Goal: Information Seeking & Learning: Learn about a topic

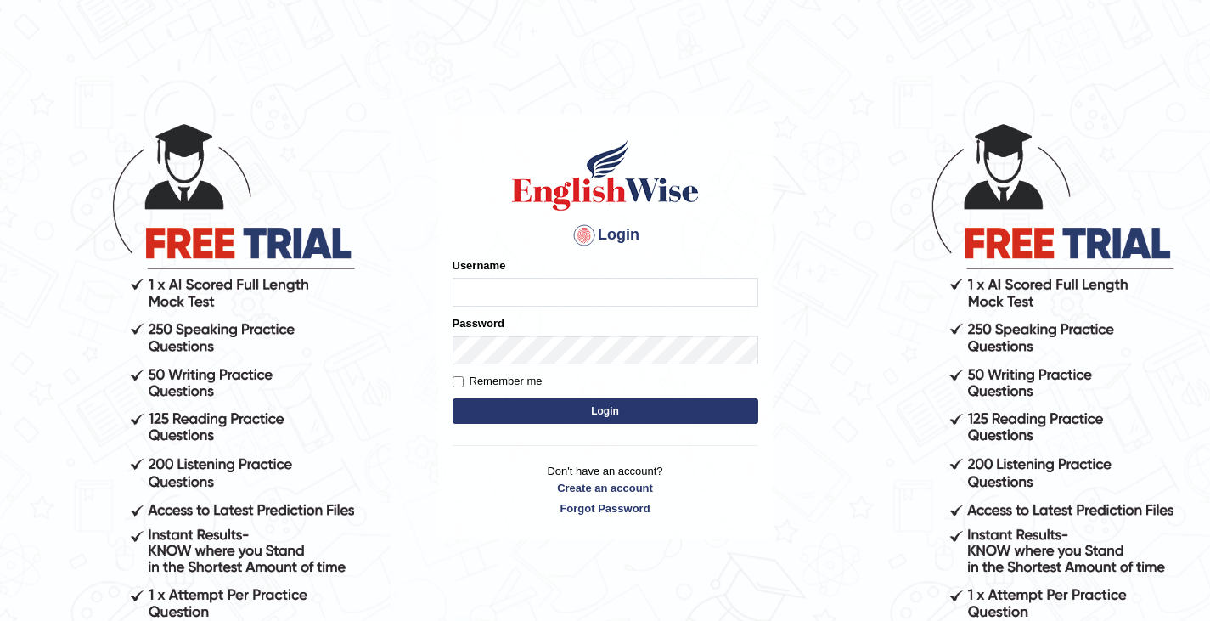
type input "0411980057"
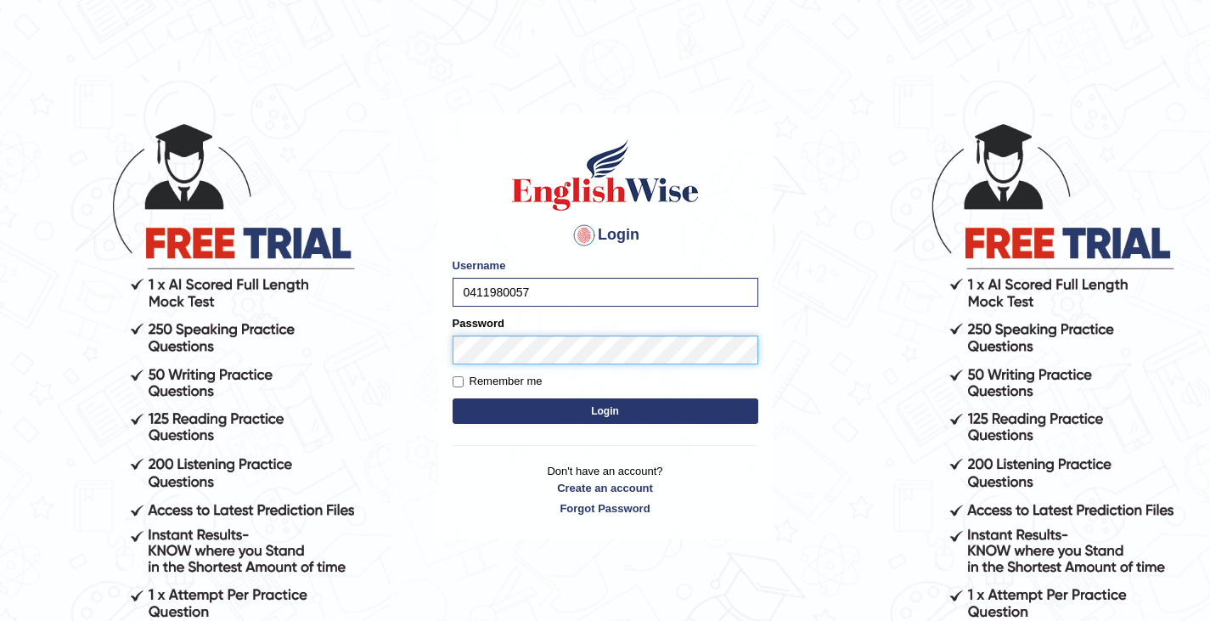
click at [452, 398] on button "Login" at bounding box center [605, 410] width 306 height 25
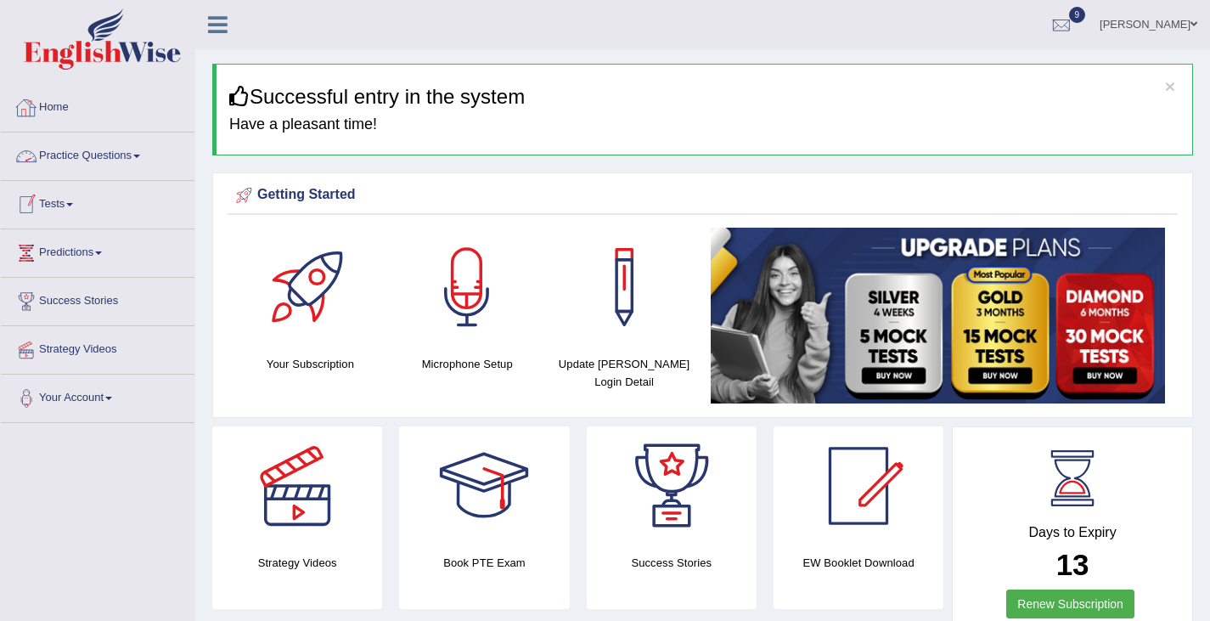
click at [141, 155] on link "Practice Questions" at bounding box center [98, 153] width 194 height 42
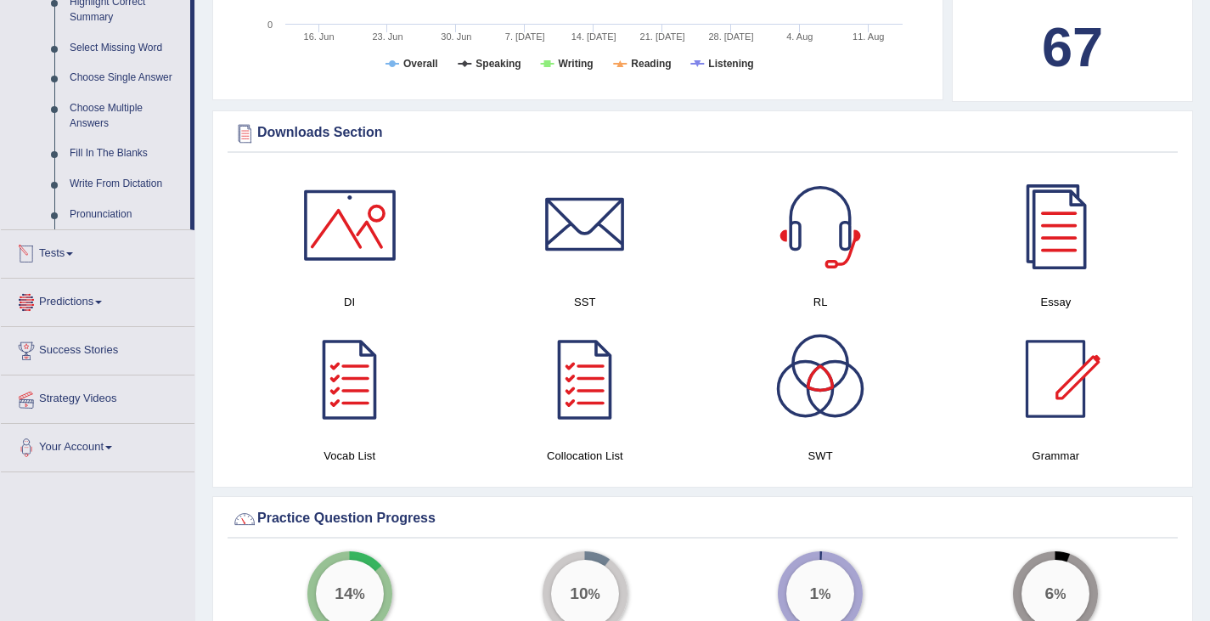
scroll to position [891, 0]
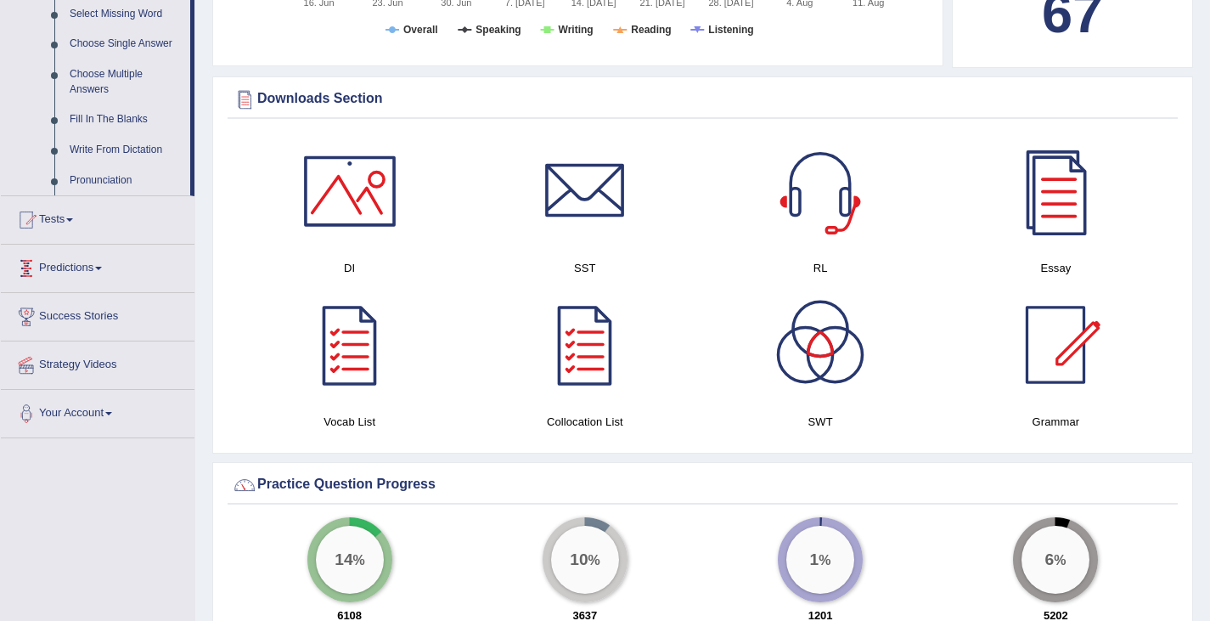
click at [102, 270] on span at bounding box center [98, 268] width 7 height 3
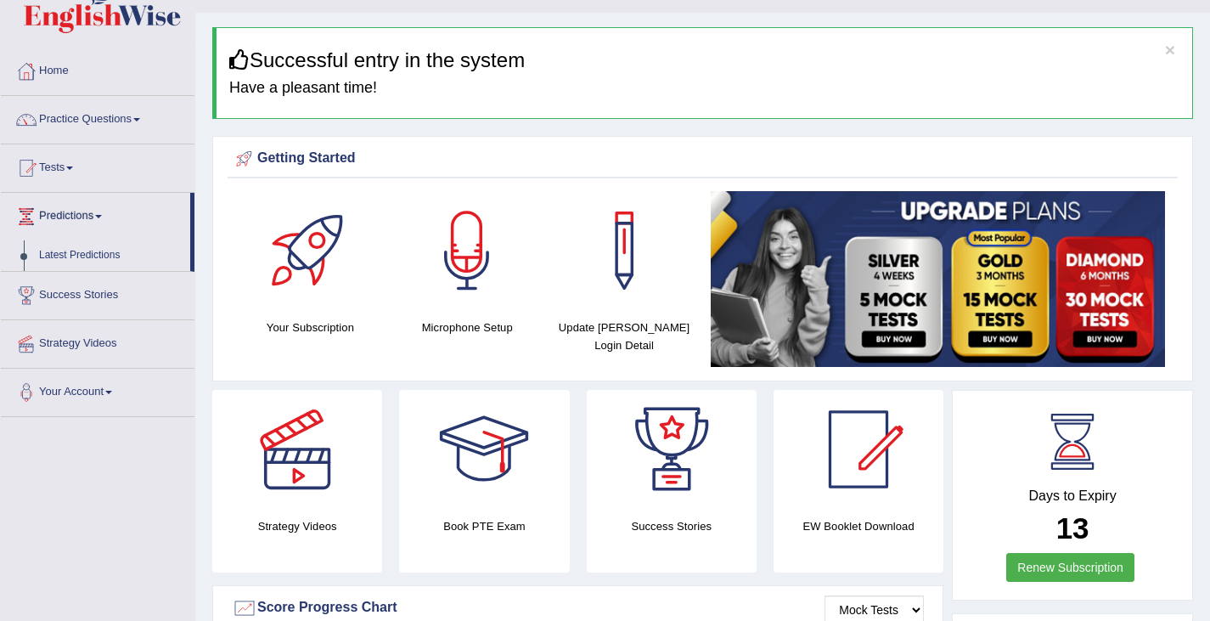
scroll to position [0, 0]
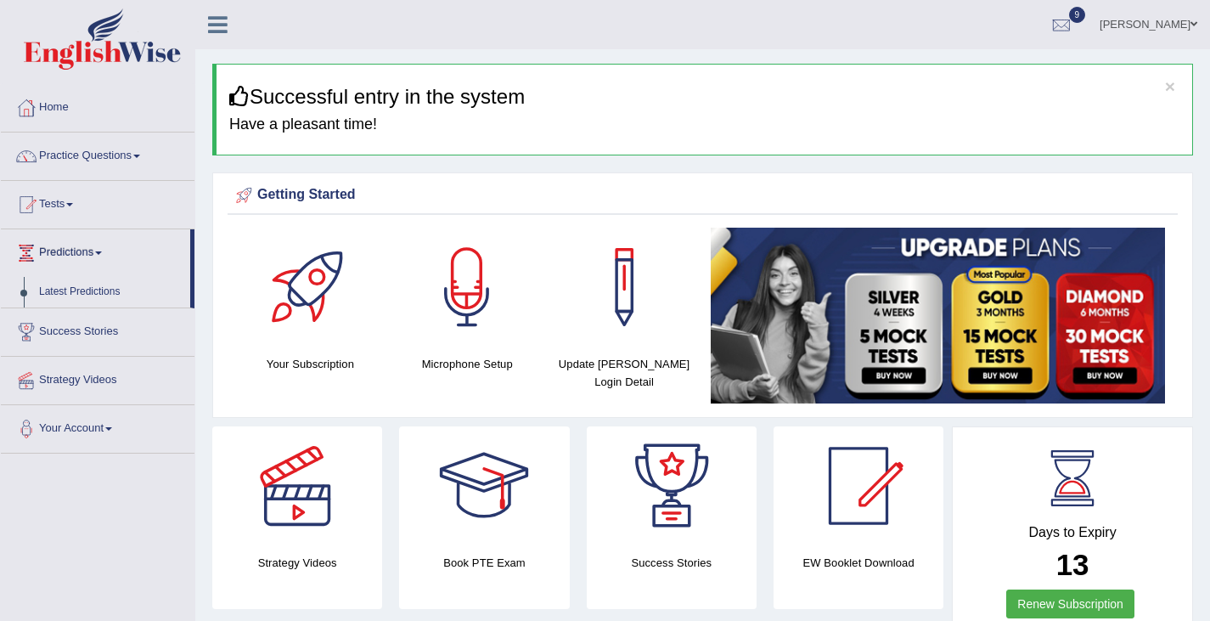
click at [140, 156] on span at bounding box center [136, 156] width 7 height 3
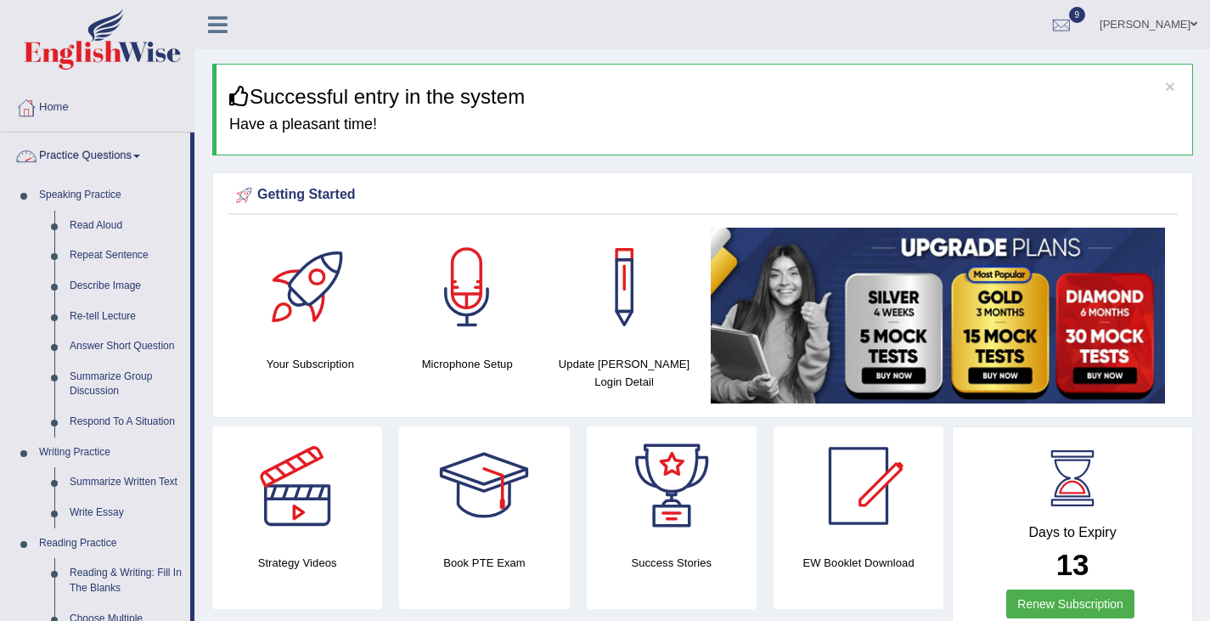
click at [77, 154] on link "Practice Questions" at bounding box center [95, 153] width 189 height 42
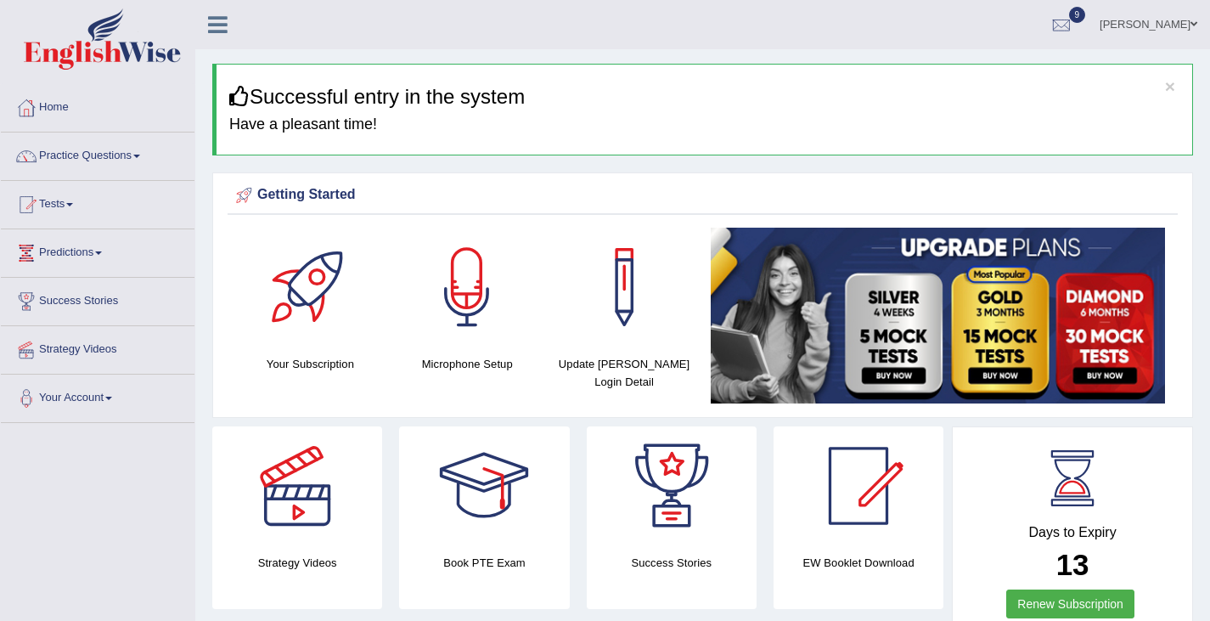
click at [221, 32] on icon at bounding box center [218, 25] width 20 height 22
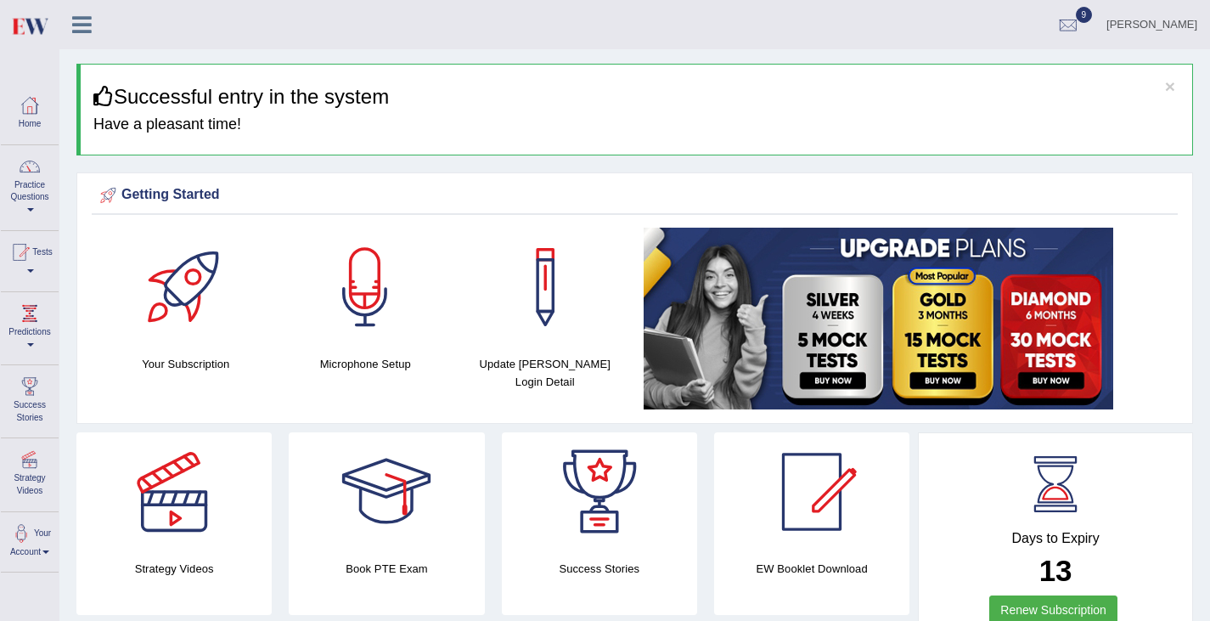
click at [83, 30] on icon at bounding box center [82, 25] width 20 height 22
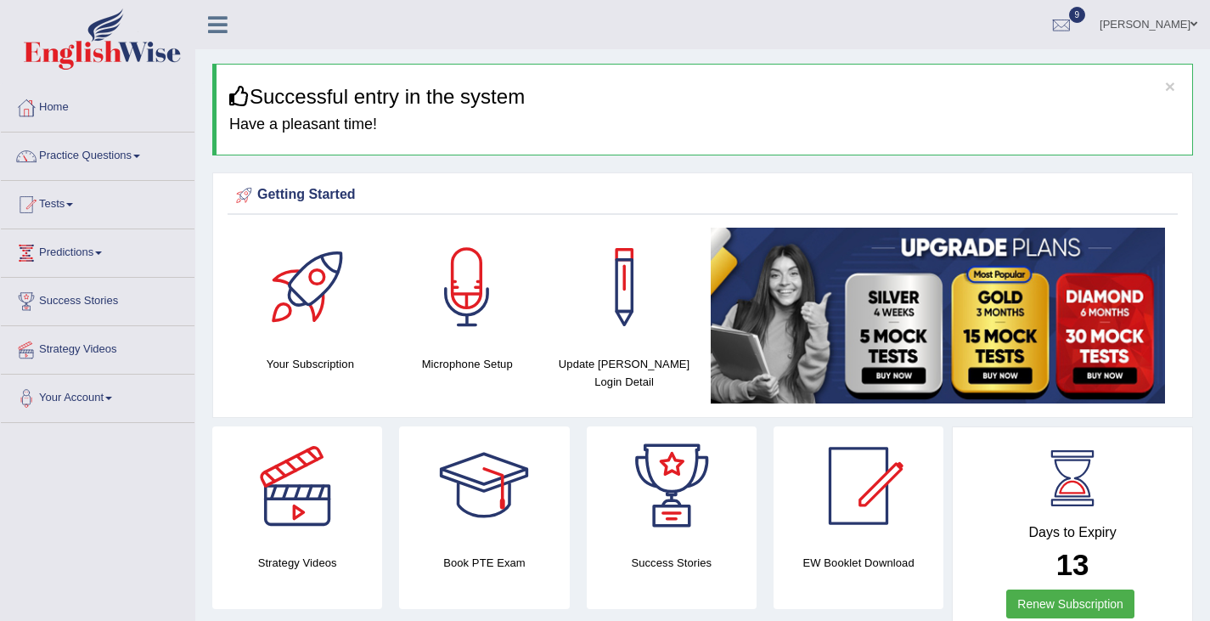
click at [1194, 24] on span at bounding box center [1193, 24] width 7 height 11
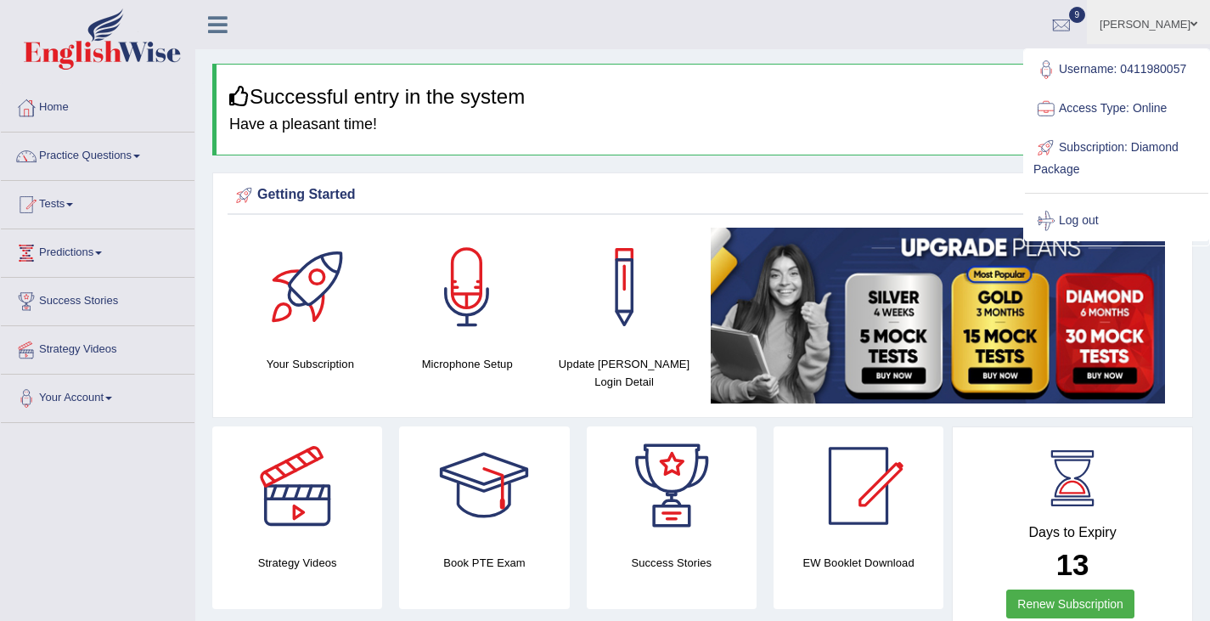
click at [808, 104] on h3 "Successful entry in the system" at bounding box center [704, 97] width 950 height 22
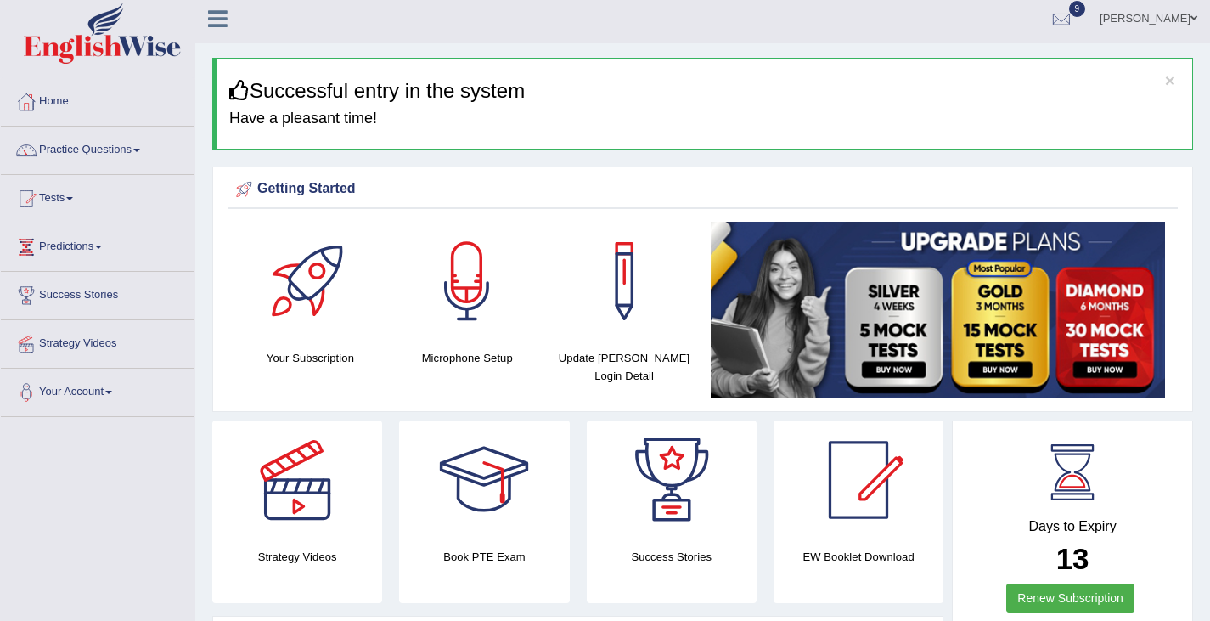
scroll to position [8, 0]
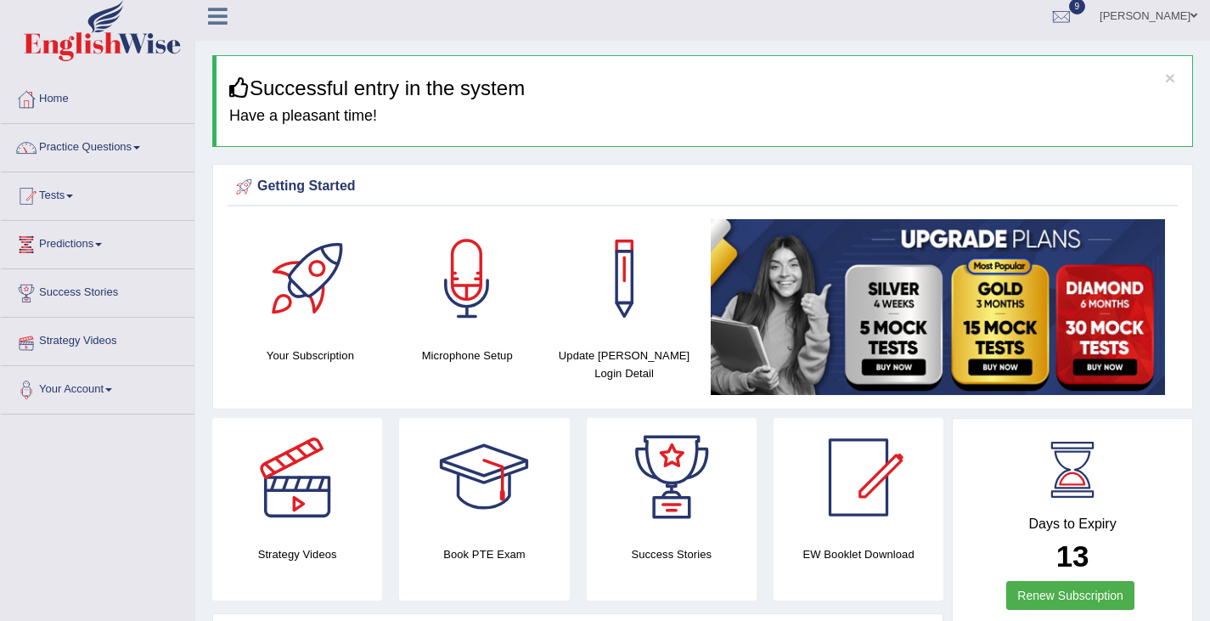
click at [98, 341] on link "Strategy Videos" at bounding box center [98, 338] width 194 height 42
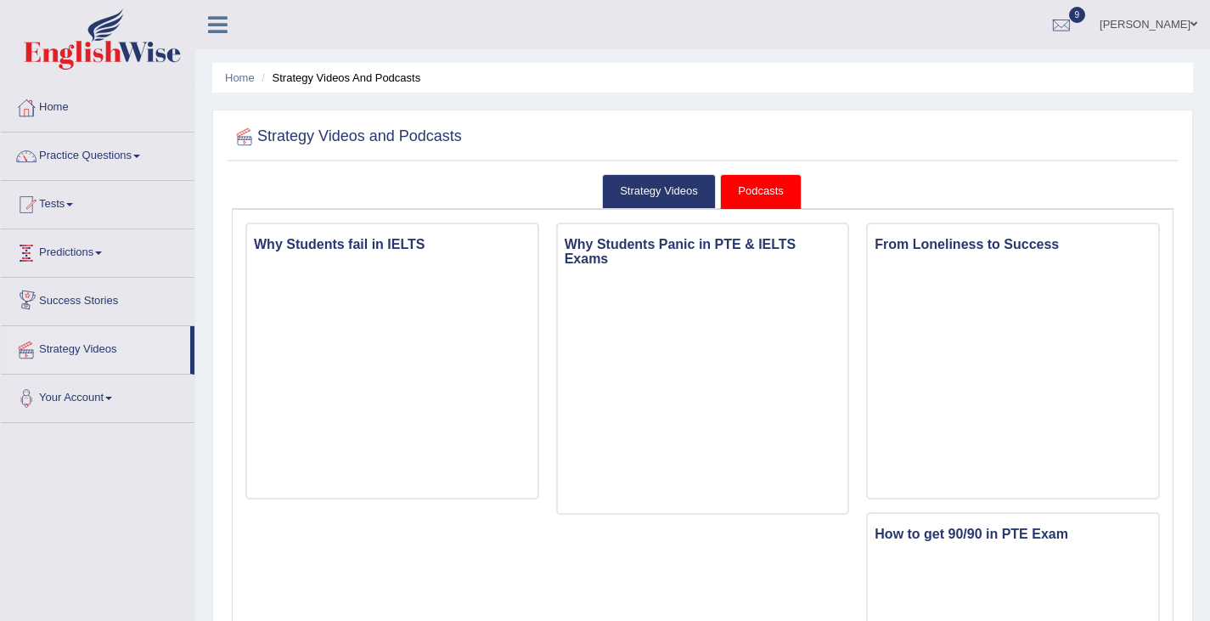
click at [102, 252] on span at bounding box center [98, 252] width 7 height 3
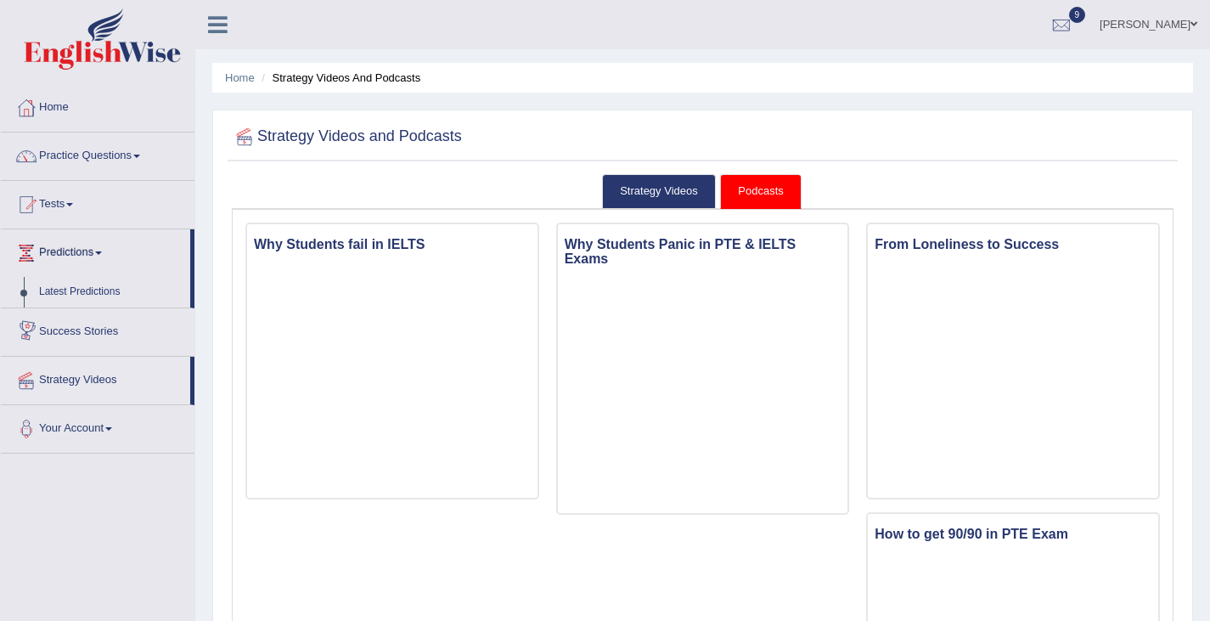
click at [90, 337] on link "Success Stories" at bounding box center [98, 329] width 194 height 42
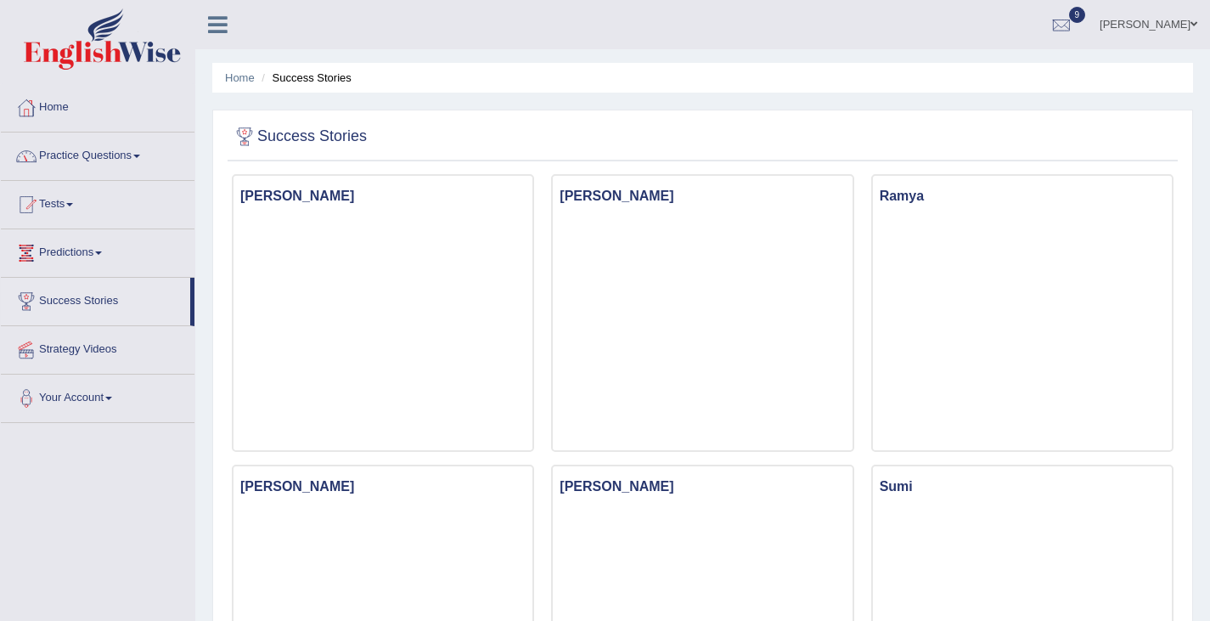
click at [62, 100] on link "Home" at bounding box center [98, 105] width 194 height 42
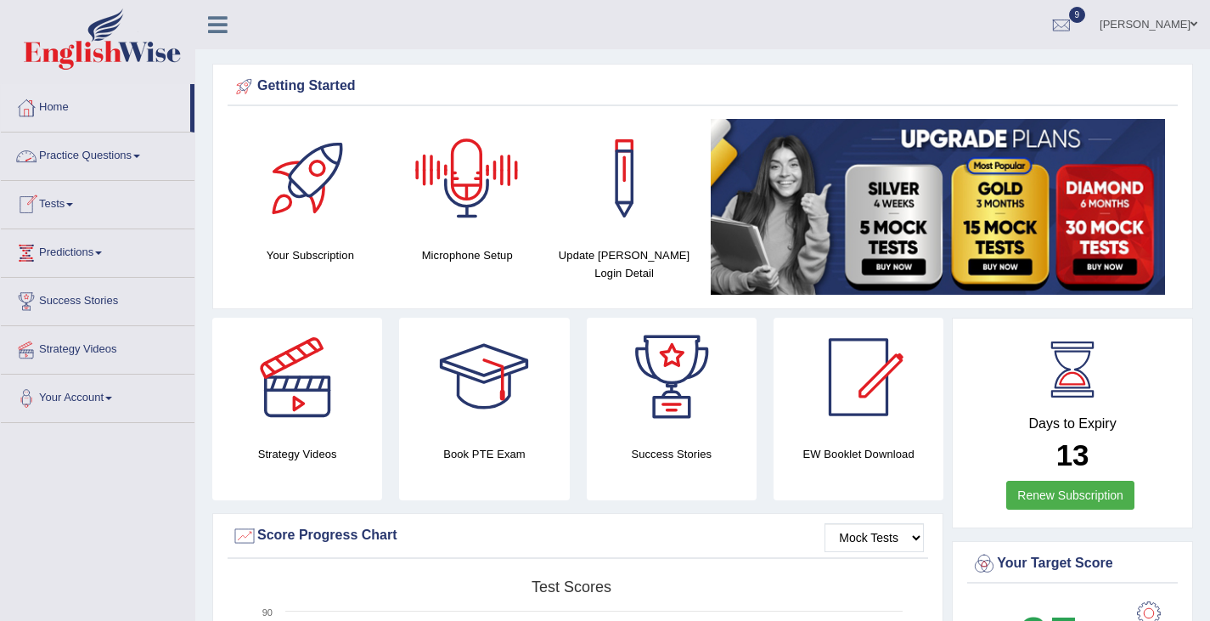
click at [80, 155] on link "Practice Questions" at bounding box center [98, 153] width 194 height 42
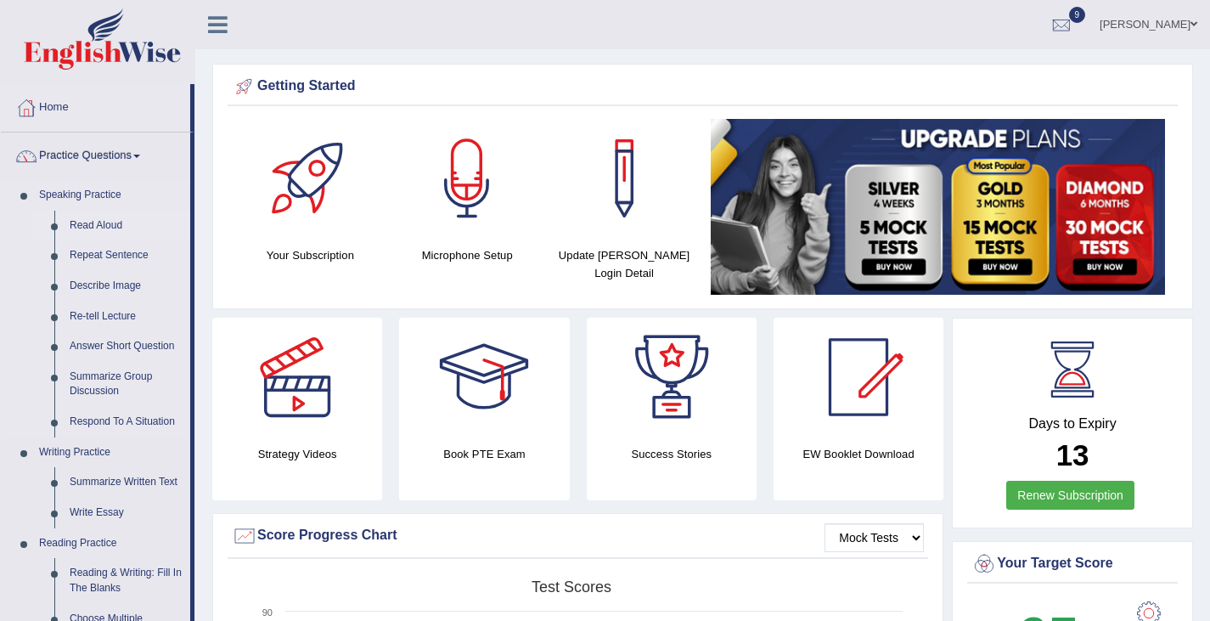
click at [93, 231] on link "Read Aloud" at bounding box center [126, 226] width 128 height 31
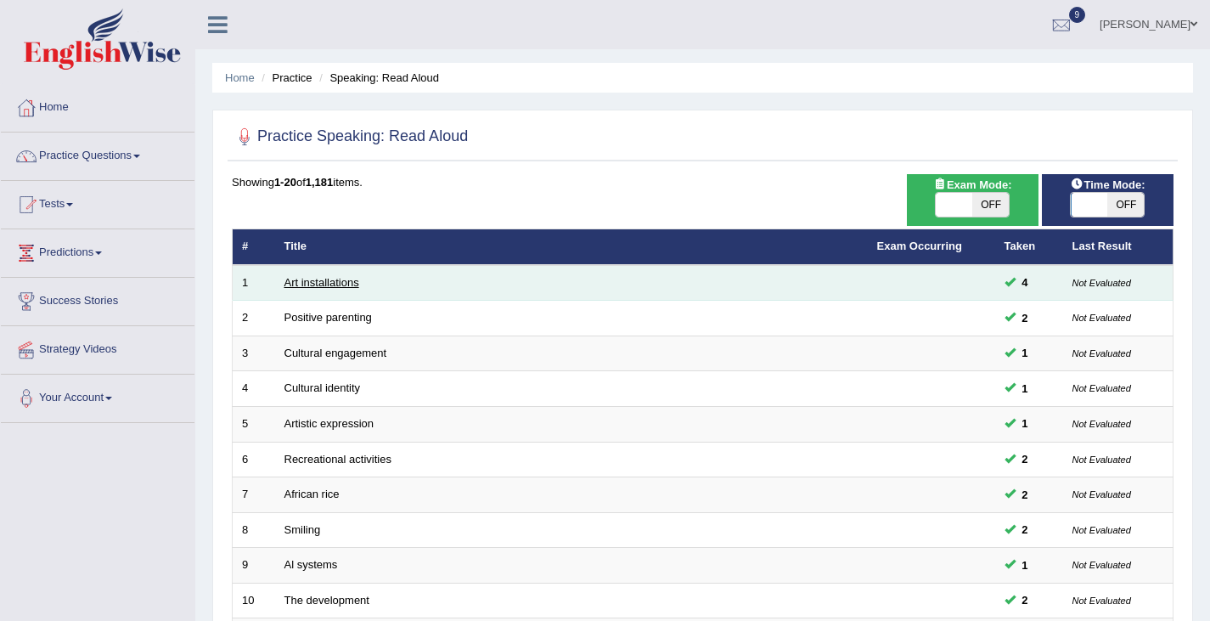
click at [329, 282] on link "Art installations" at bounding box center [321, 282] width 75 height 13
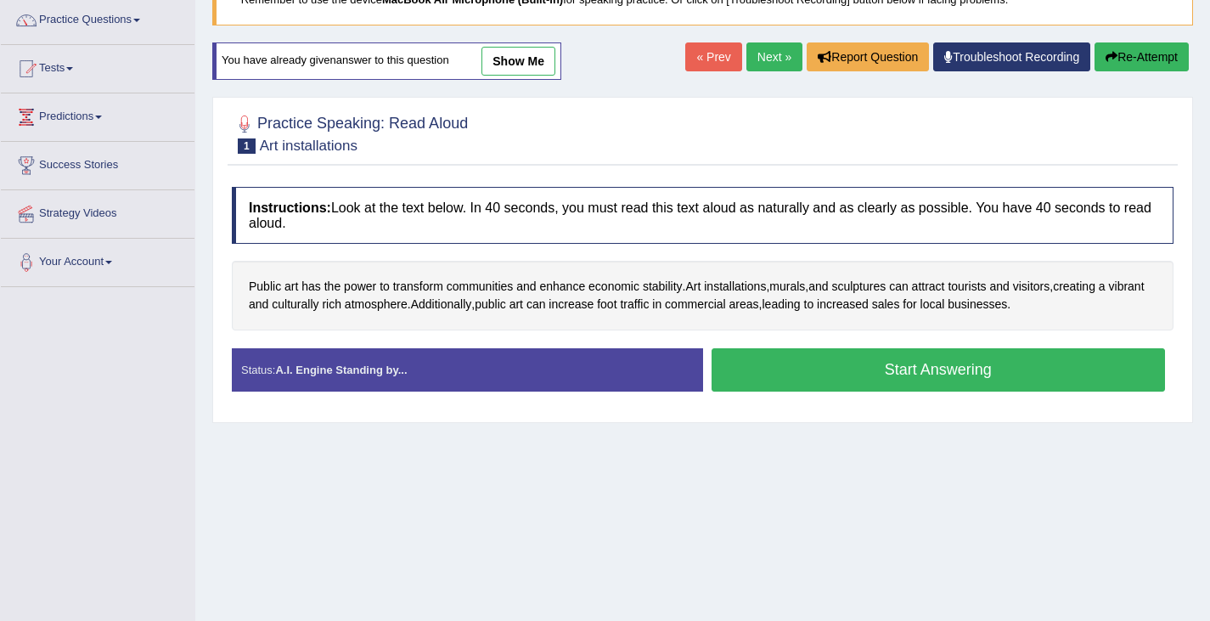
scroll to position [138, 0]
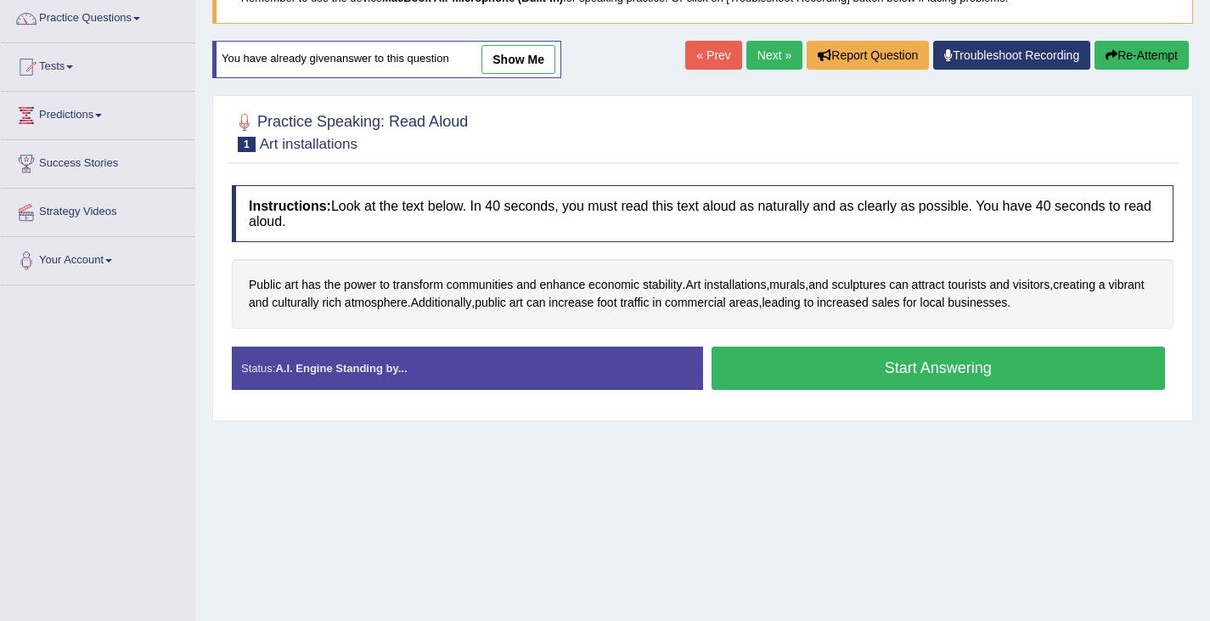
click at [900, 371] on button "Start Answering" at bounding box center [938, 367] width 454 height 43
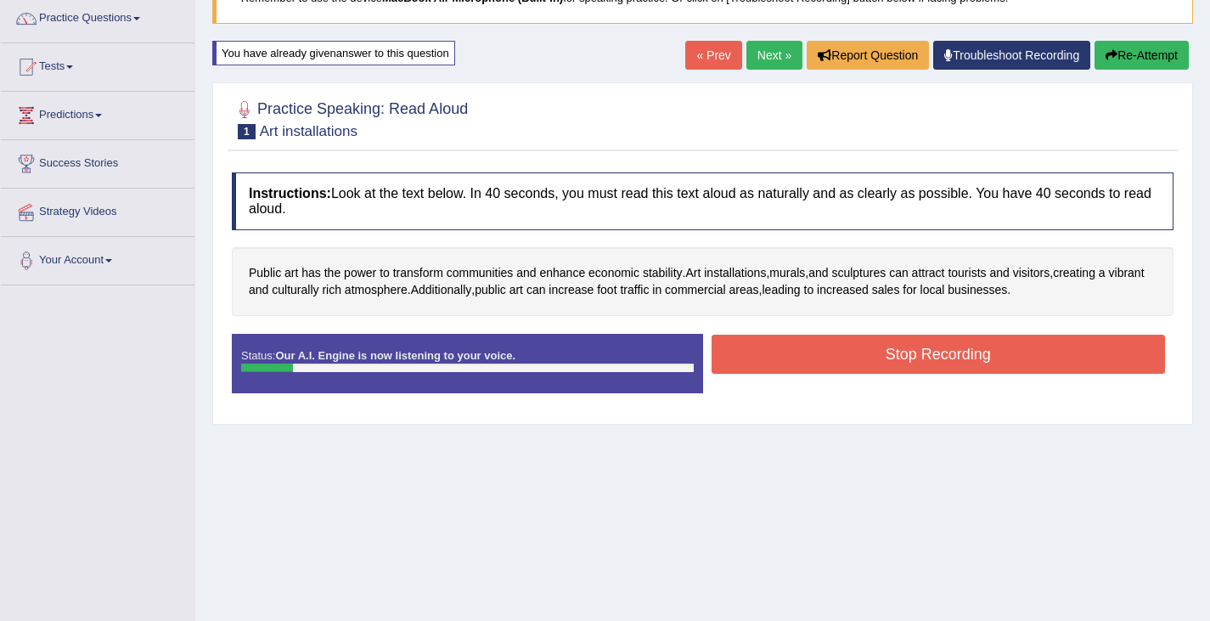
click at [914, 346] on button "Stop Recording" at bounding box center [938, 353] width 454 height 39
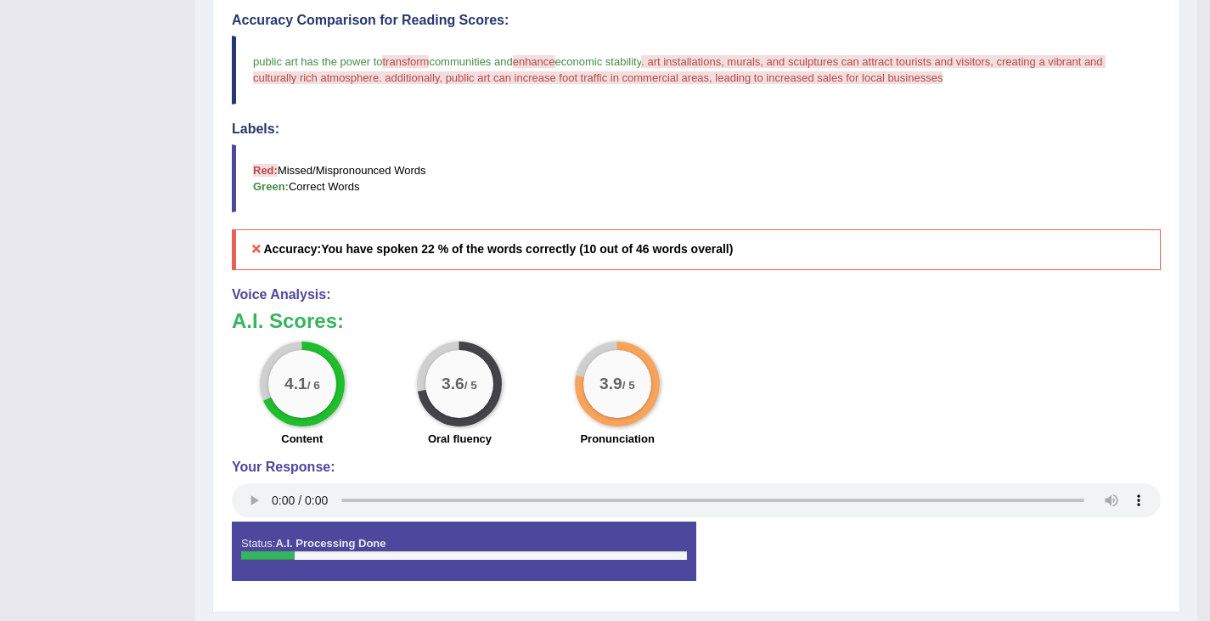
scroll to position [459, 0]
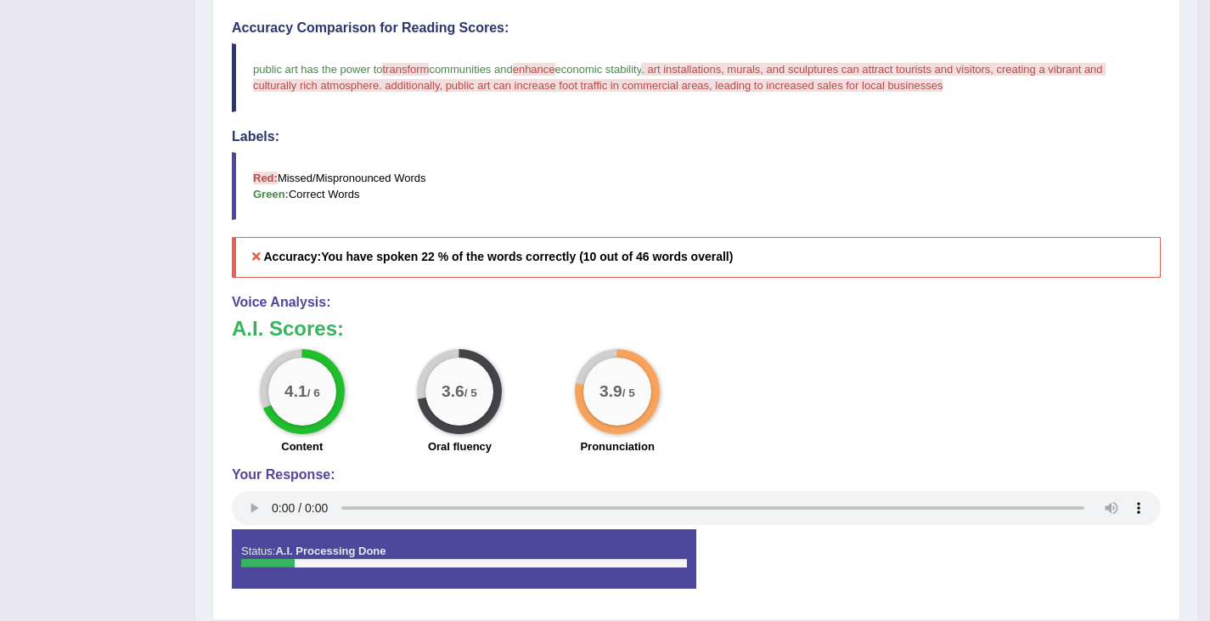
click at [542, 72] on span "enhance" at bounding box center [534, 69] width 42 height 13
click at [537, 71] on span "enhance" at bounding box center [534, 69] width 42 height 13
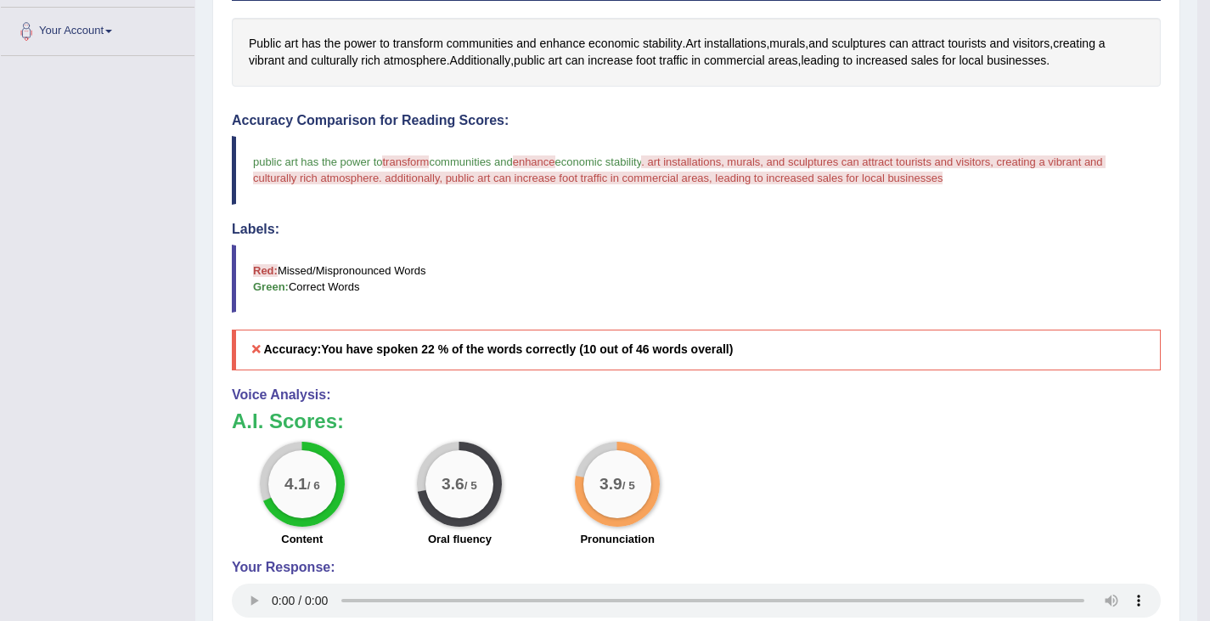
scroll to position [360, 0]
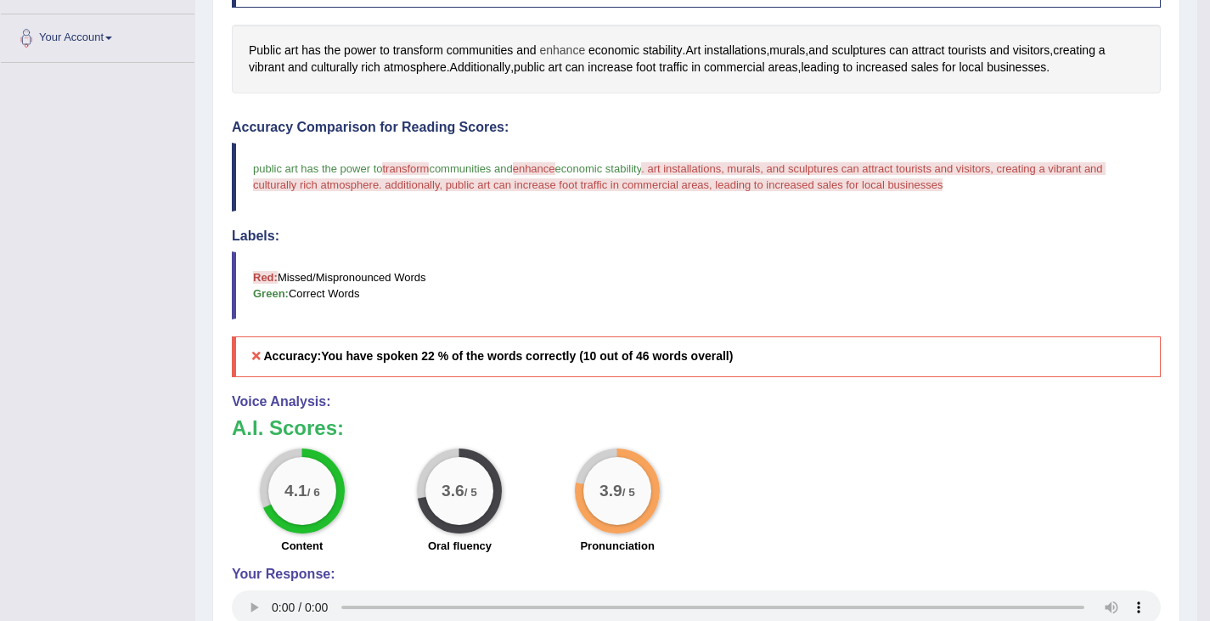
click at [564, 46] on span "enhance" at bounding box center [562, 51] width 46 height 18
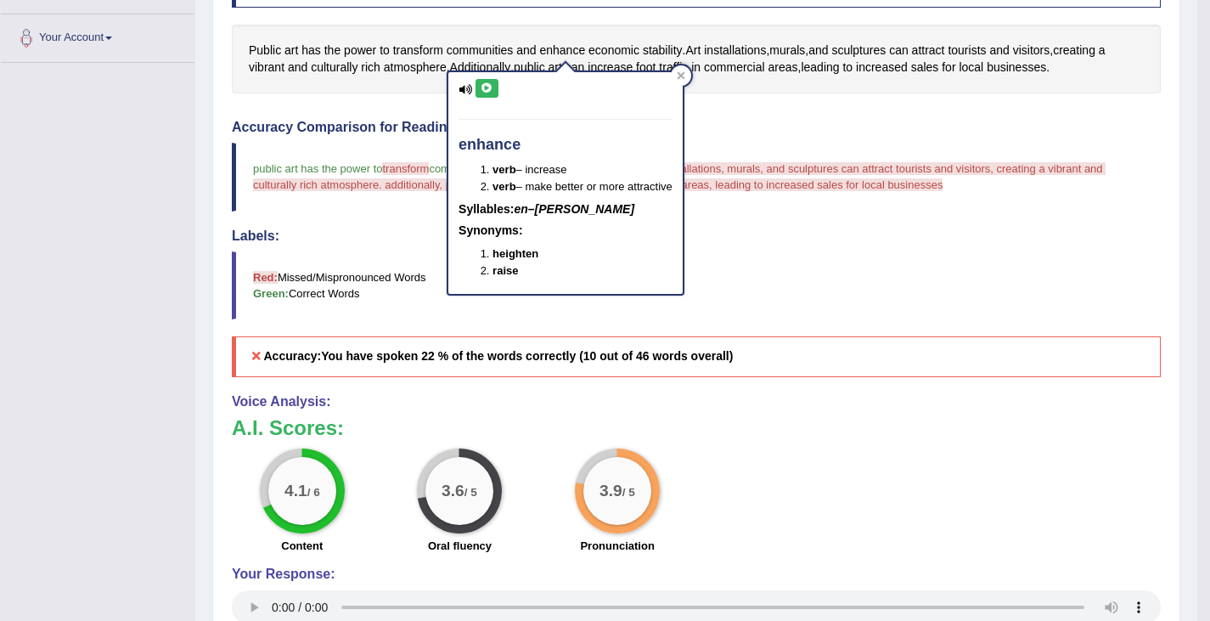
click at [483, 86] on icon at bounding box center [486, 88] width 13 height 10
click at [468, 89] on icon at bounding box center [465, 89] width 14 height 11
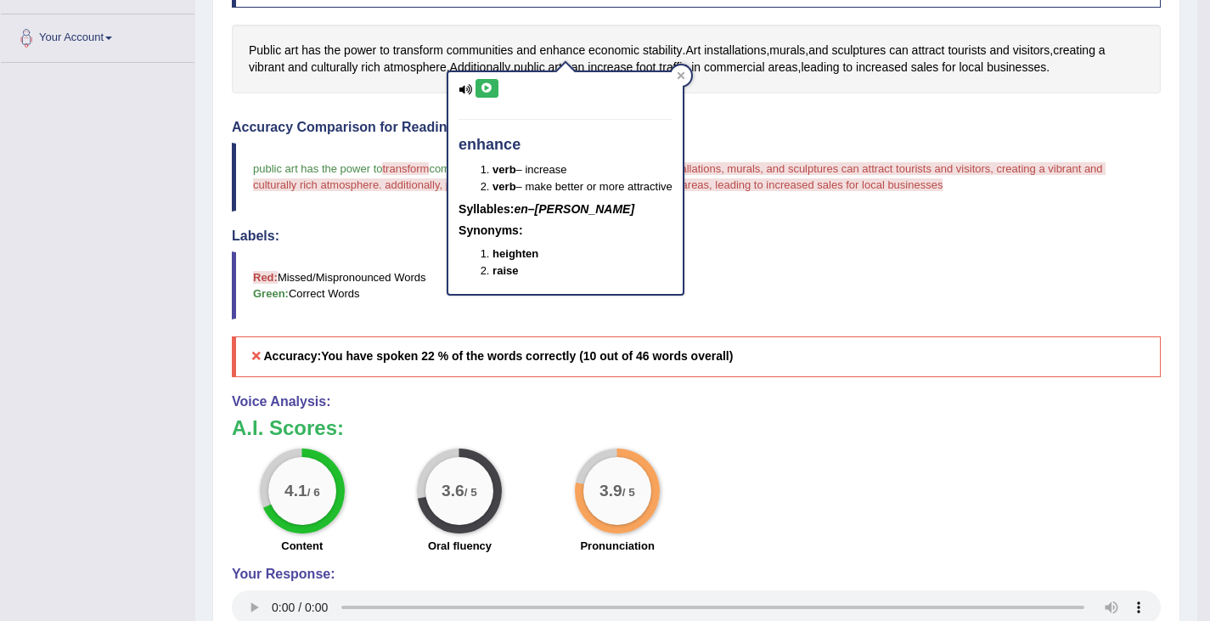
click at [469, 90] on icon at bounding box center [465, 89] width 14 height 11
click at [457, 89] on div "enhance verb – increase verb – make better or more attractive Syllables: en–han…" at bounding box center [565, 183] width 234 height 222
click at [684, 73] on icon at bounding box center [681, 75] width 8 height 8
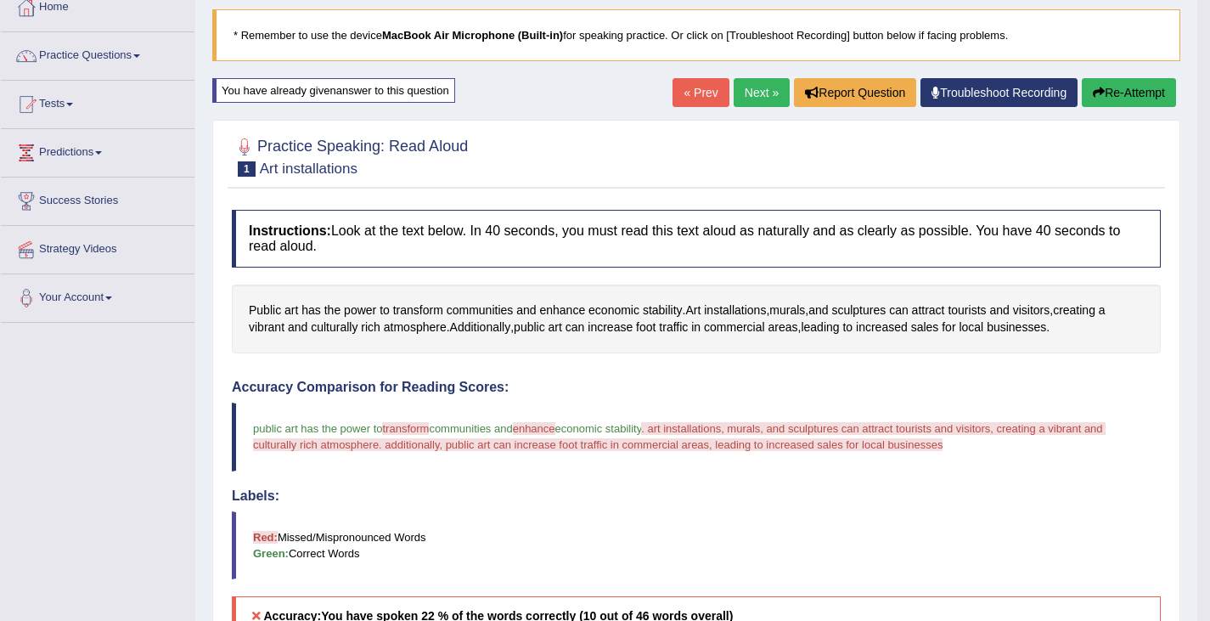
scroll to position [0, 0]
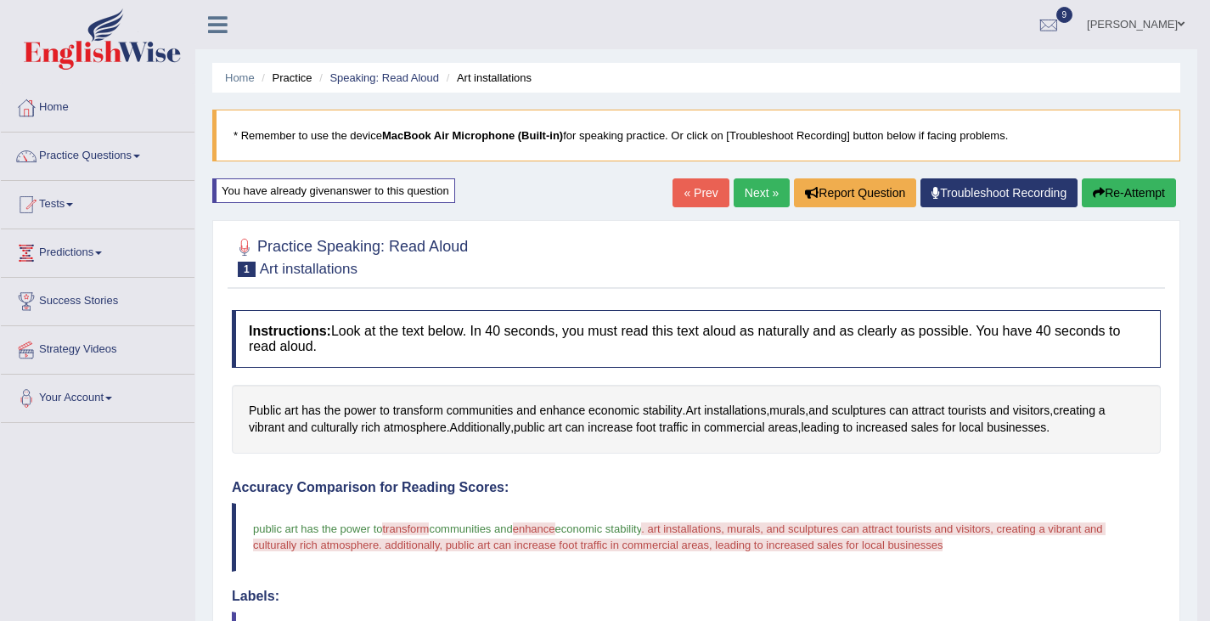
click at [1117, 192] on button "Re-Attempt" at bounding box center [1129, 192] width 94 height 29
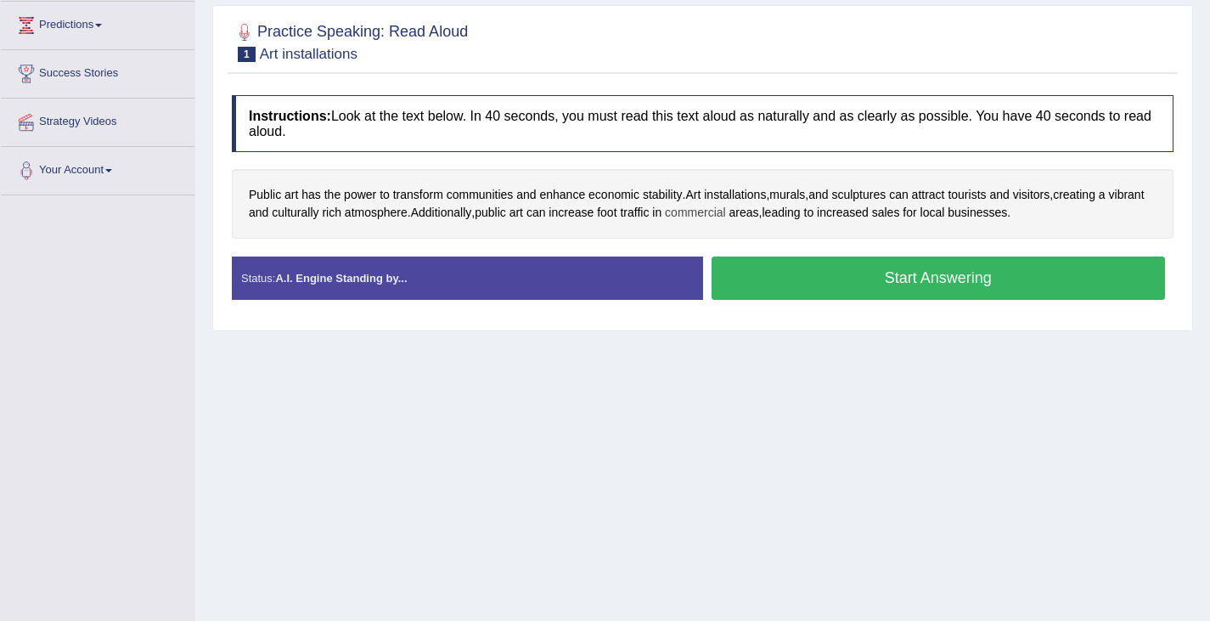
scroll to position [229, 0]
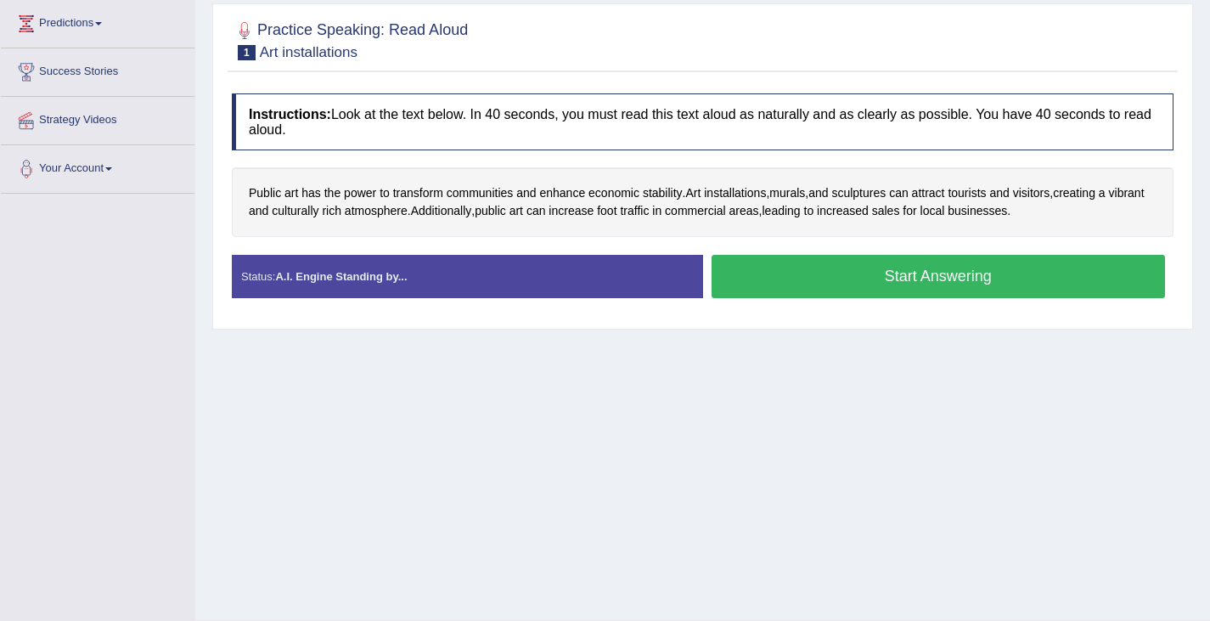
click at [893, 284] on button "Start Answering" at bounding box center [938, 276] width 454 height 43
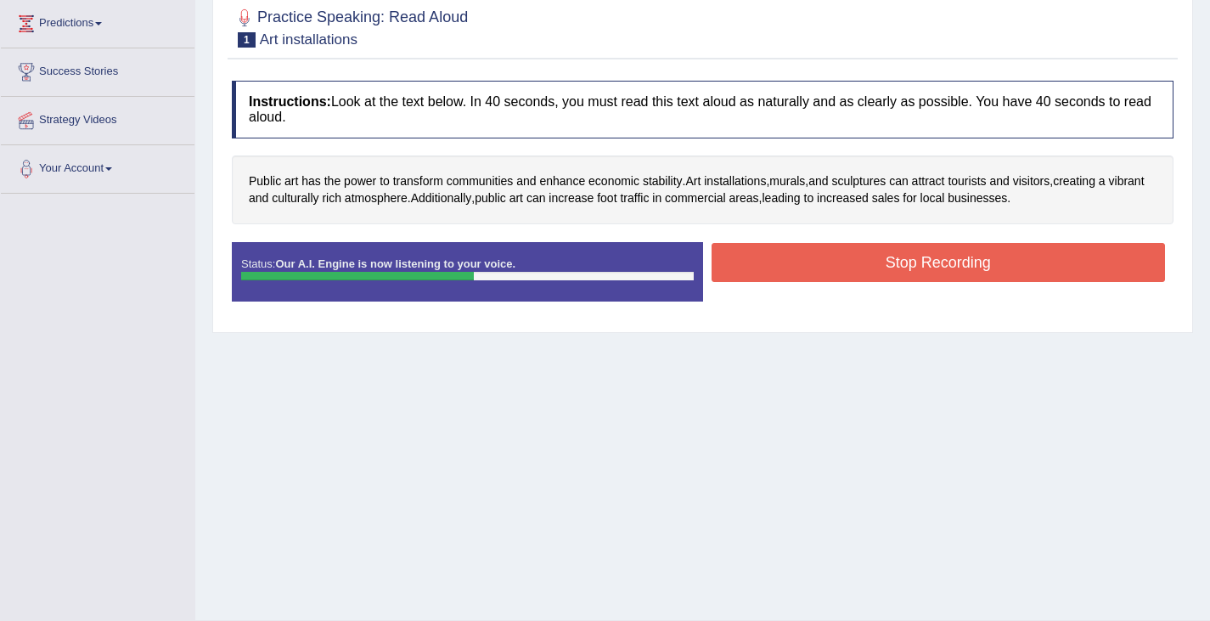
click at [950, 258] on button "Stop Recording" at bounding box center [938, 262] width 454 height 39
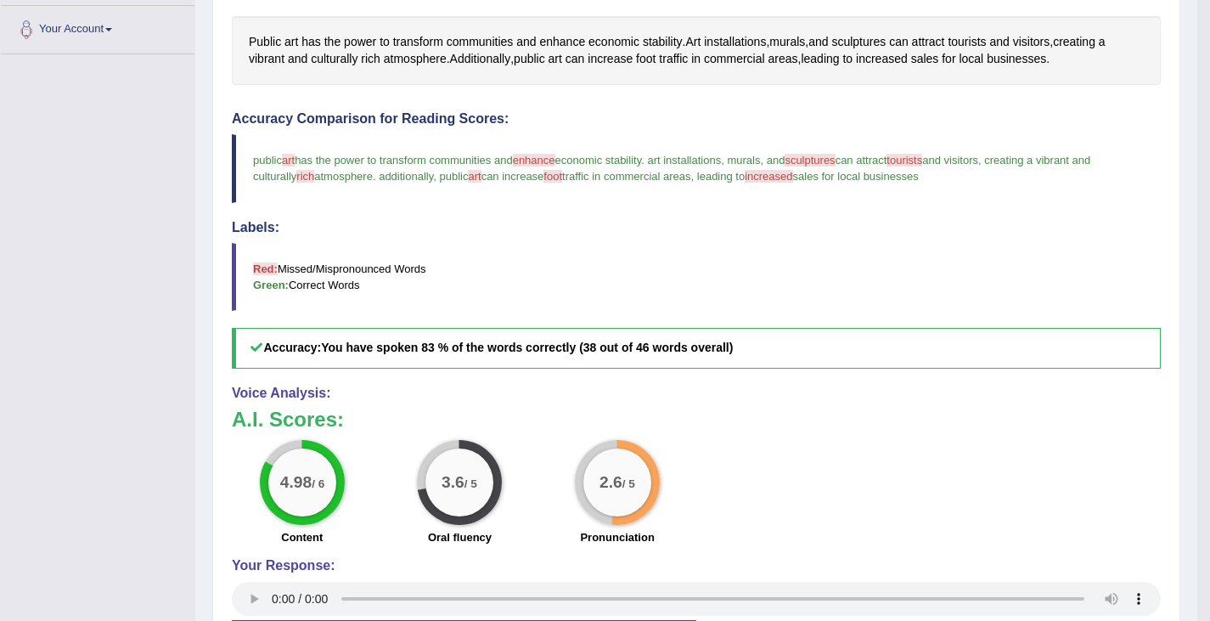
scroll to position [358, 0]
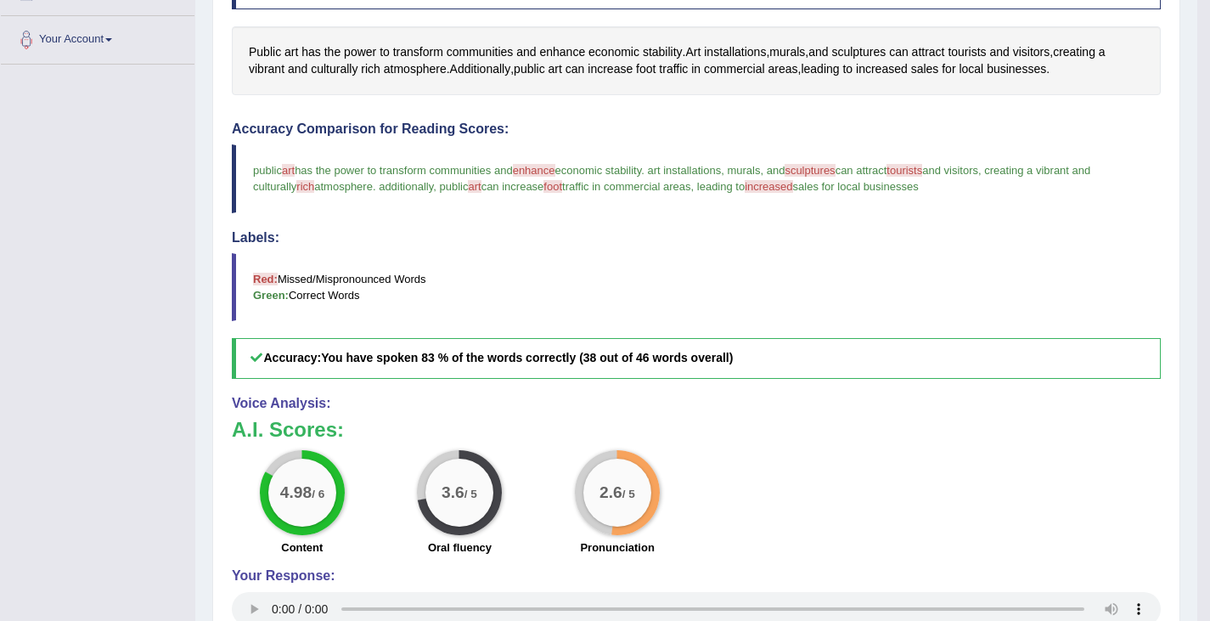
click at [254, 459] on div "4.98 / 6 Content" at bounding box center [302, 505] width 158 height 110
click at [254, 458] on div "4.98 / 6 Content" at bounding box center [302, 505] width 158 height 110
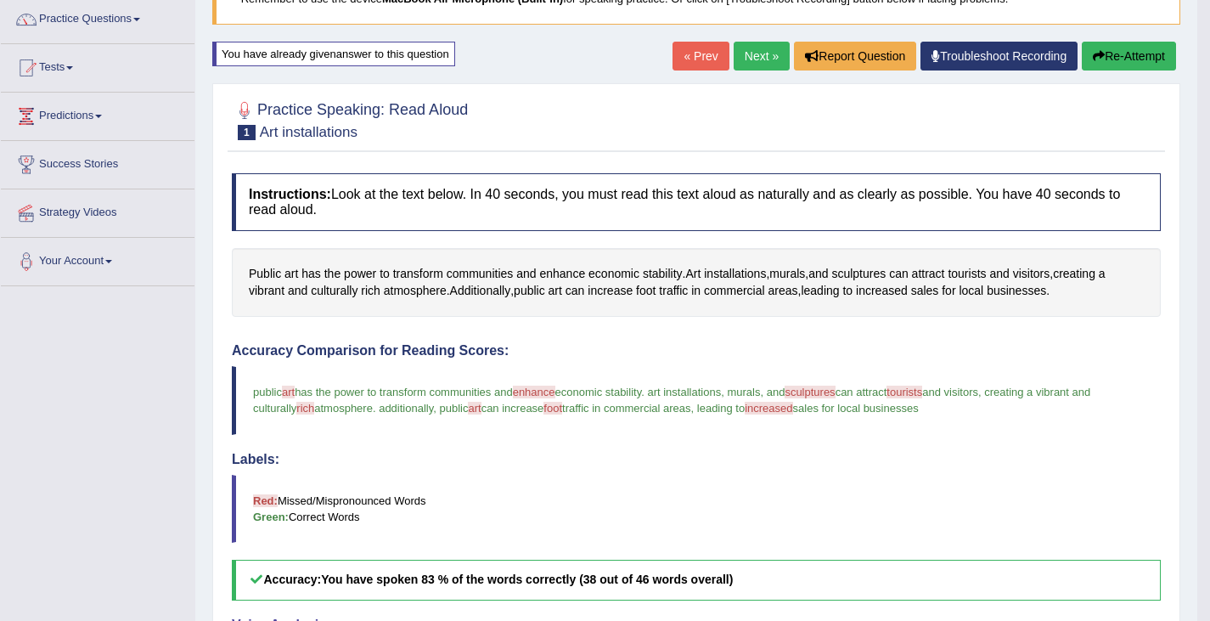
scroll to position [0, 0]
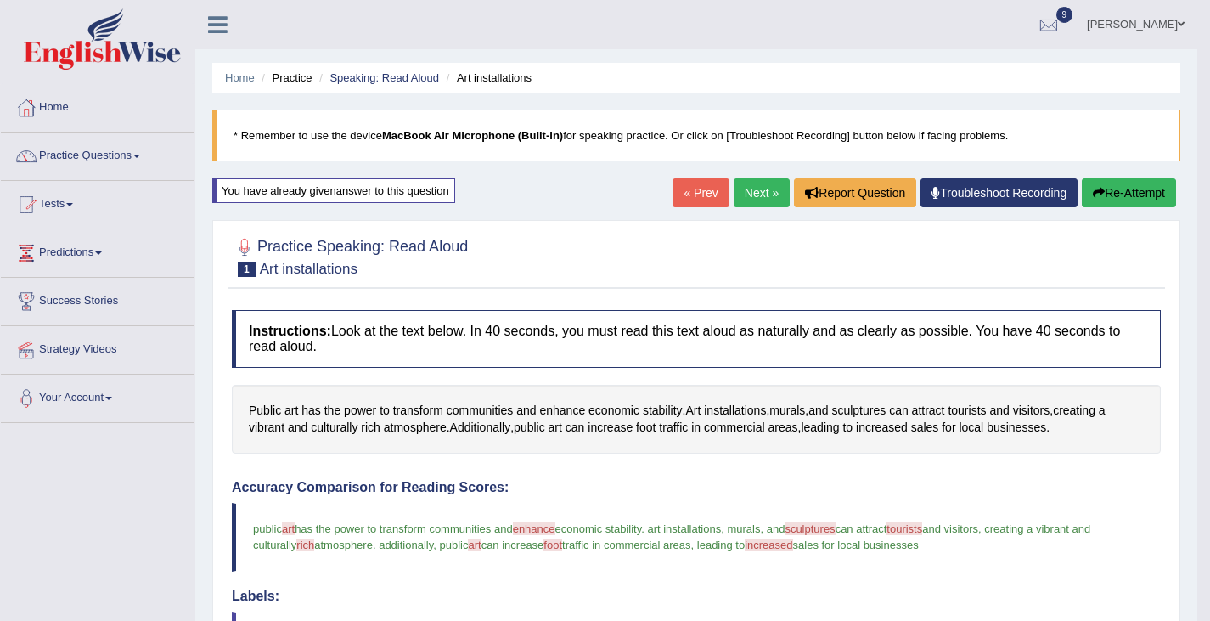
click at [742, 189] on link "Next »" at bounding box center [761, 192] width 56 height 29
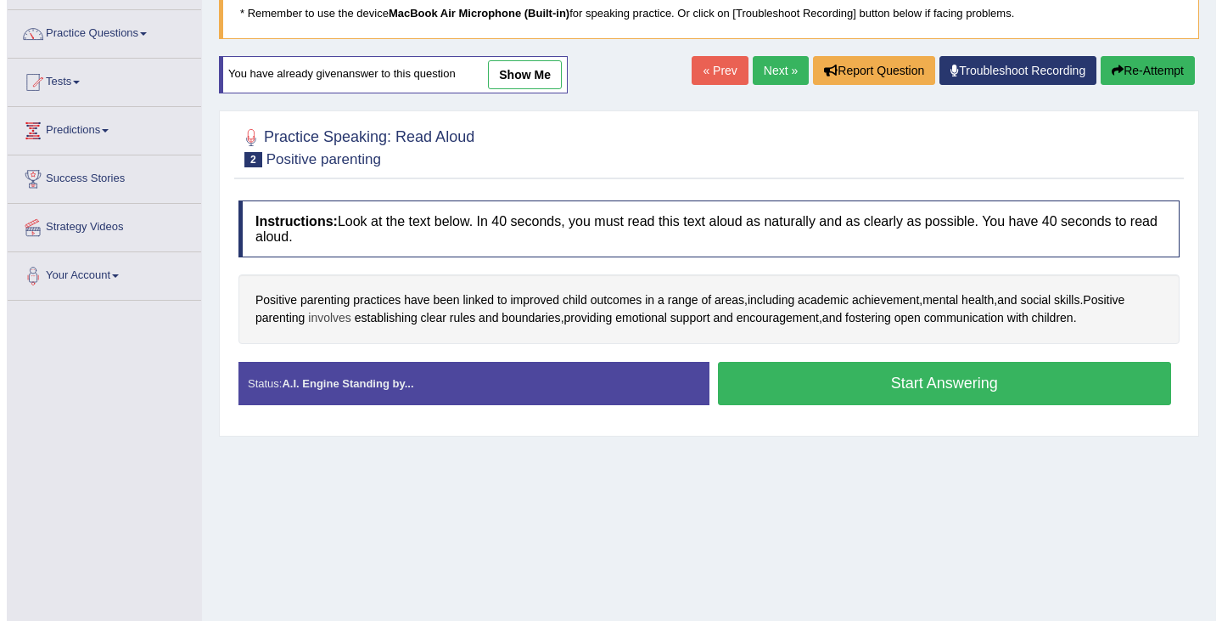
scroll to position [121, 0]
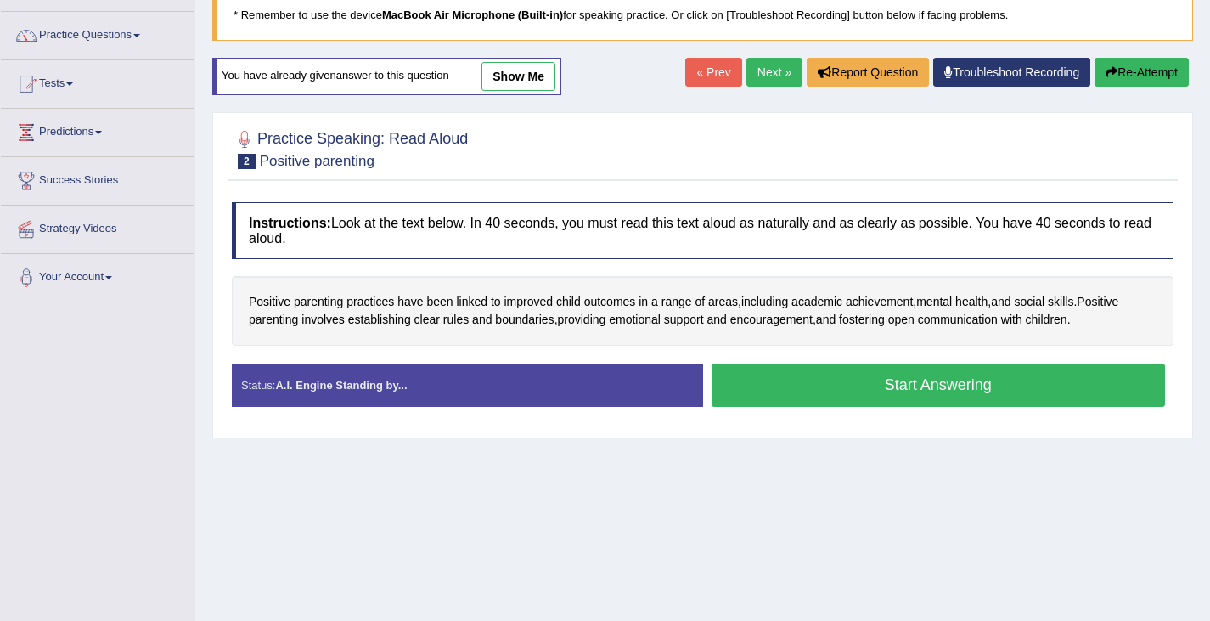
click at [827, 390] on button "Start Answering" at bounding box center [938, 384] width 454 height 43
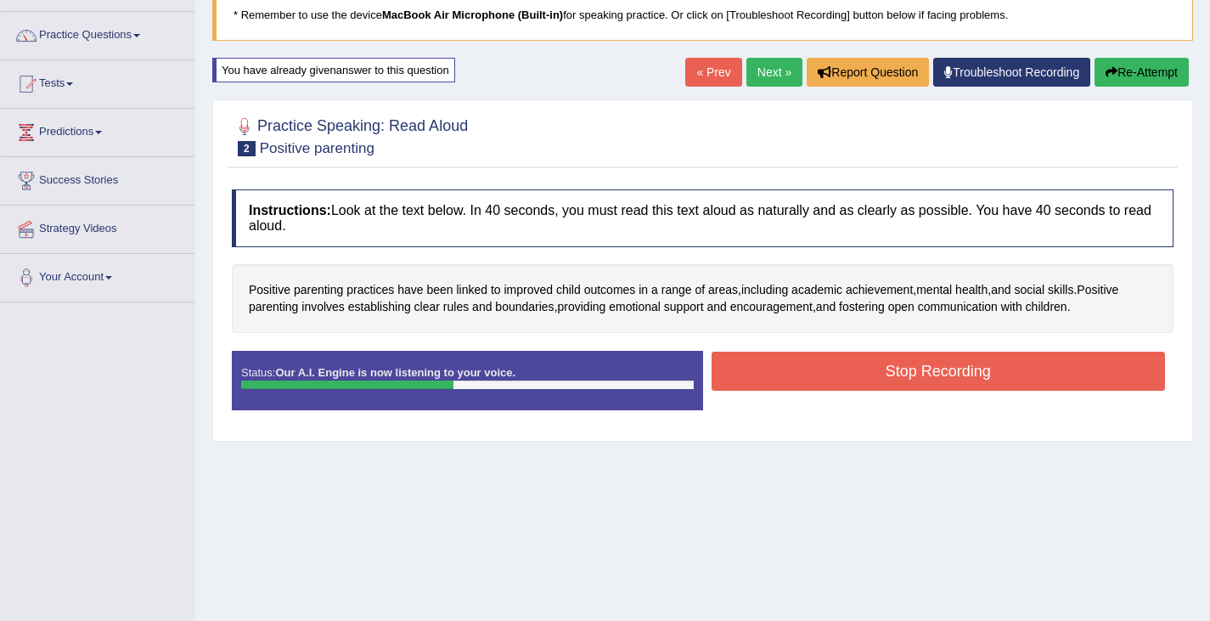
click at [869, 371] on button "Stop Recording" at bounding box center [938, 370] width 454 height 39
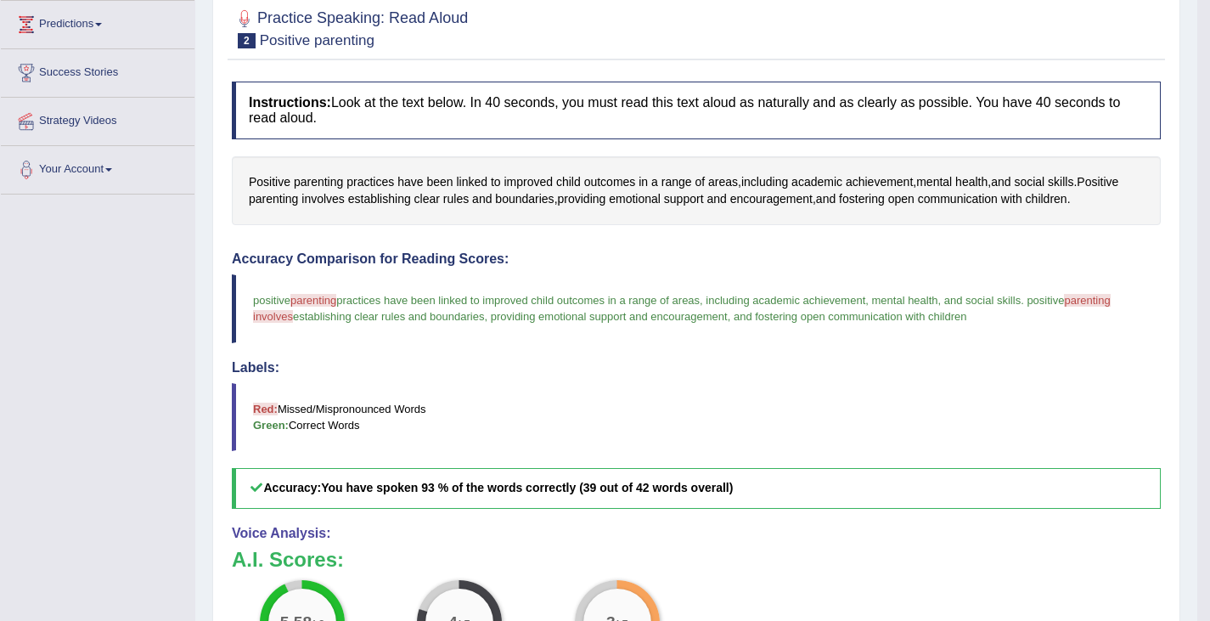
scroll to position [0, 0]
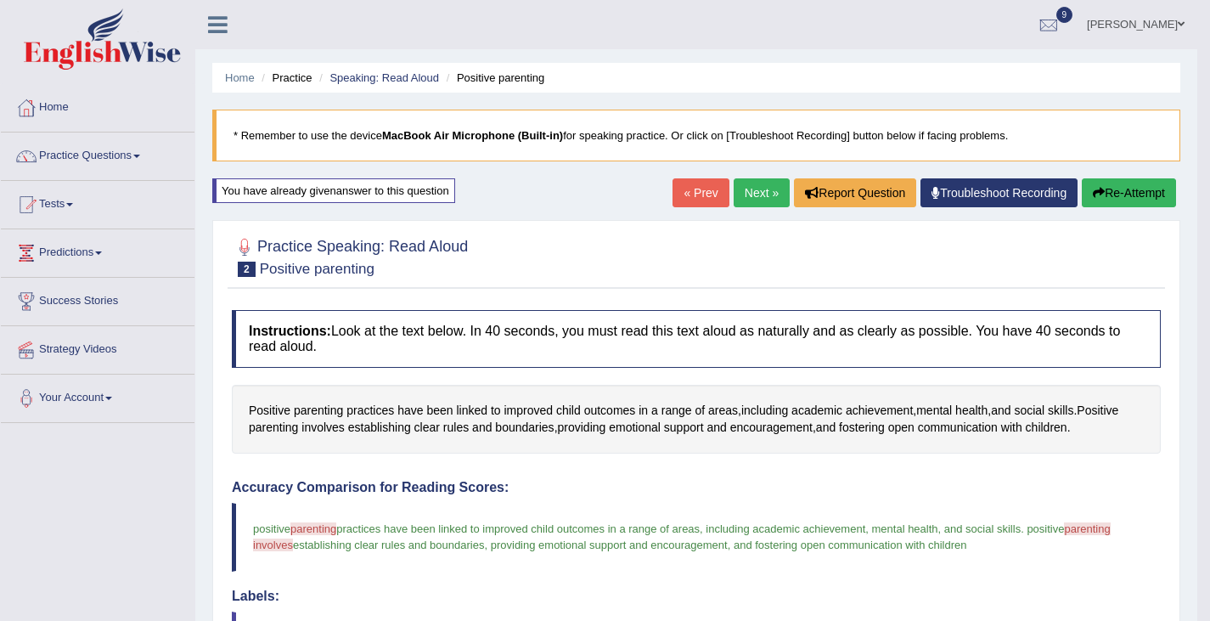
click at [748, 193] on link "Next »" at bounding box center [761, 192] width 56 height 29
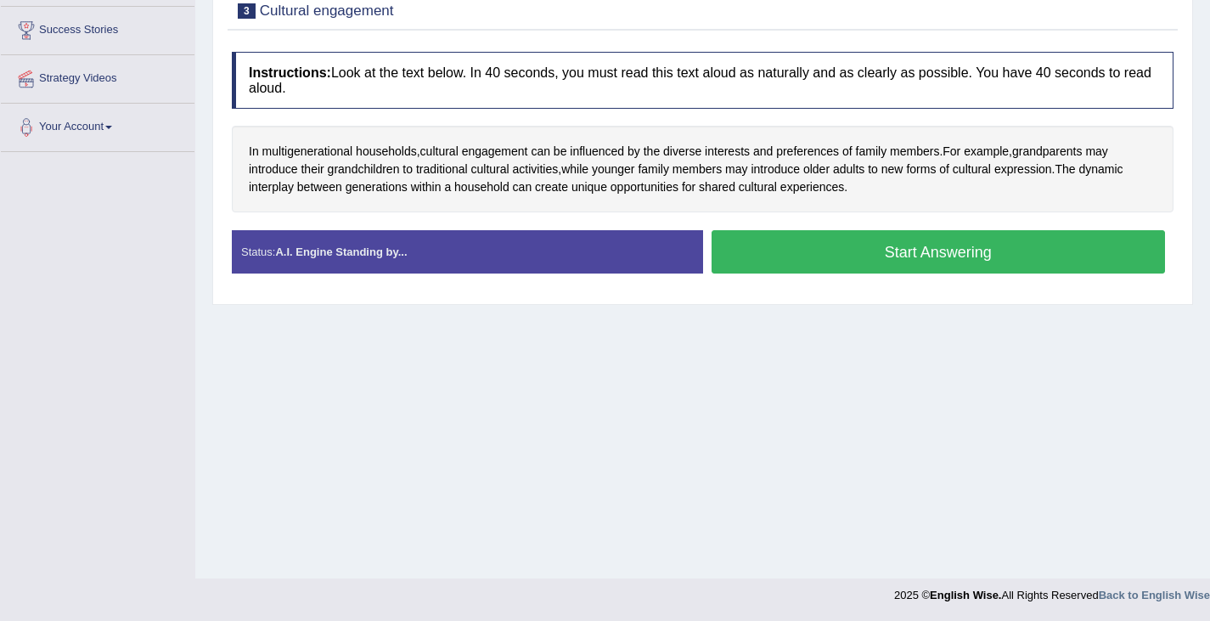
scroll to position [270, 0]
click at [898, 269] on button "Start Answering" at bounding box center [938, 252] width 454 height 43
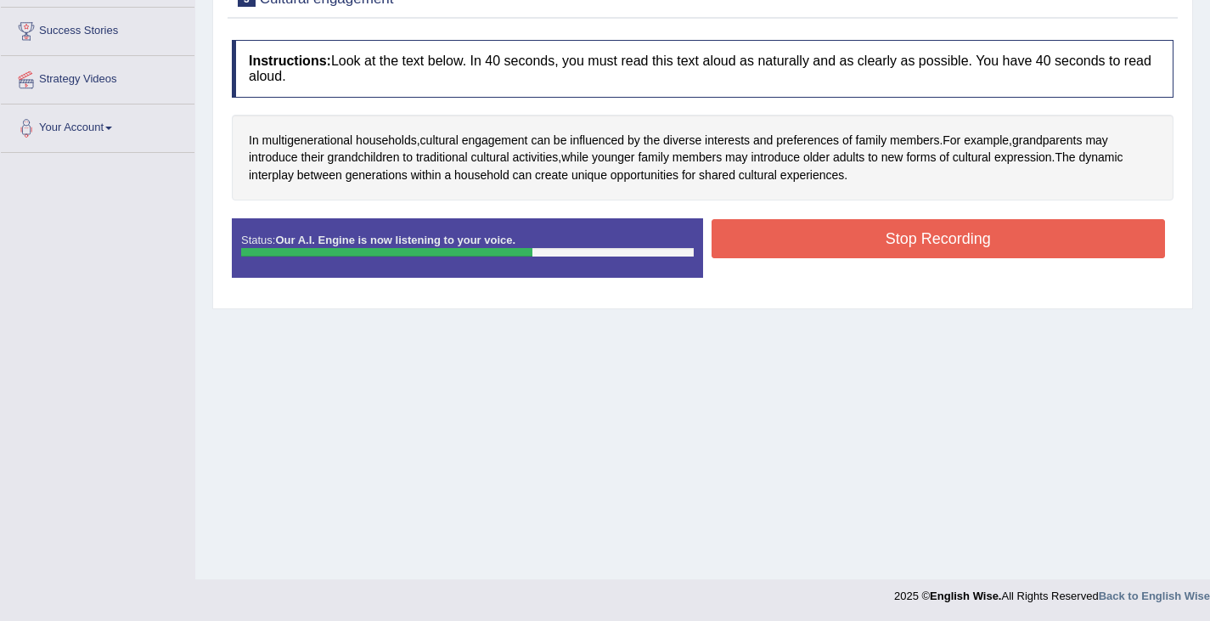
click at [899, 246] on button "Stop Recording" at bounding box center [938, 238] width 454 height 39
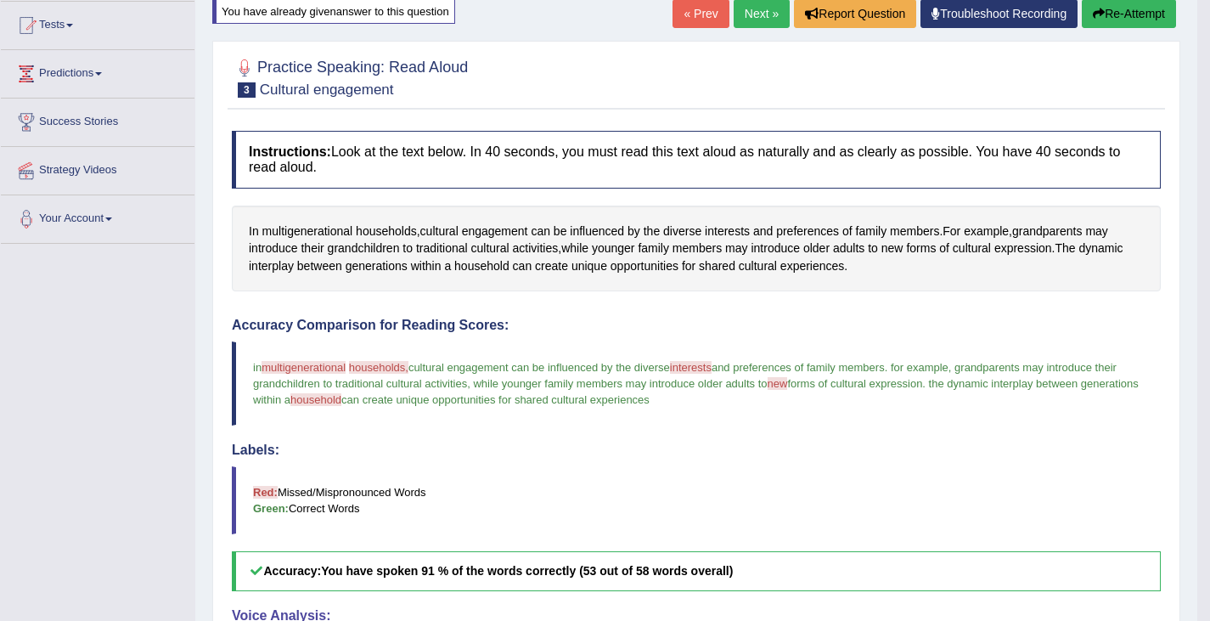
scroll to position [0, 0]
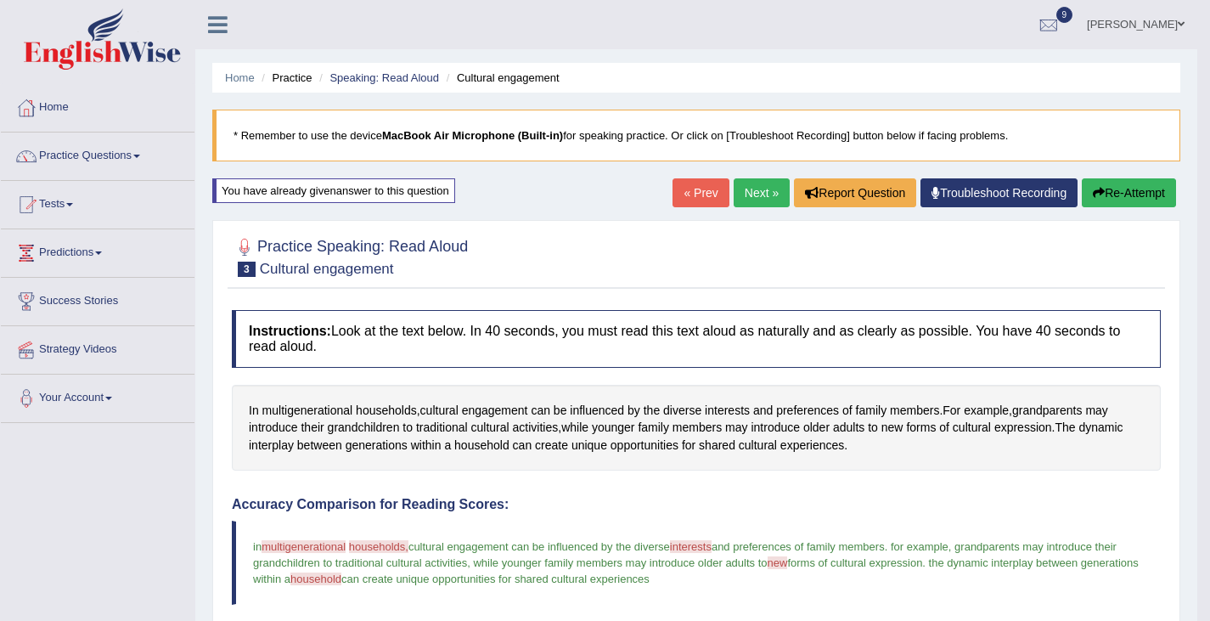
click at [741, 192] on link "Next »" at bounding box center [761, 192] width 56 height 29
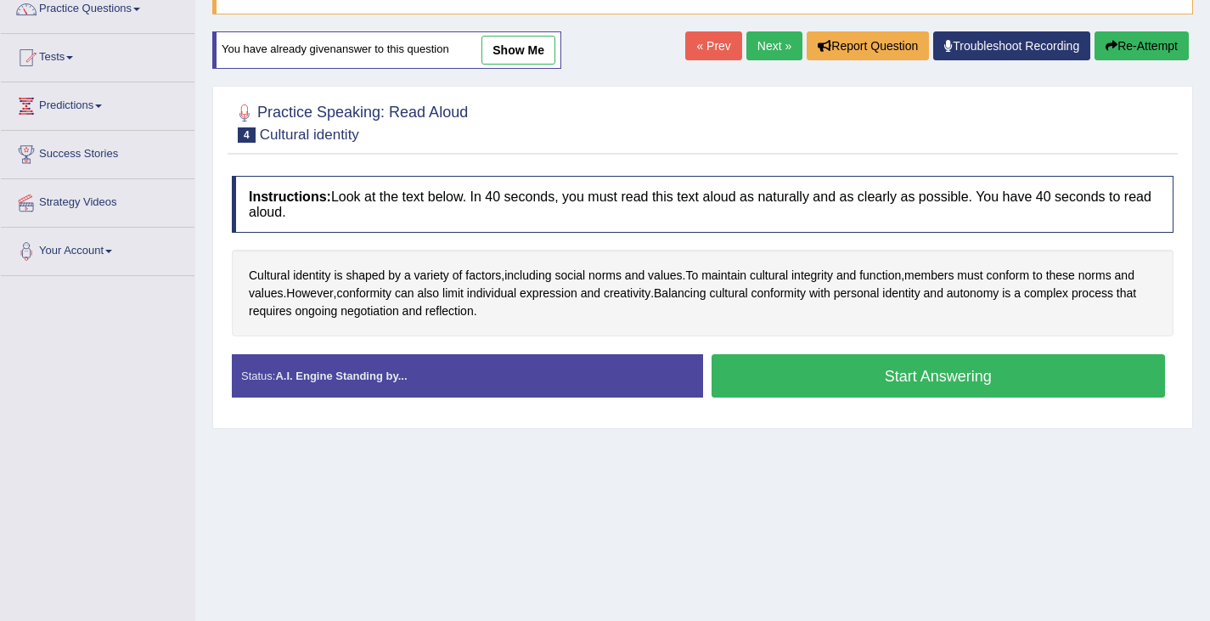
scroll to position [155, 0]
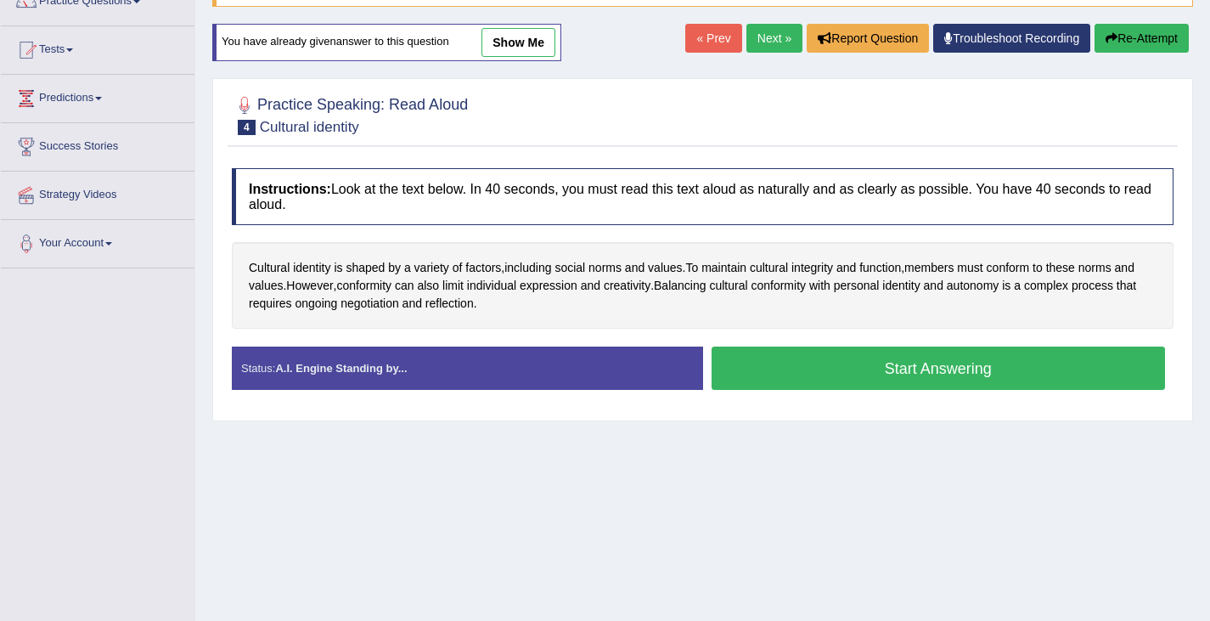
click at [880, 378] on button "Start Answering" at bounding box center [938, 367] width 454 height 43
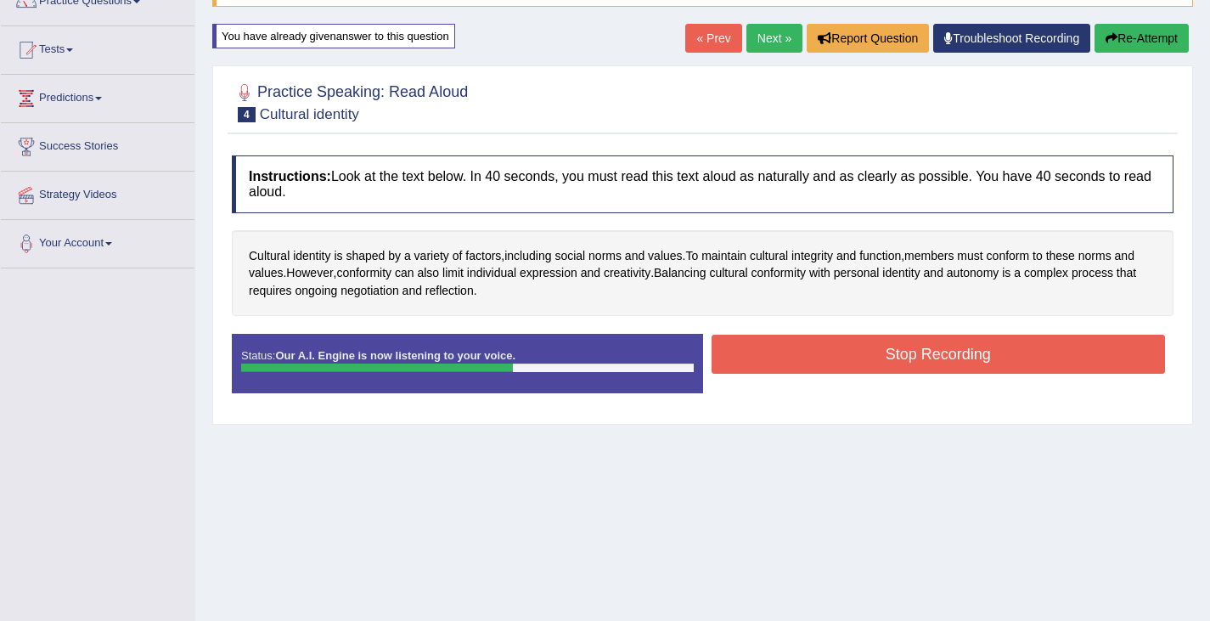
click at [819, 356] on button "Stop Recording" at bounding box center [938, 353] width 454 height 39
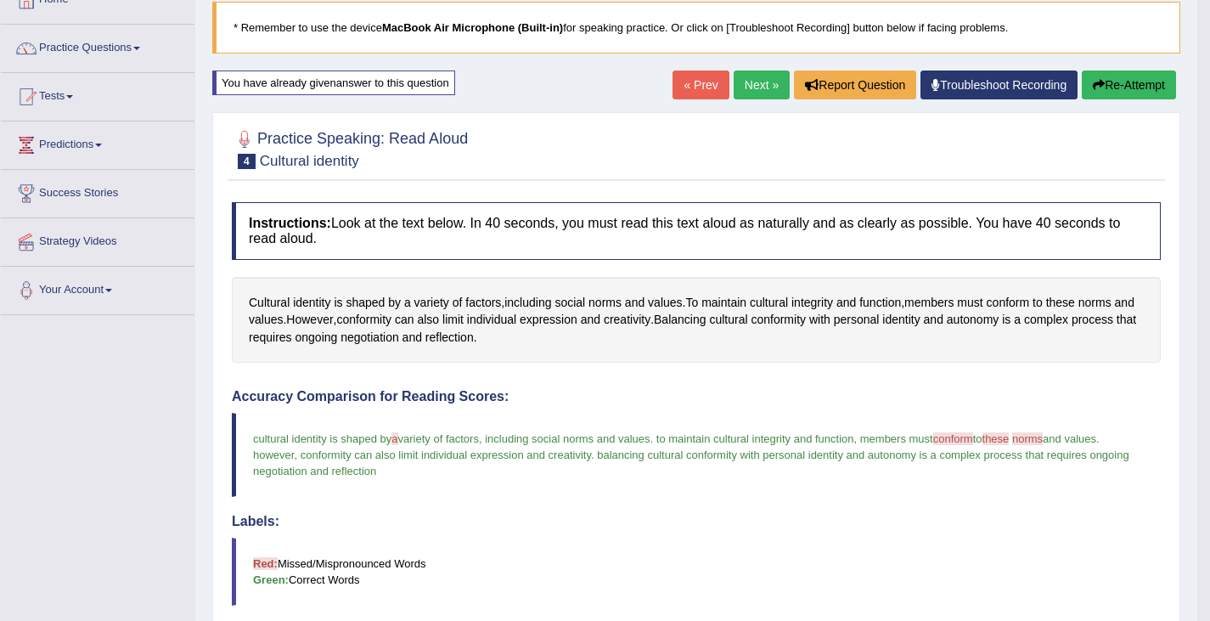
scroll to position [81, 0]
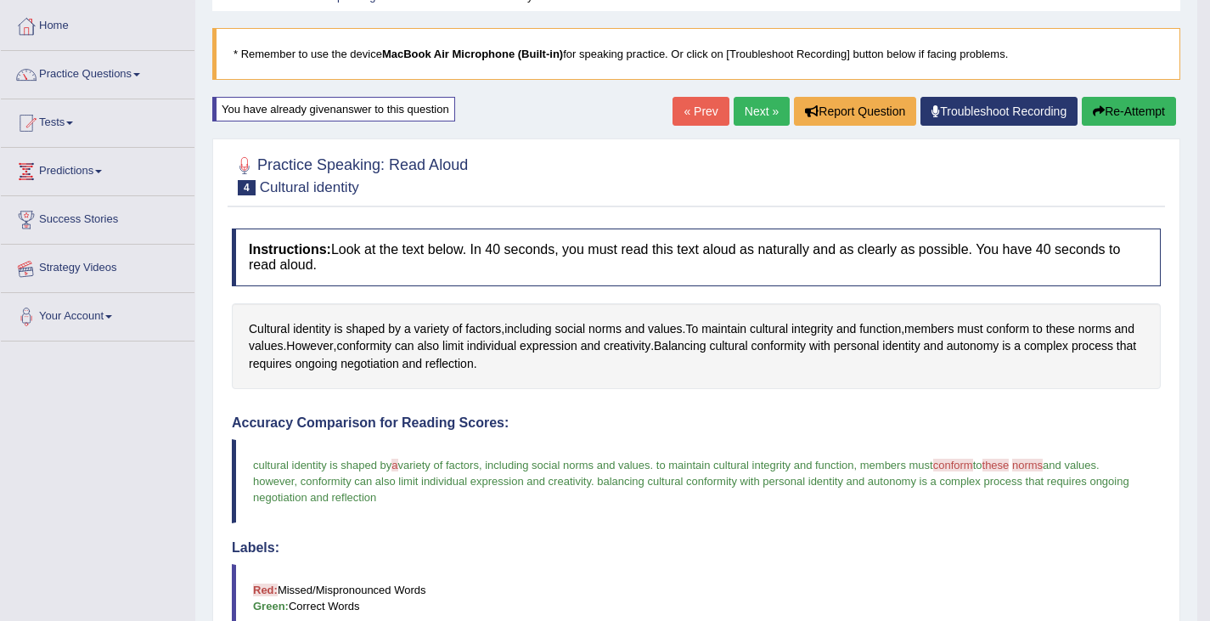
click at [98, 247] on link "Strategy Videos" at bounding box center [98, 265] width 194 height 42
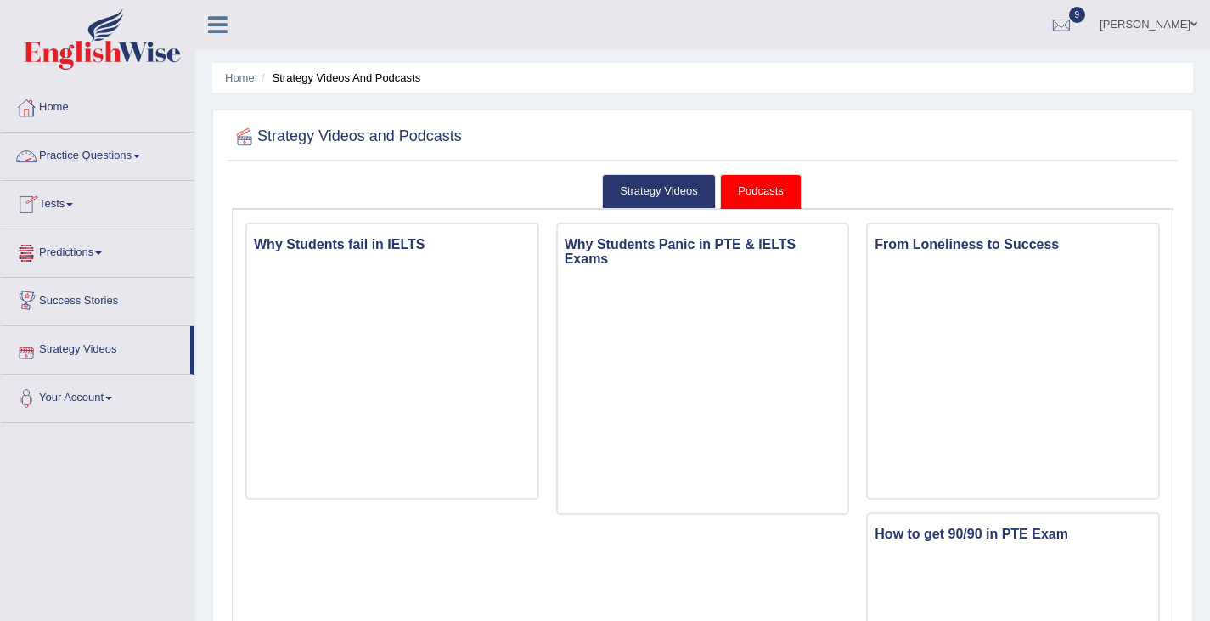
click at [91, 151] on link "Practice Questions" at bounding box center [98, 153] width 194 height 42
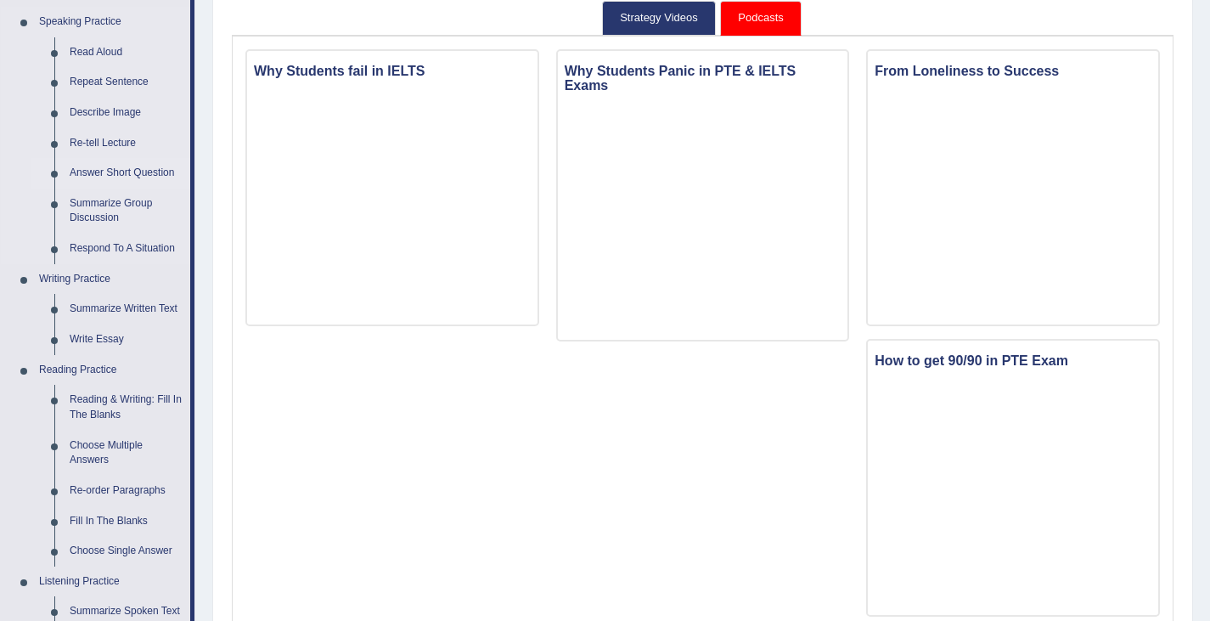
scroll to position [174, 0]
click at [101, 306] on link "Summarize Written Text" at bounding box center [126, 308] width 128 height 31
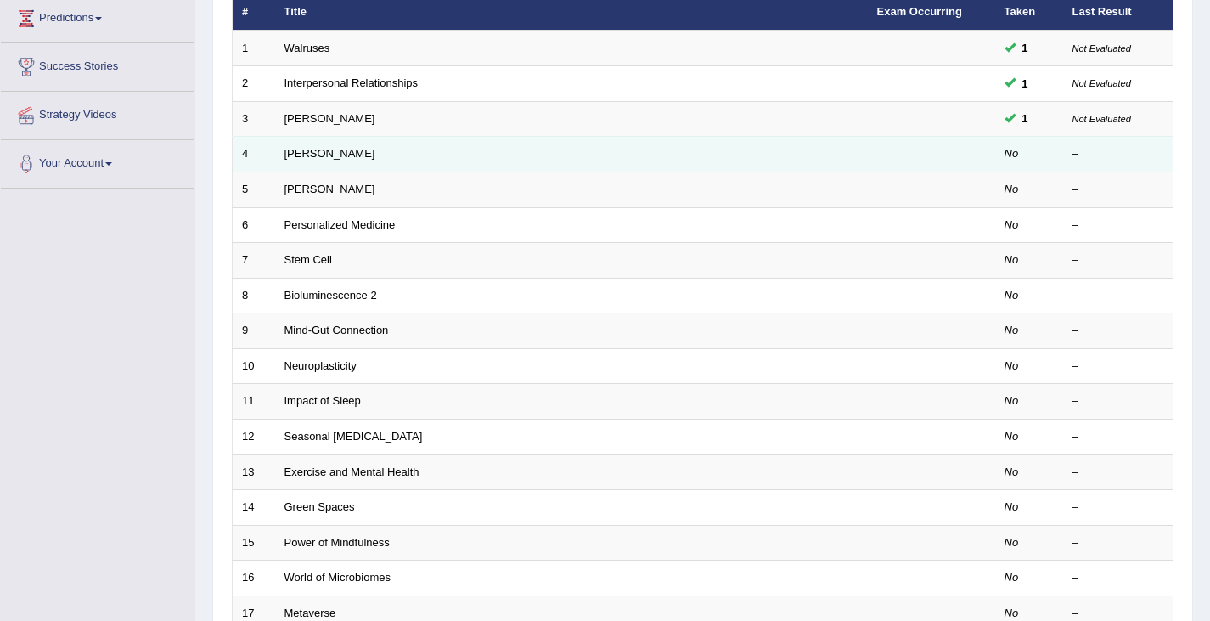
scroll to position [232, 0]
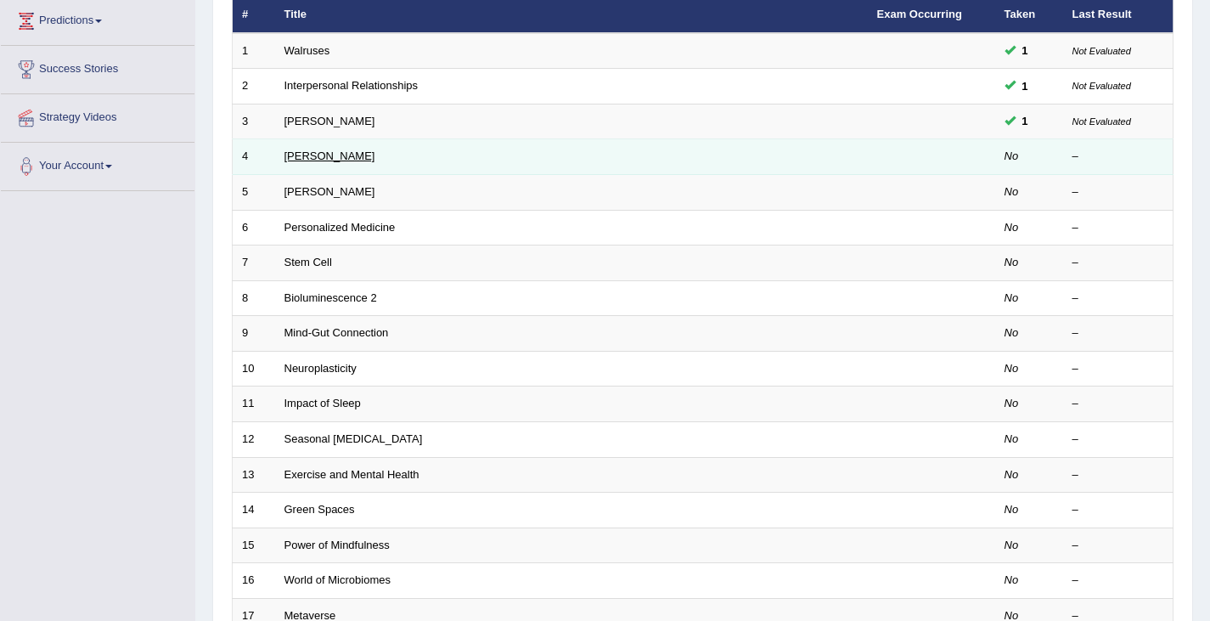
click at [307, 155] on link "[PERSON_NAME]" at bounding box center [329, 155] width 91 height 13
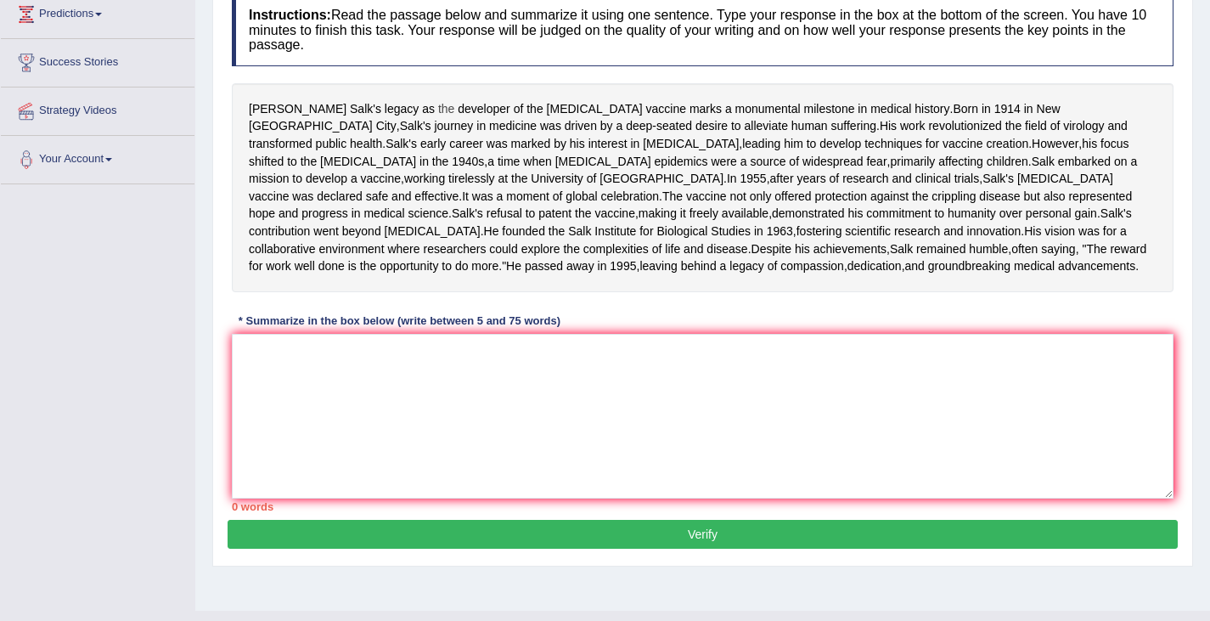
scroll to position [212, 0]
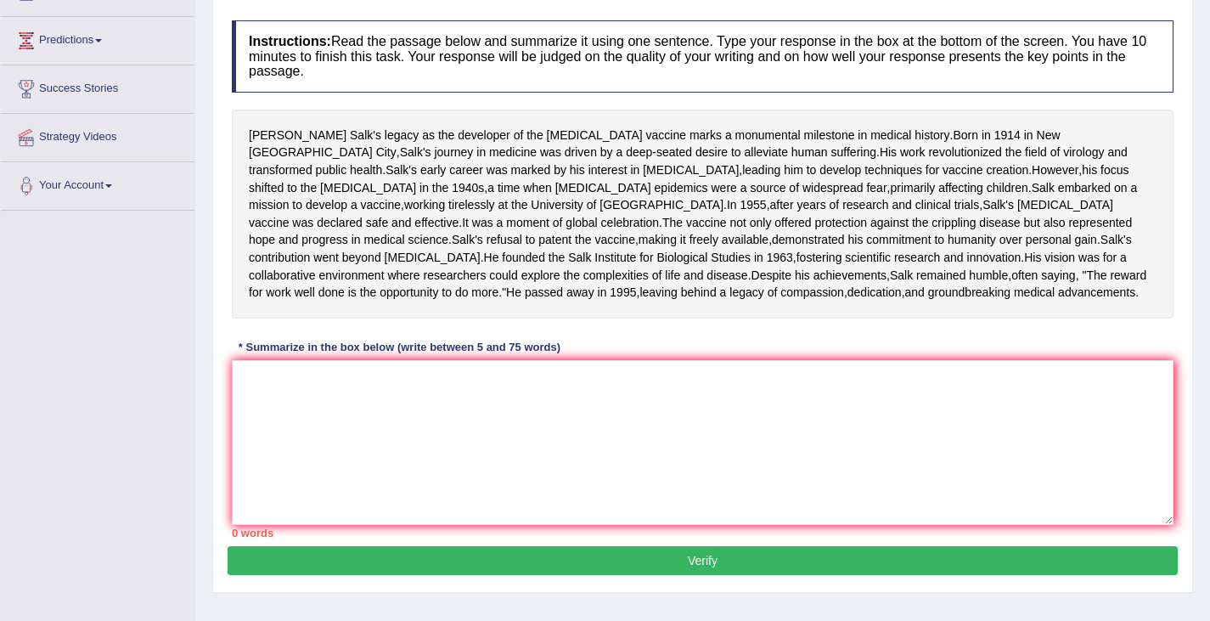
click at [203, 110] on div "Home Practice Writing: Summarize Written Text [PERSON_NAME] « Prev Next » Repor…" at bounding box center [702, 212] width 1014 height 849
click at [247, 138] on div "[PERSON_NAME] legacy as the developer of the [MEDICAL_DATA] marks a monumental …" at bounding box center [702, 214] width 941 height 209
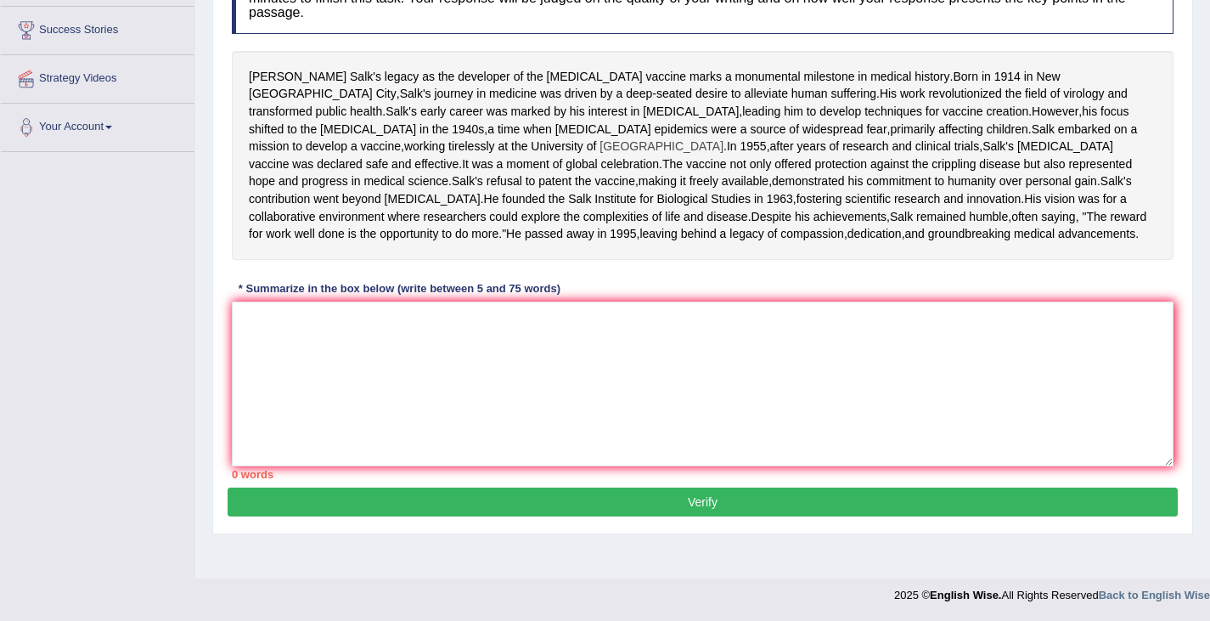
scroll to position [294, 0]
click at [329, 420] on textarea at bounding box center [702, 383] width 941 height 165
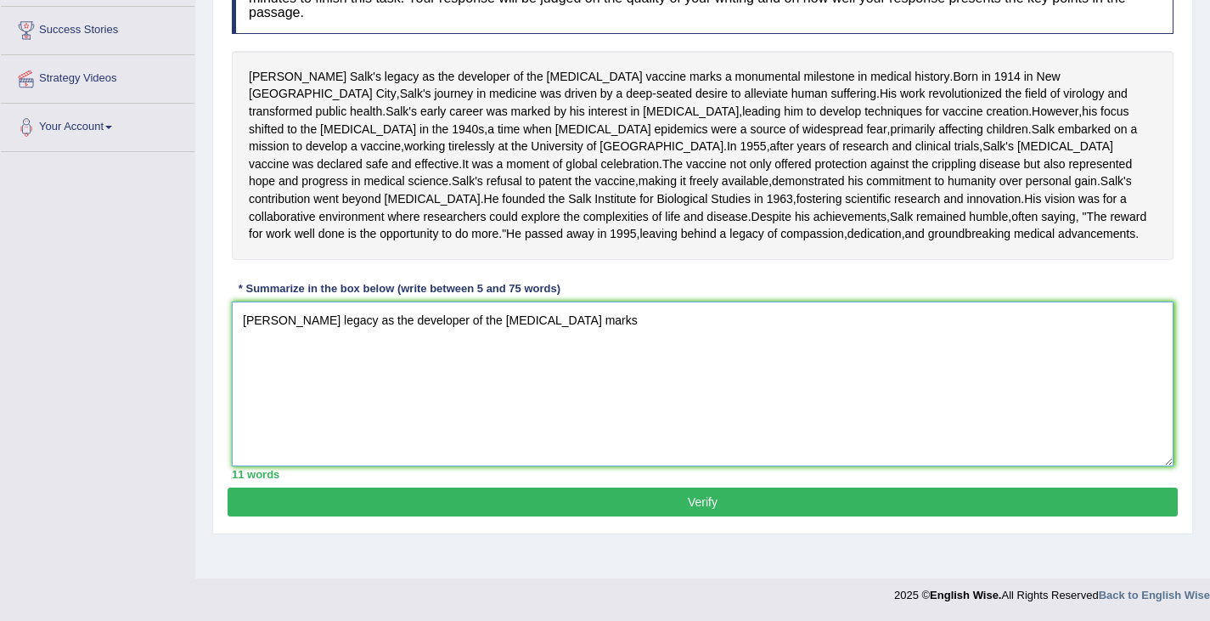
drag, startPoint x: 494, startPoint y: 402, endPoint x: 626, endPoint y: 377, distance: 133.9
click at [498, 402] on textarea "[PERSON_NAME] legacy as the developer of the [MEDICAL_DATA] marks" at bounding box center [702, 383] width 941 height 165
click at [602, 411] on textarea "[PERSON_NAME] legacy as the developer of the [MEDICAL_DATA] marks" at bounding box center [702, 383] width 941 height 165
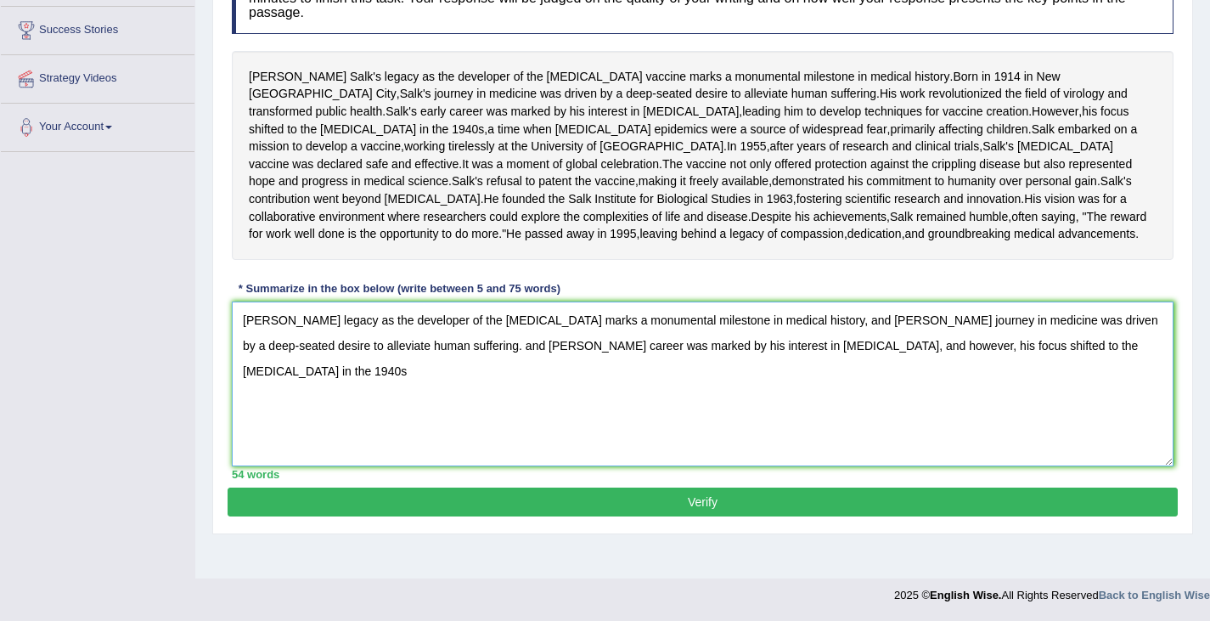
scroll to position [311, 0]
drag, startPoint x: 1063, startPoint y: 412, endPoint x: 1082, endPoint y: 488, distance: 78.9
click at [1063, 416] on textarea "Jonas Salk's legacy as the developer of the polio vaccine marks a monumental mi…" at bounding box center [702, 383] width 941 height 165
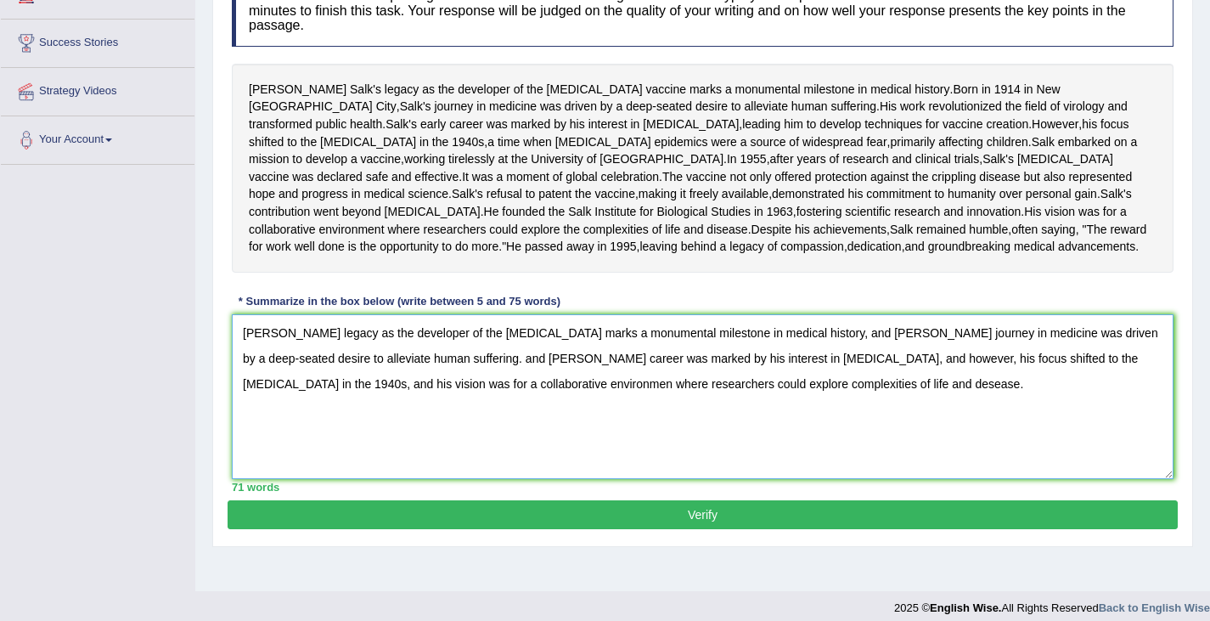
scroll to position [253, 0]
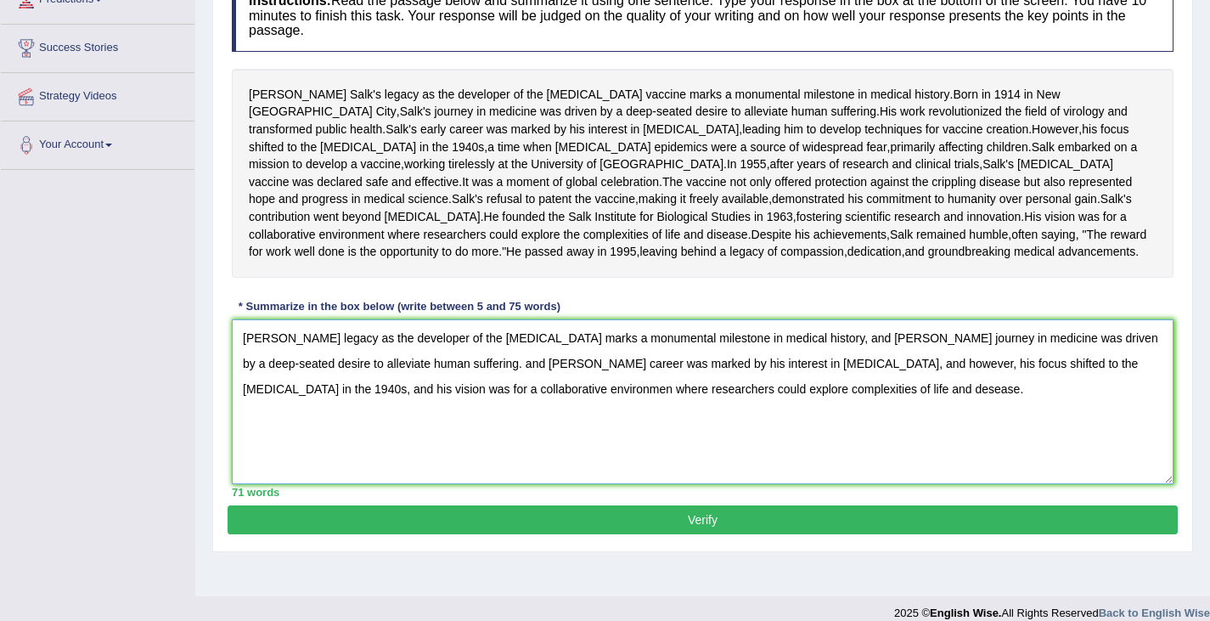
click at [389, 484] on textarea "Jonas Salk's legacy as the developer of the polio vaccine marks a monumental mi…" at bounding box center [702, 401] width 941 height 165
drag, startPoint x: 427, startPoint y: 474, endPoint x: 423, endPoint y: 616, distance: 142.7
click at [427, 475] on textarea "Jonas Salk's legacy as the developer of the polio vaccine marks a monumental mi…" at bounding box center [702, 401] width 941 height 165
click at [481, 484] on textarea "Jonas Salk's legacy as the developer of the polio vaccine marks a monumental mi…" at bounding box center [702, 401] width 941 height 165
click at [868, 484] on textarea "Jonas Salk's legacy as the developer of the polio vaccine marks a monumental mi…" at bounding box center [702, 401] width 941 height 165
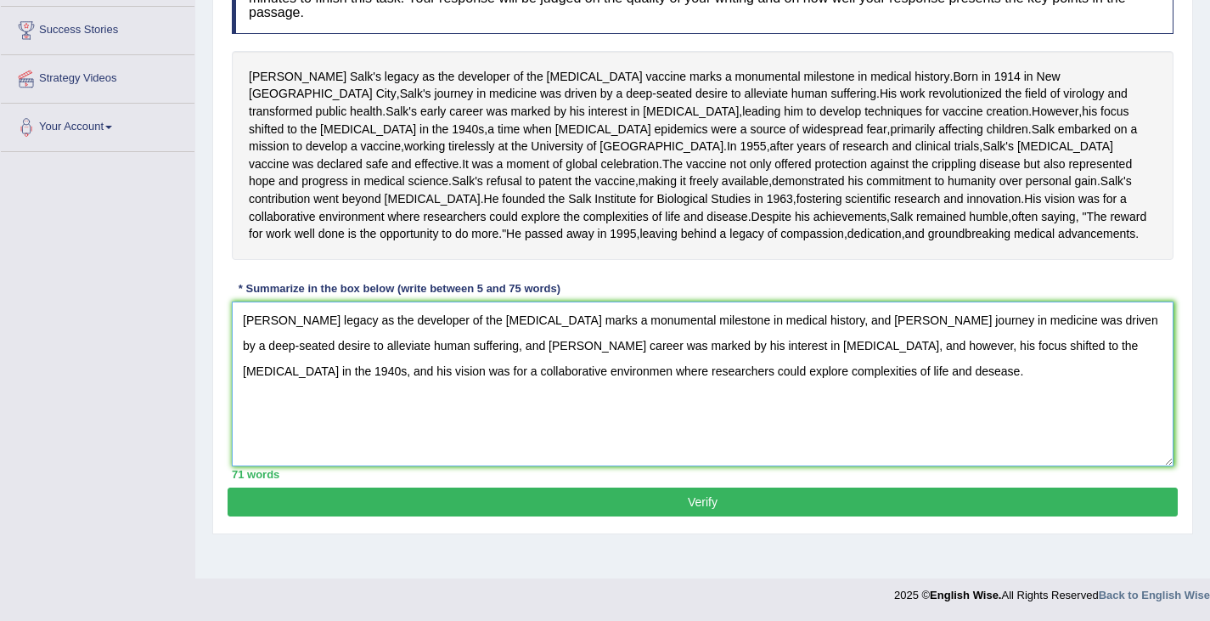
scroll to position [291, 0]
click at [723, 449] on textarea "Jonas Salk's legacy as the developer of the polio vaccine marks a monumental mi…" at bounding box center [702, 383] width 941 height 165
click at [629, 466] on textarea "Jonas Salk's legacy as the developer of the polio vaccine marks a monumental mi…" at bounding box center [702, 383] width 941 height 165
click at [366, 466] on textarea "Jonas Salk's legacy as the developer of the polio vaccine marks a monumental mi…" at bounding box center [702, 383] width 941 height 165
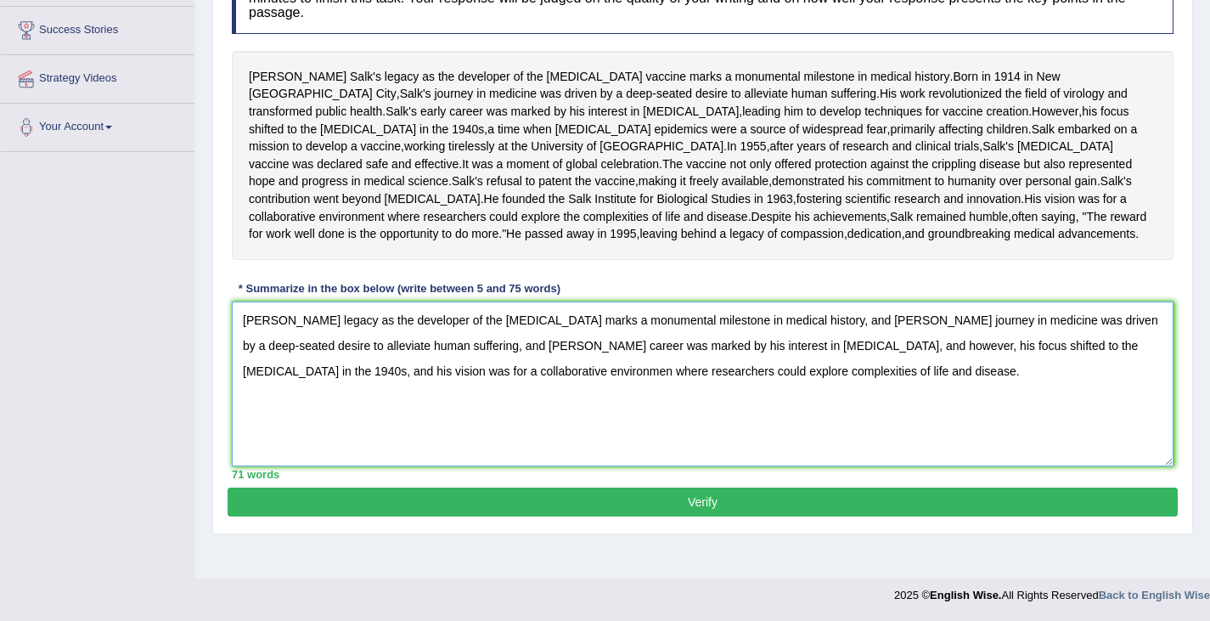
type textarea "Jonas Salk's legacy as the developer of the polio vaccine marks a monumental mi…"
click at [697, 516] on button "Verify" at bounding box center [703, 501] width 950 height 29
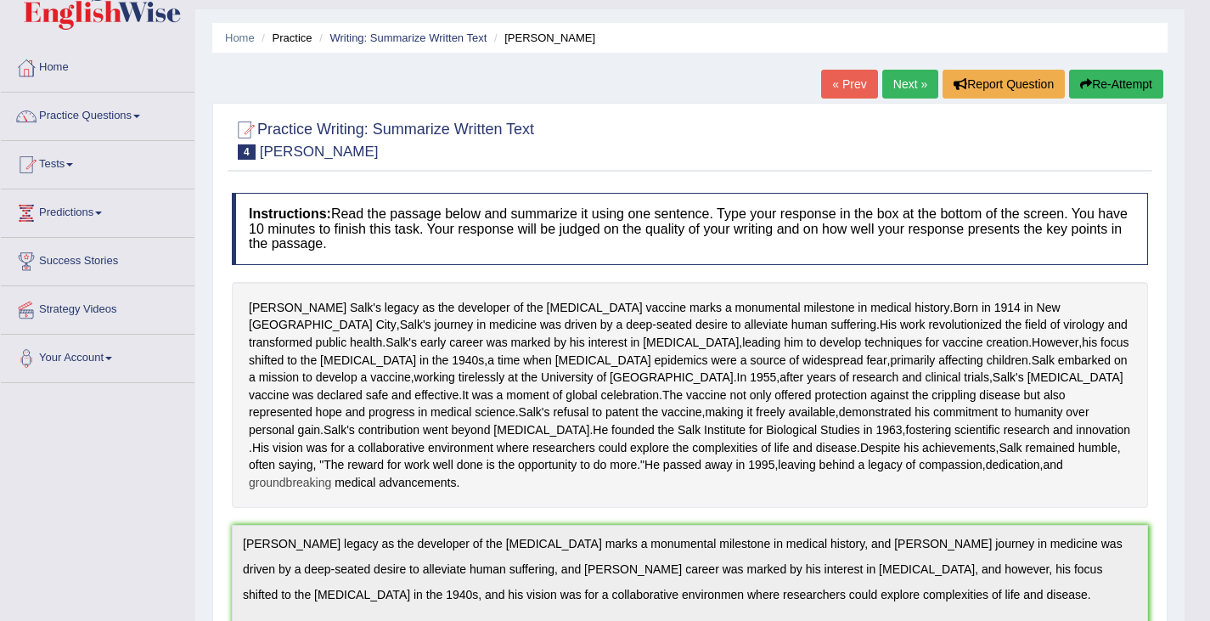
scroll to position [0, 0]
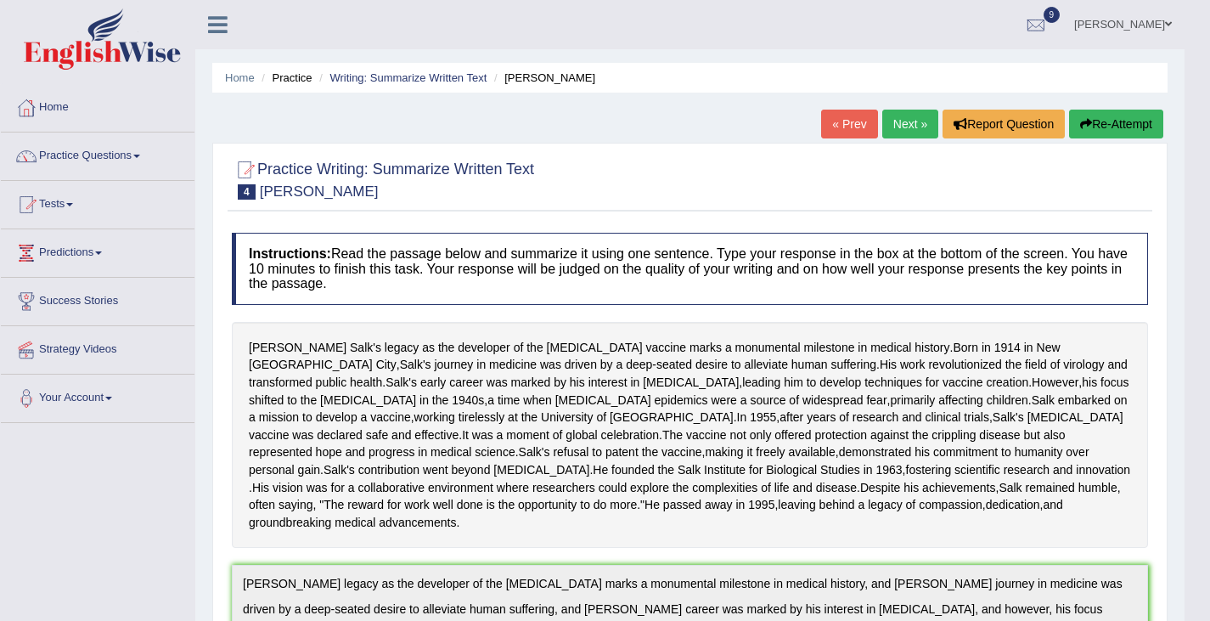
click at [71, 199] on link "Tests" at bounding box center [98, 202] width 194 height 42
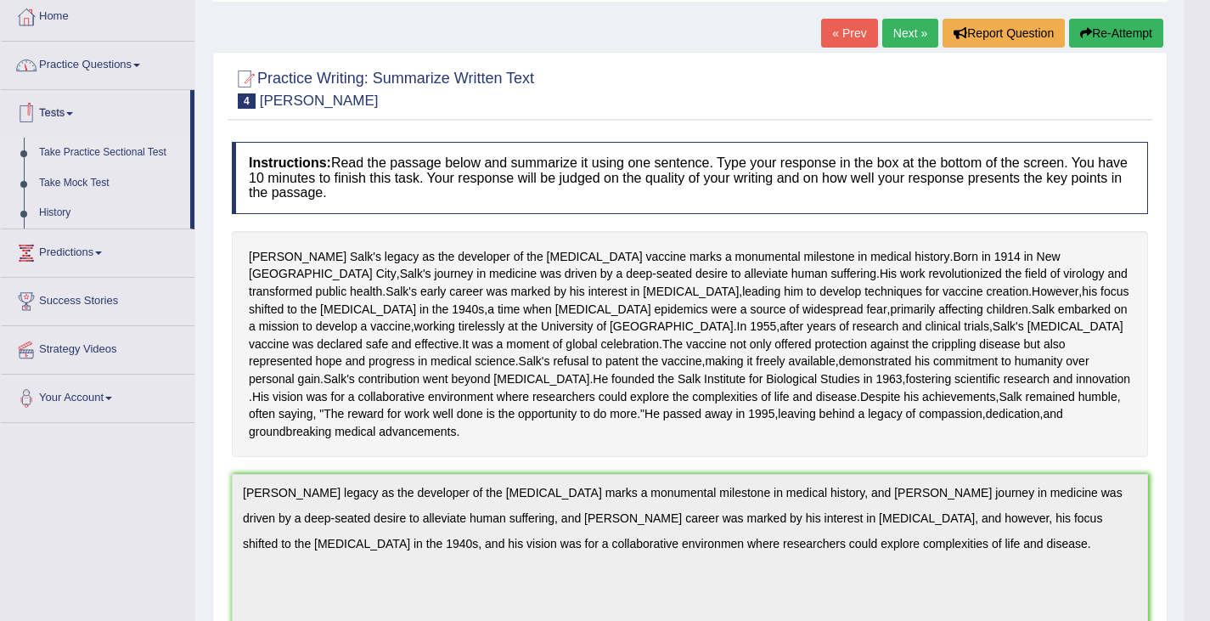
scroll to position [65, 0]
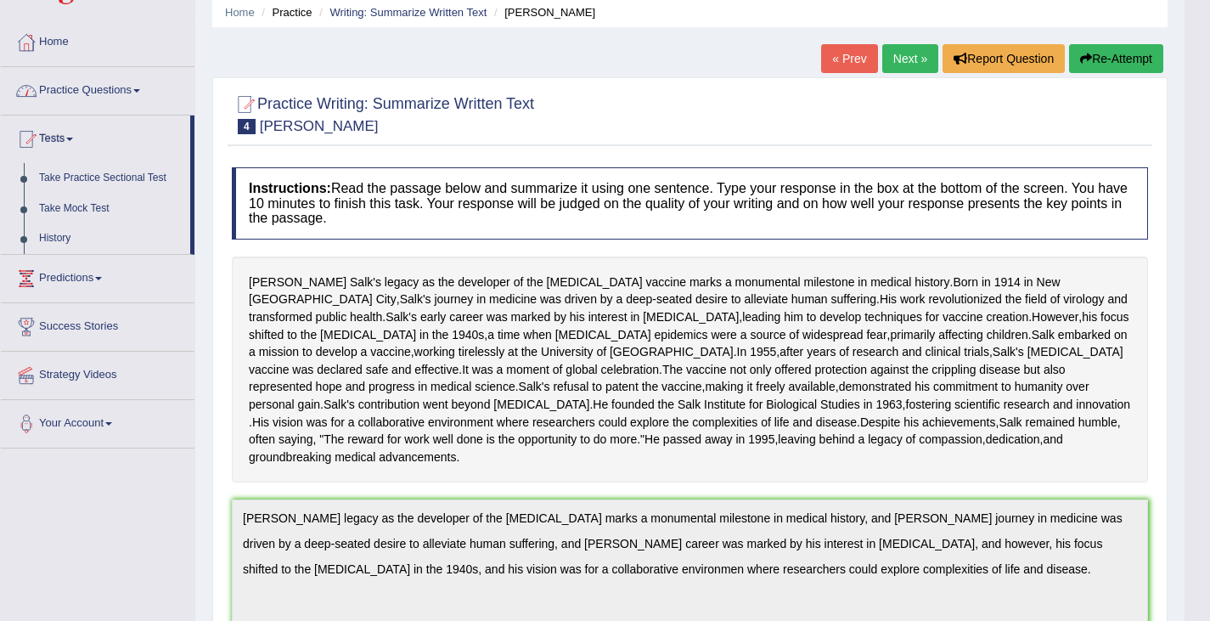
click at [90, 88] on link "Practice Questions" at bounding box center [98, 88] width 194 height 42
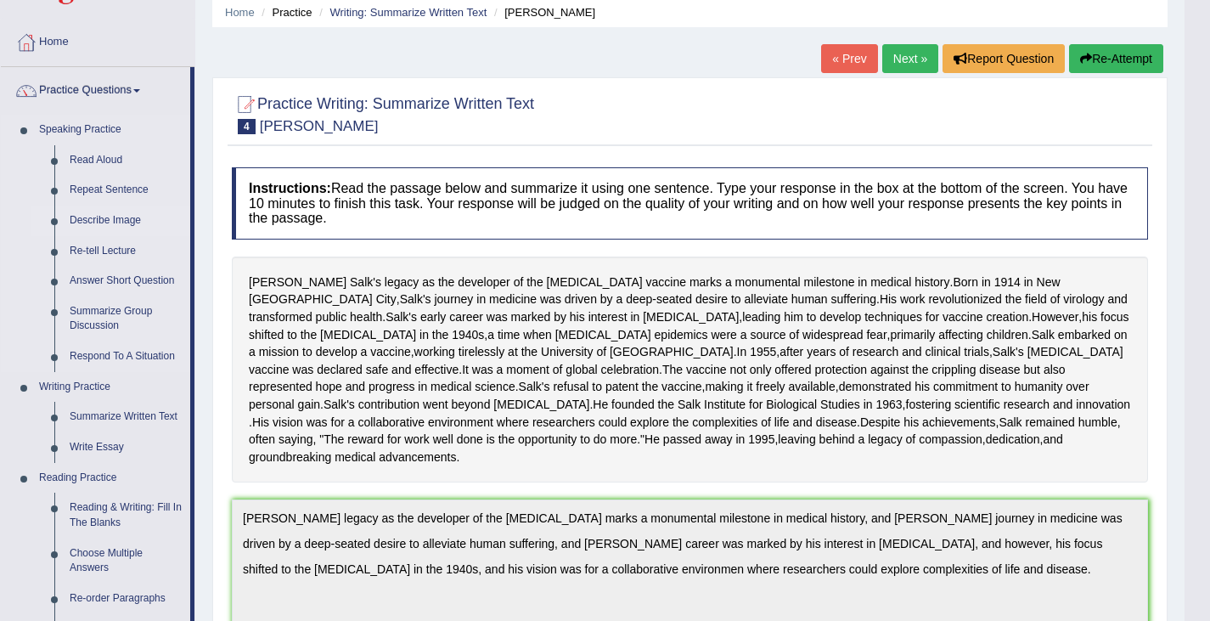
click at [107, 216] on link "Describe Image" at bounding box center [126, 220] width 128 height 31
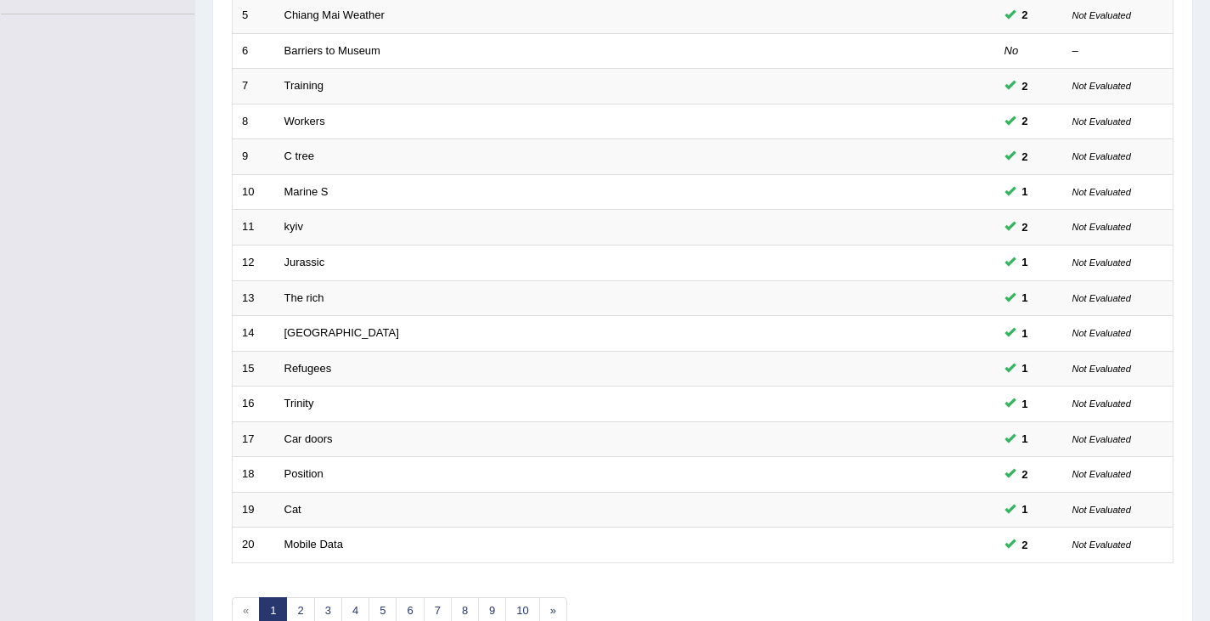
scroll to position [503, 0]
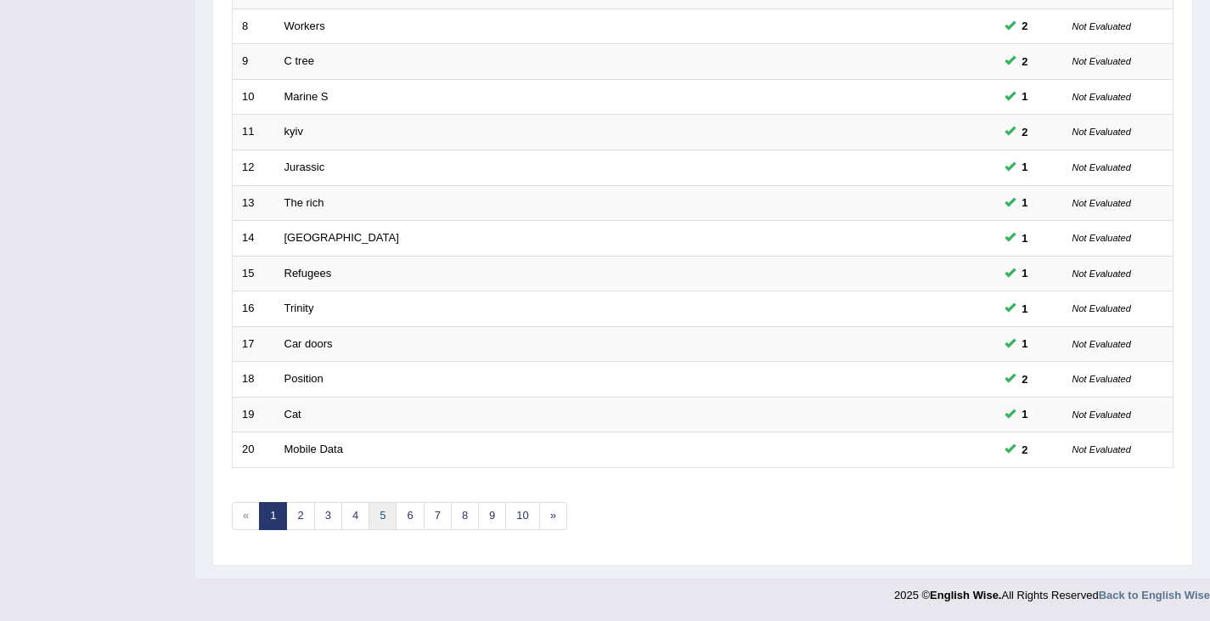
click at [381, 514] on link "5" at bounding box center [382, 516] width 28 height 28
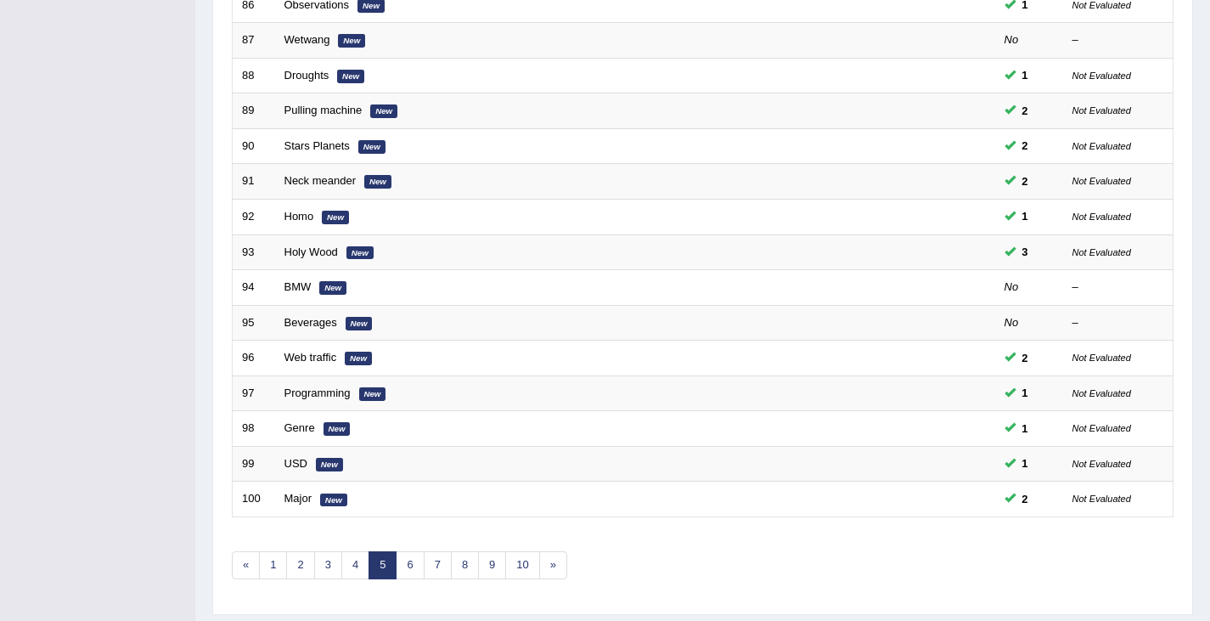
scroll to position [503, 0]
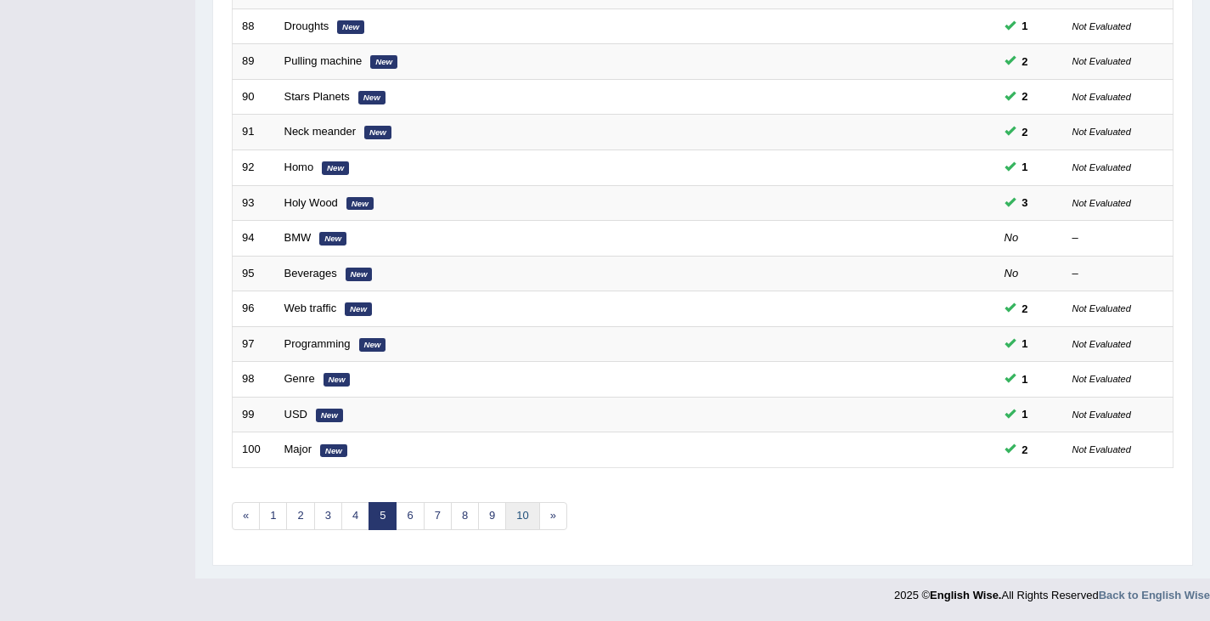
click at [515, 517] on link "10" at bounding box center [522, 516] width 34 height 28
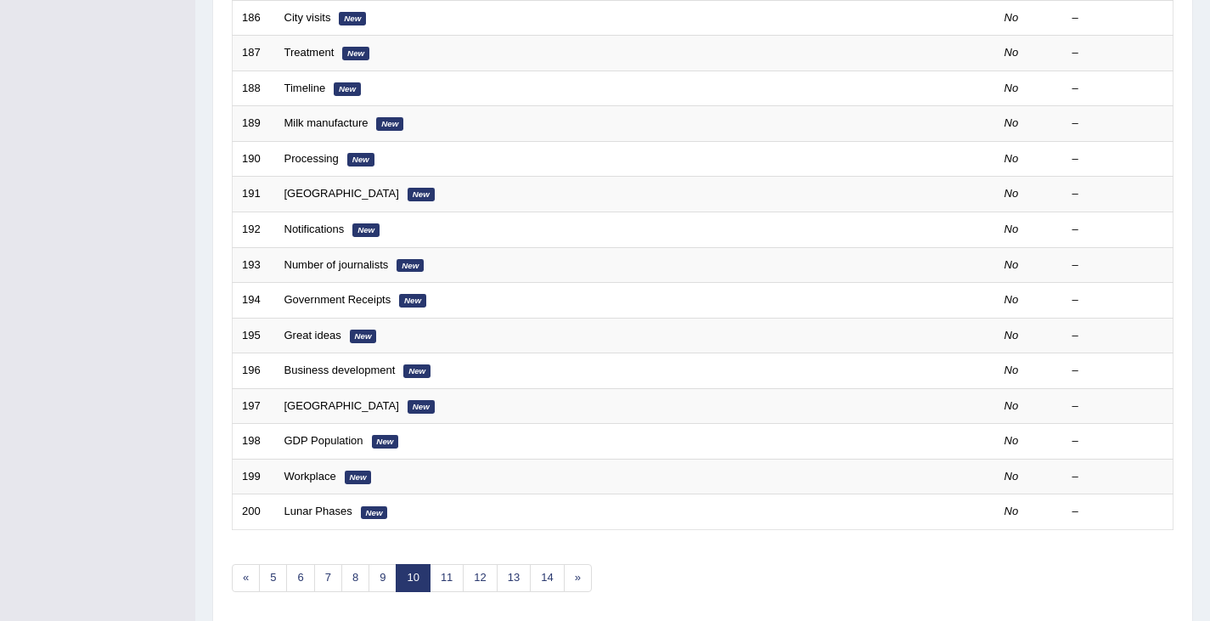
scroll to position [503, 0]
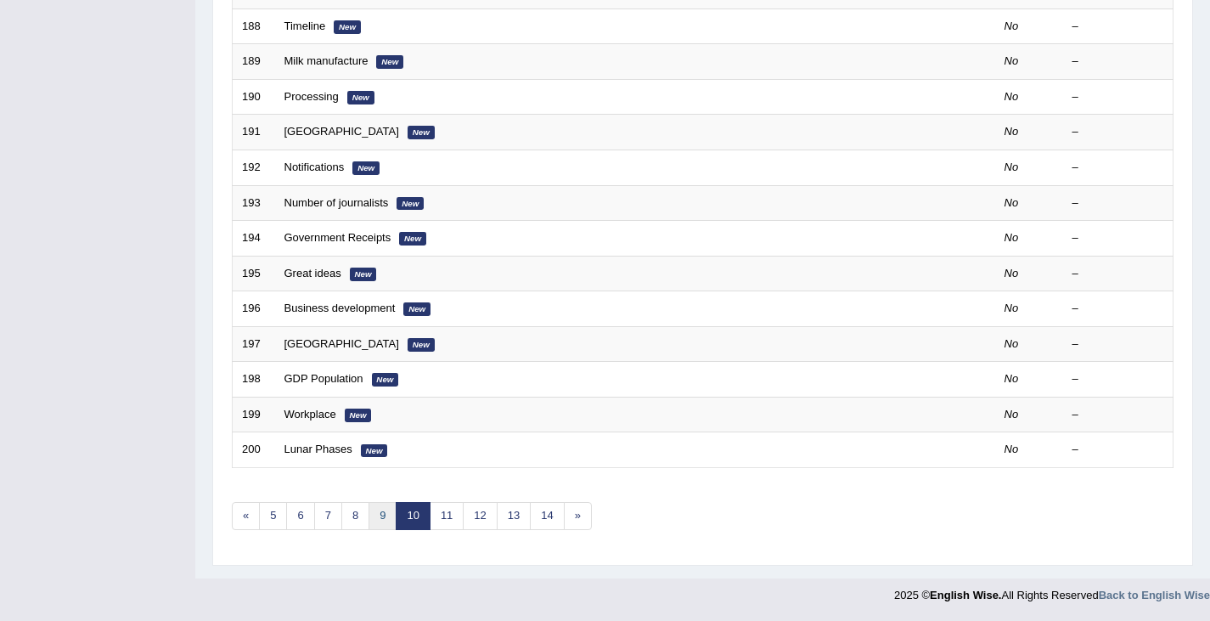
click at [382, 520] on link "9" at bounding box center [382, 516] width 28 height 28
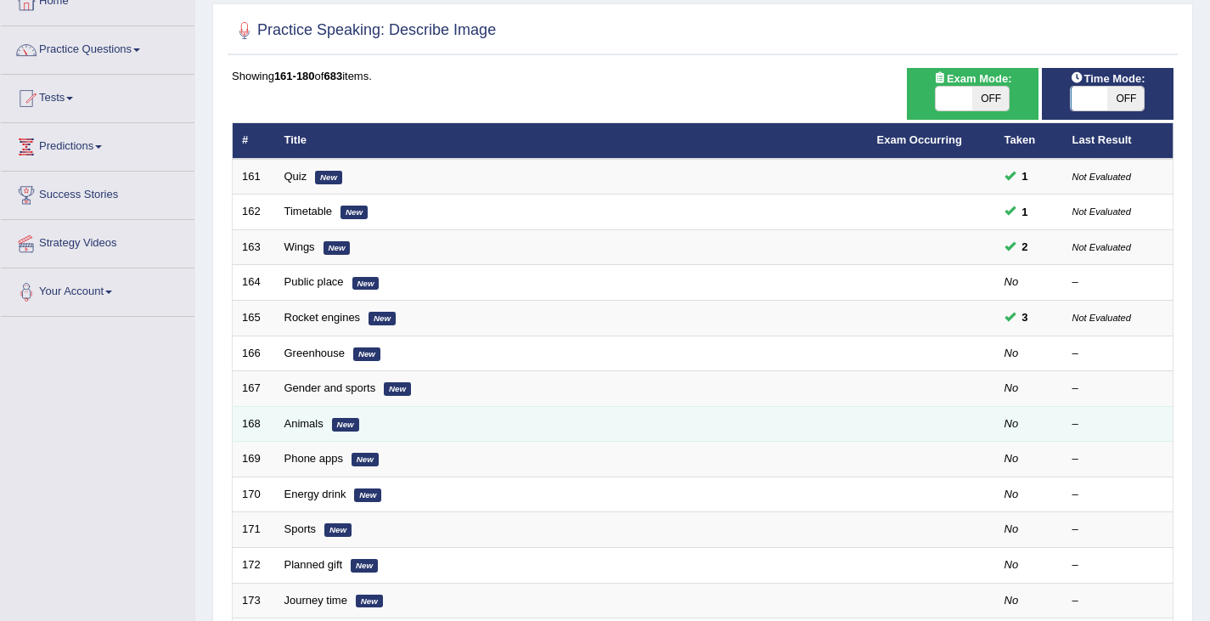
scroll to position [112, 0]
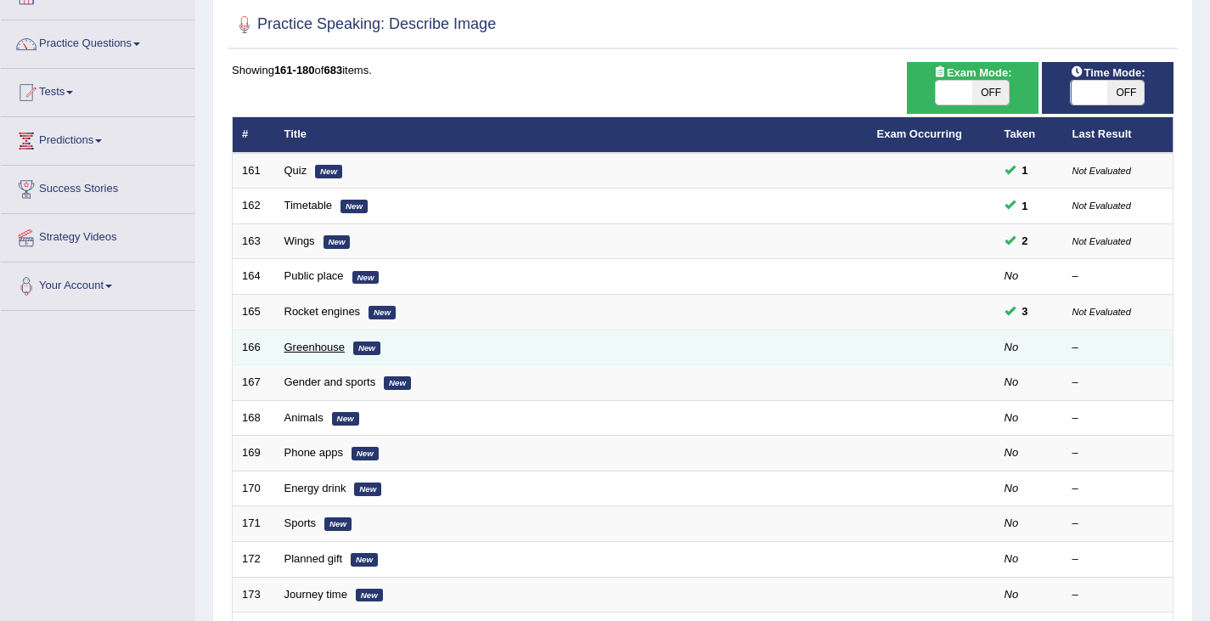
click at [307, 350] on link "Greenhouse" at bounding box center [314, 346] width 61 height 13
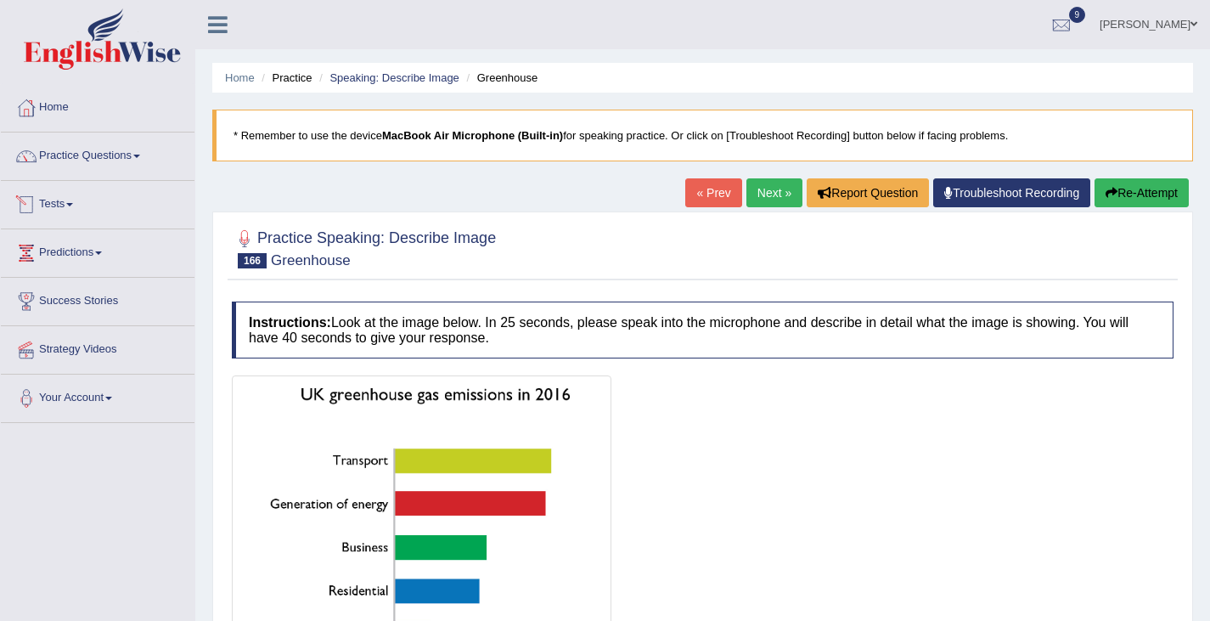
click at [115, 160] on link "Practice Questions" at bounding box center [98, 153] width 194 height 42
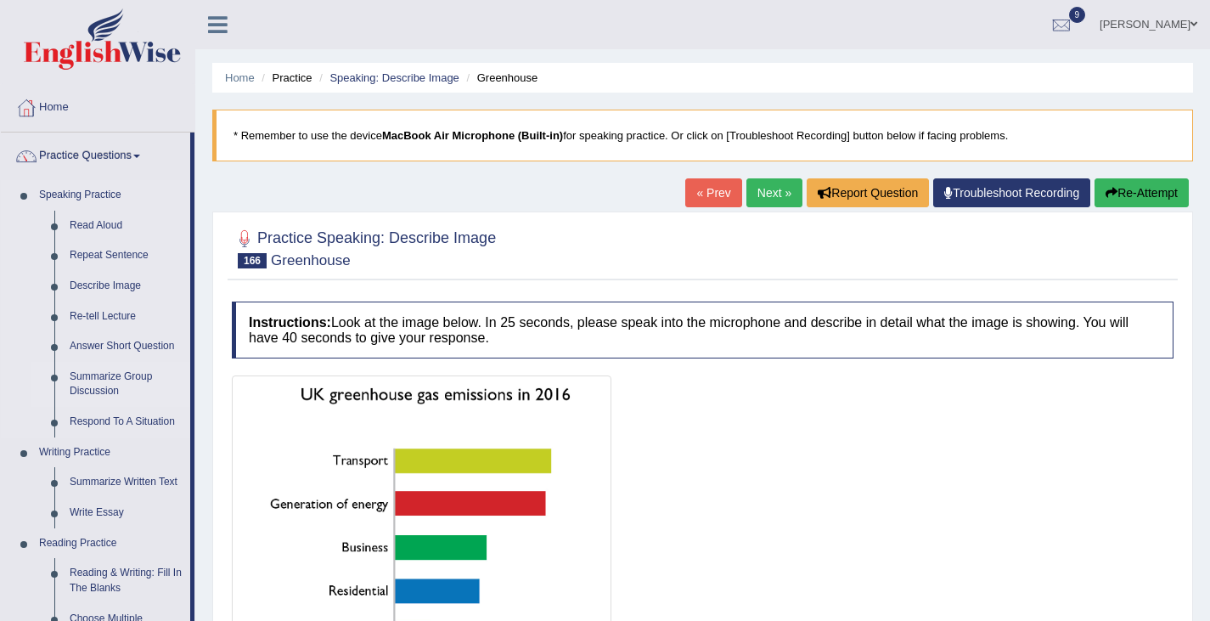
click at [109, 381] on link "Summarize Group Discussion" at bounding box center [126, 384] width 128 height 45
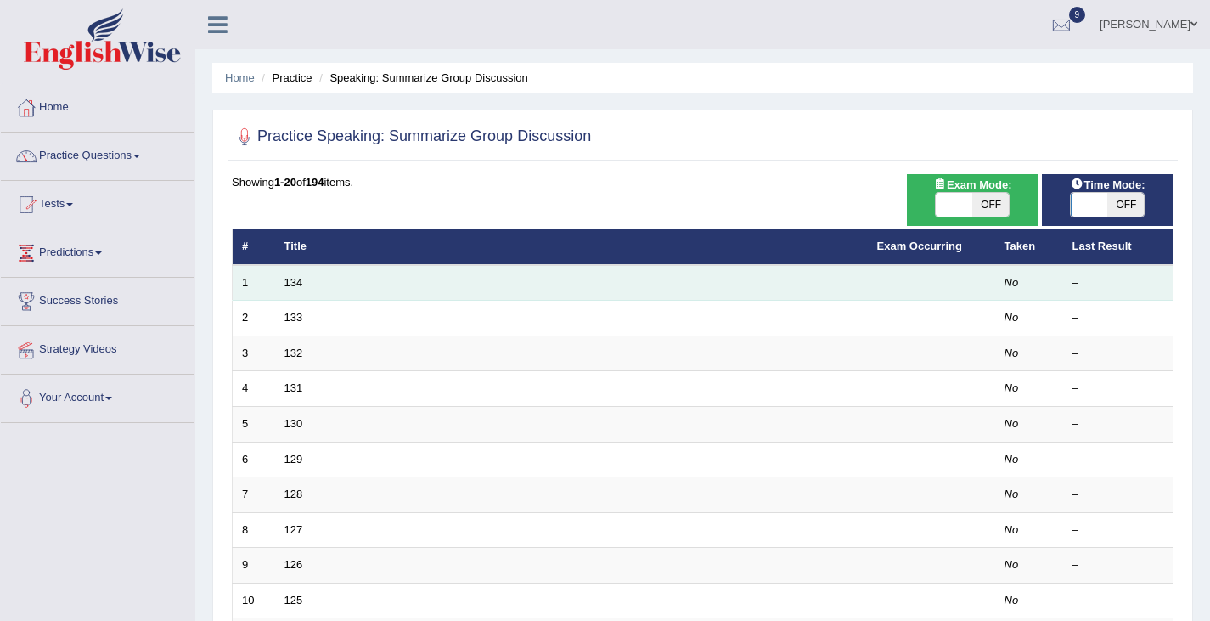
click at [464, 284] on td "134" at bounding box center [571, 283] width 593 height 36
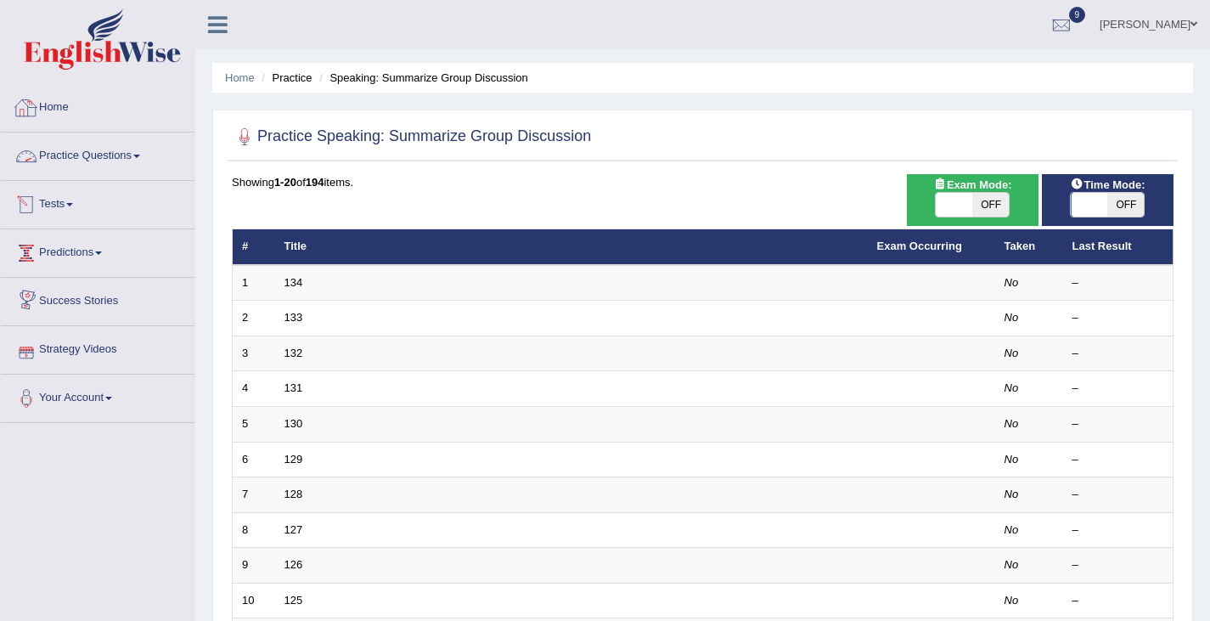
click at [106, 153] on link "Practice Questions" at bounding box center [98, 153] width 194 height 42
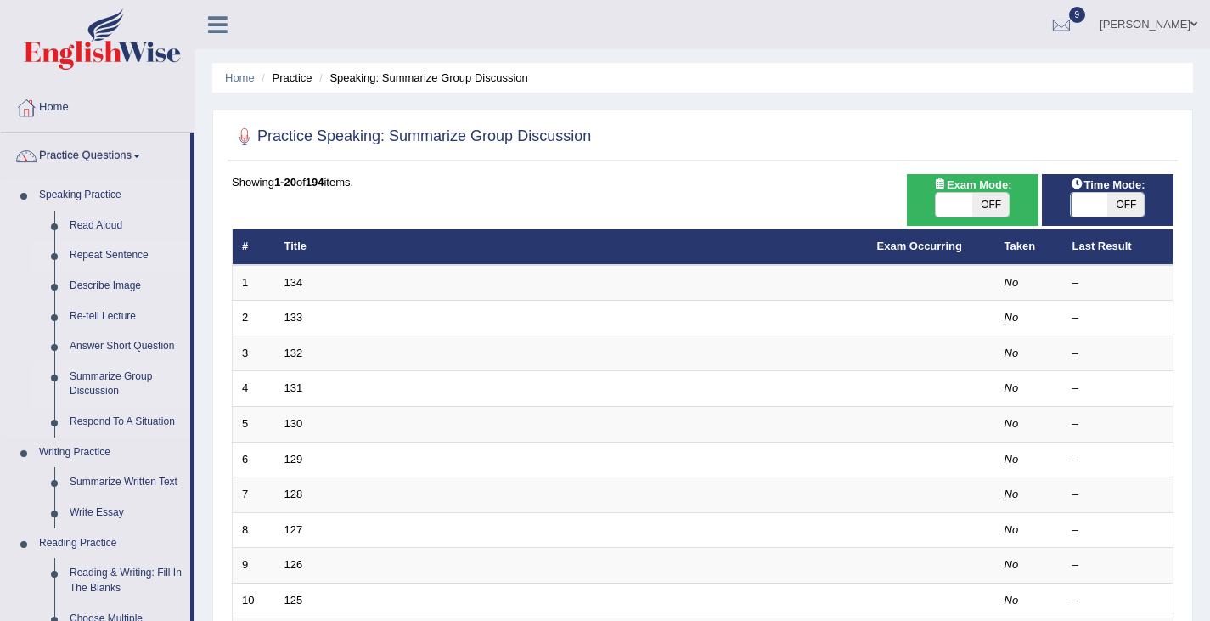
click at [108, 261] on link "Repeat Sentence" at bounding box center [126, 255] width 128 height 31
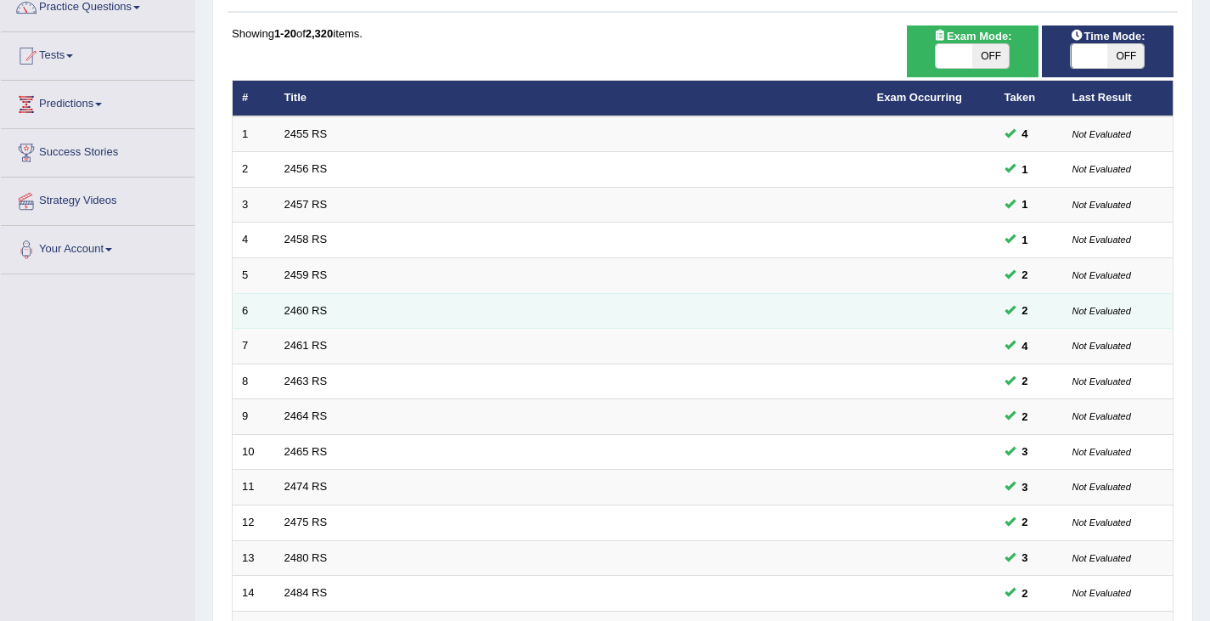
scroll to position [503, 0]
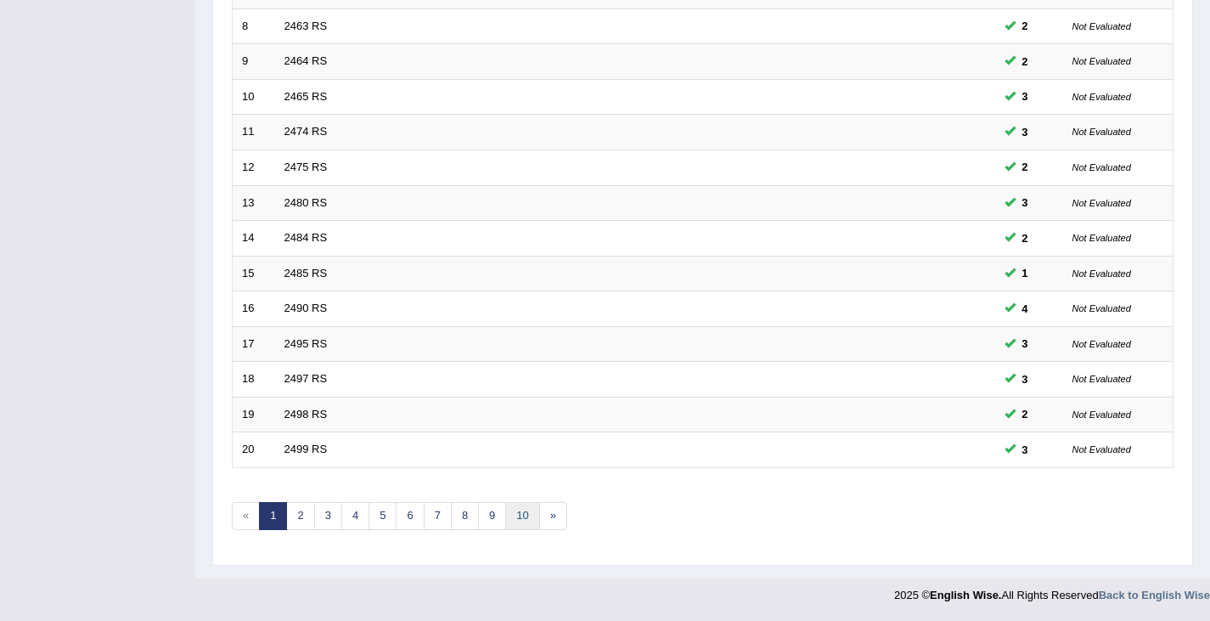
click at [525, 514] on link "10" at bounding box center [522, 516] width 34 height 28
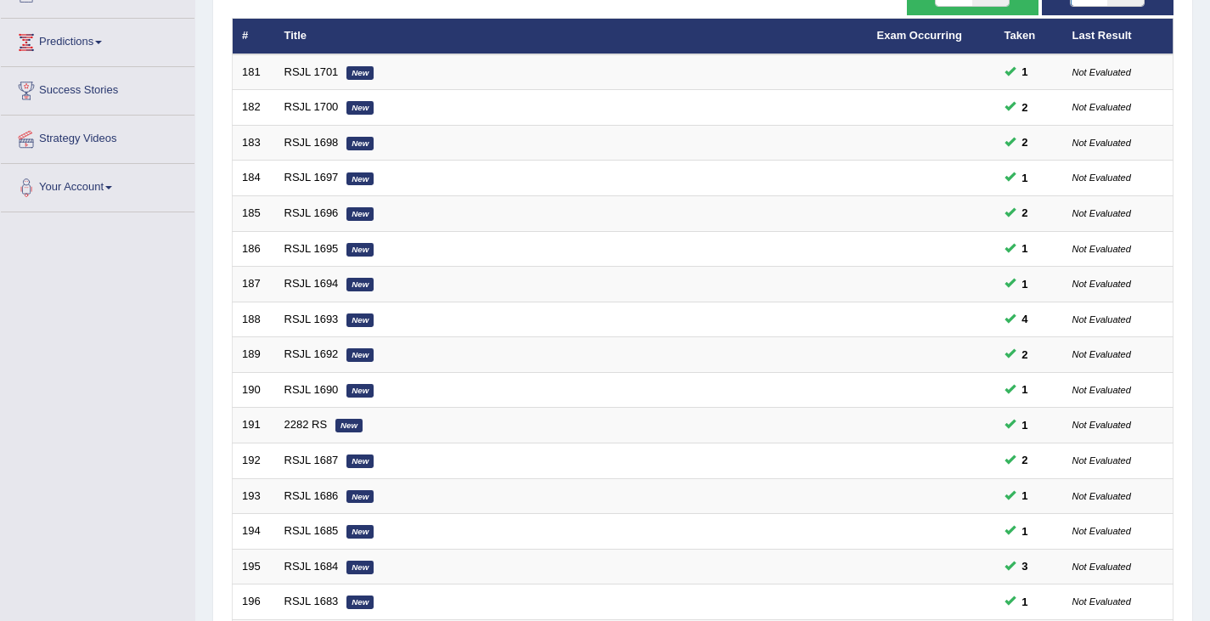
scroll to position [503, 0]
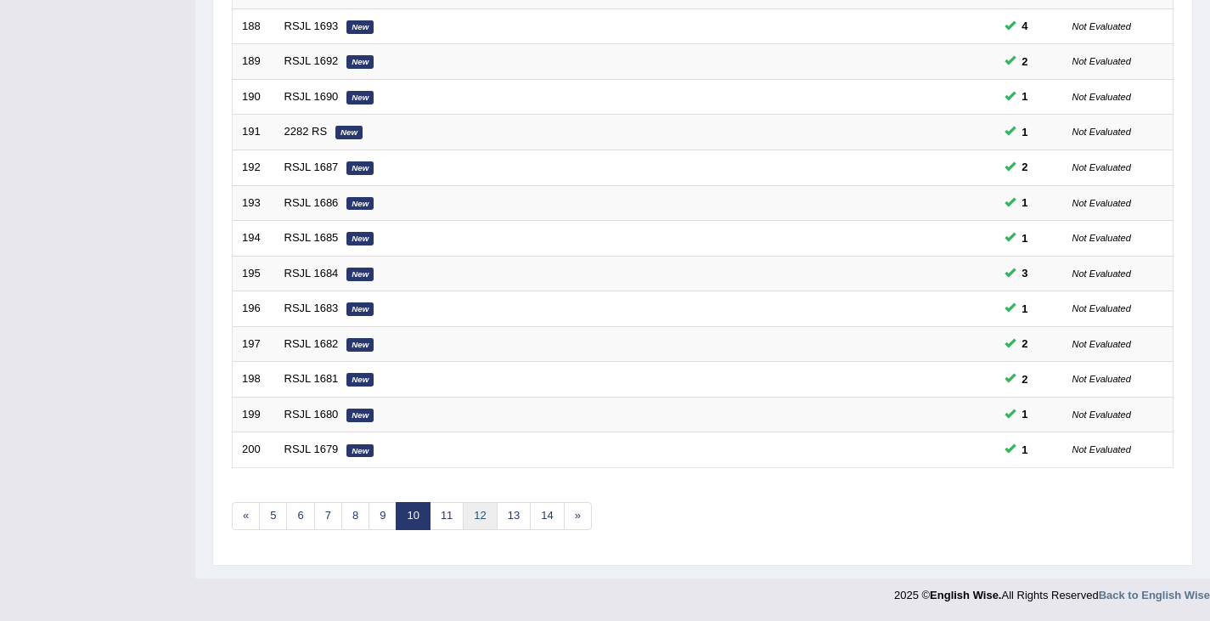
click at [480, 519] on link "12" at bounding box center [480, 516] width 34 height 28
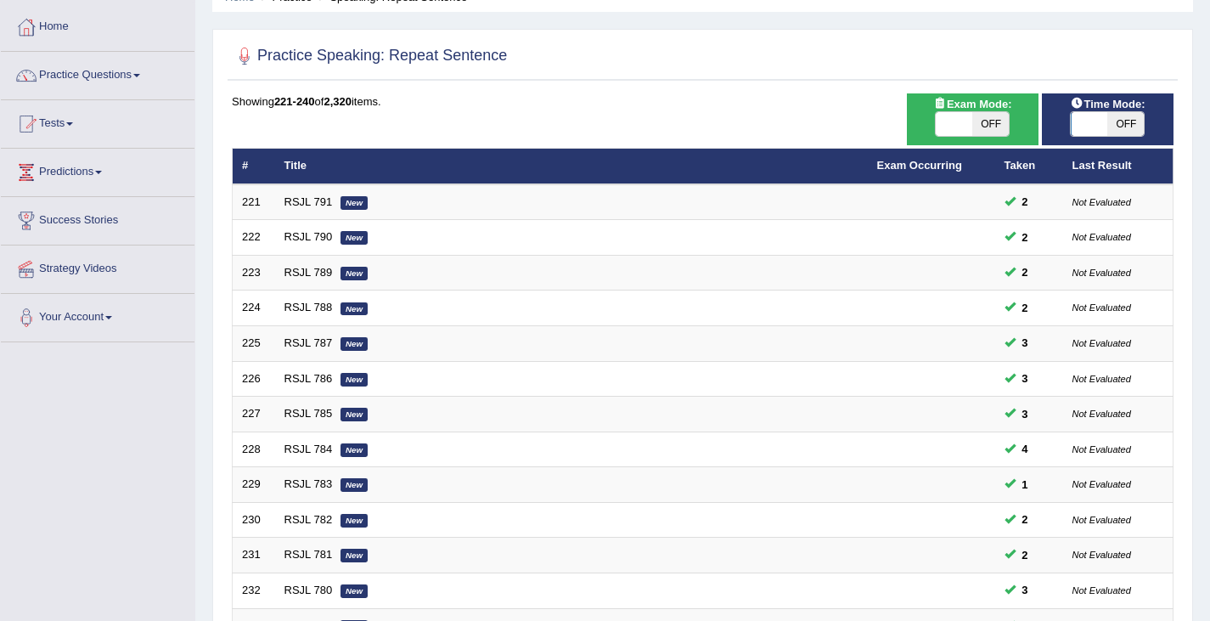
scroll to position [503, 0]
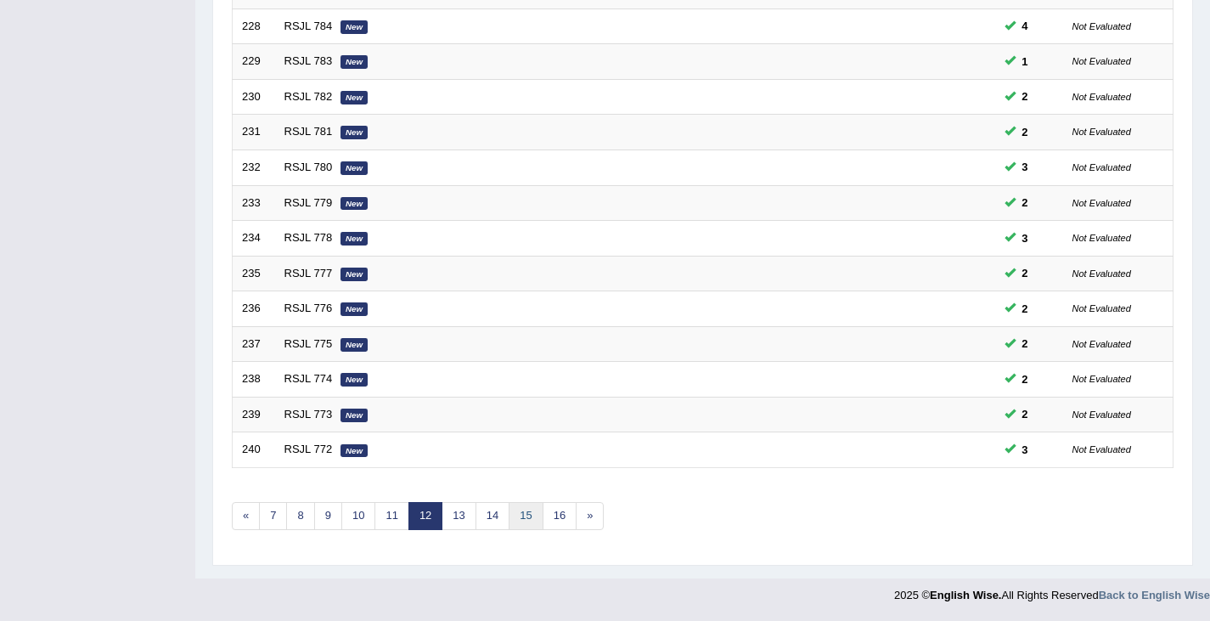
click at [527, 523] on link "15" at bounding box center [526, 516] width 34 height 28
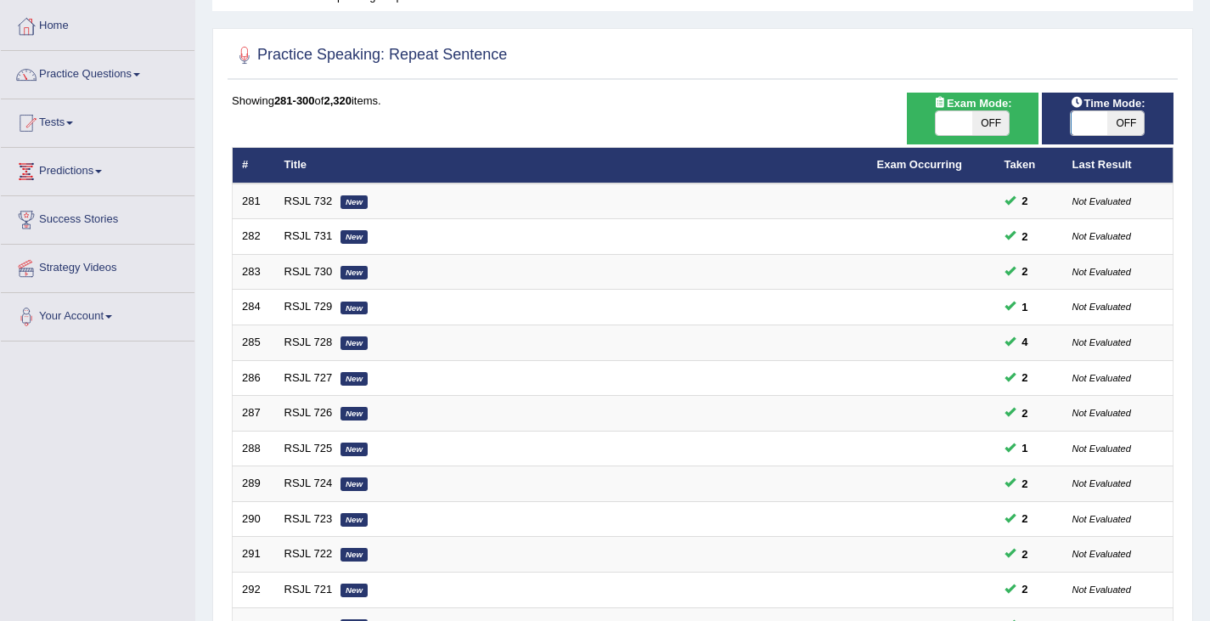
scroll to position [503, 0]
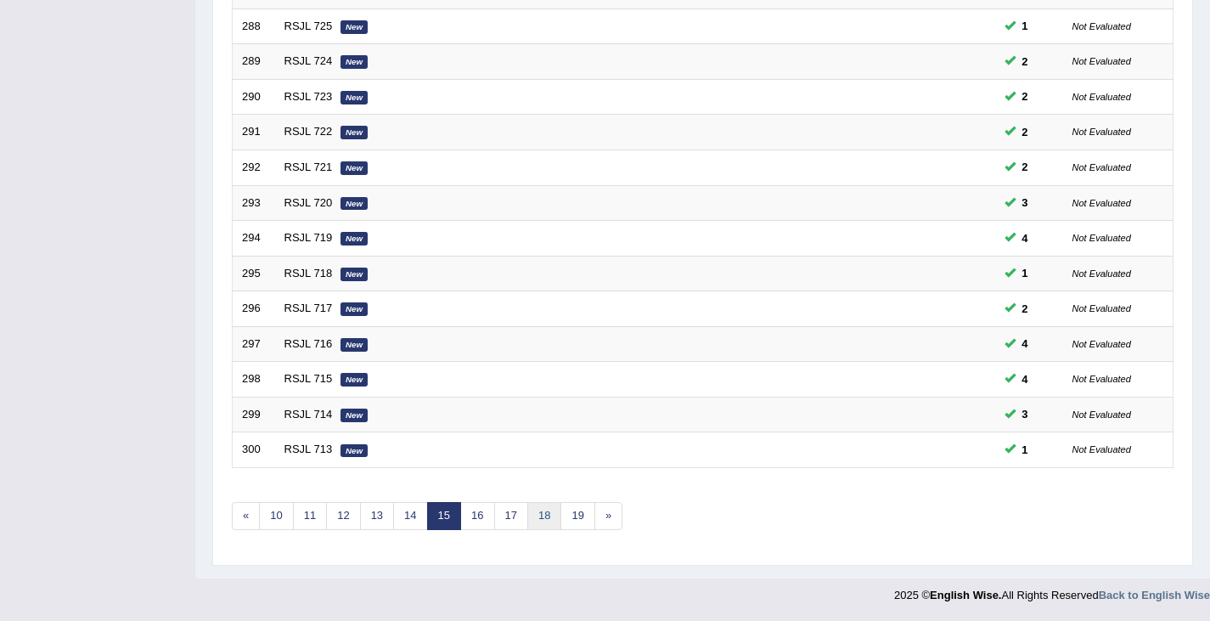
click at [552, 519] on link "18" at bounding box center [544, 516] width 34 height 28
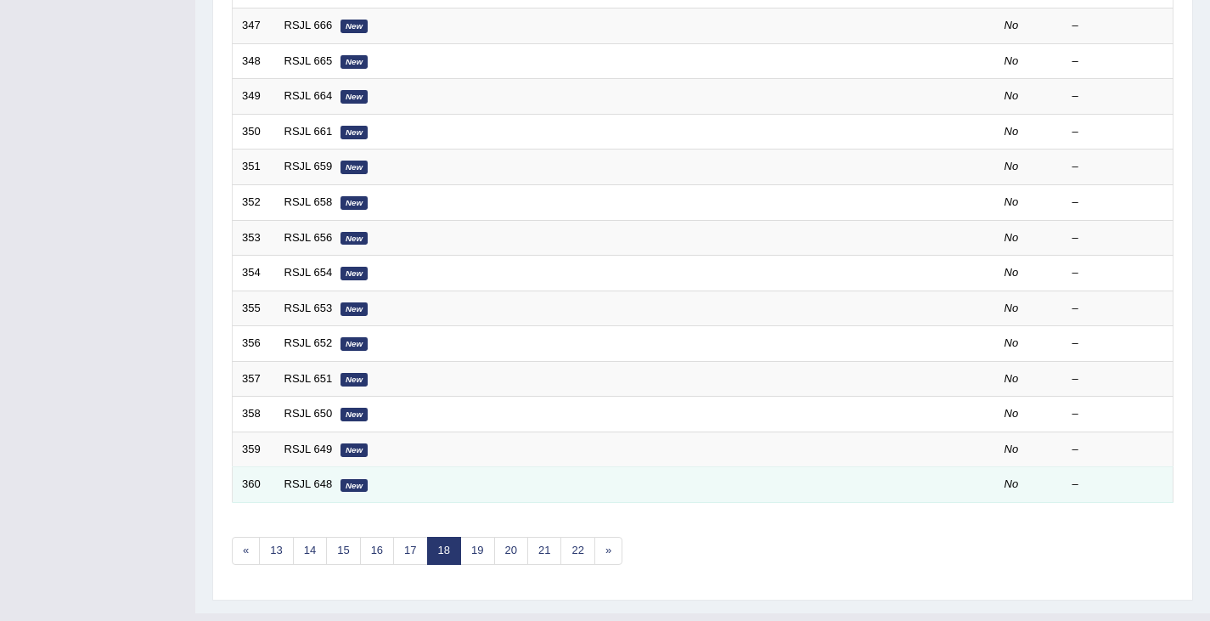
scroll to position [503, 0]
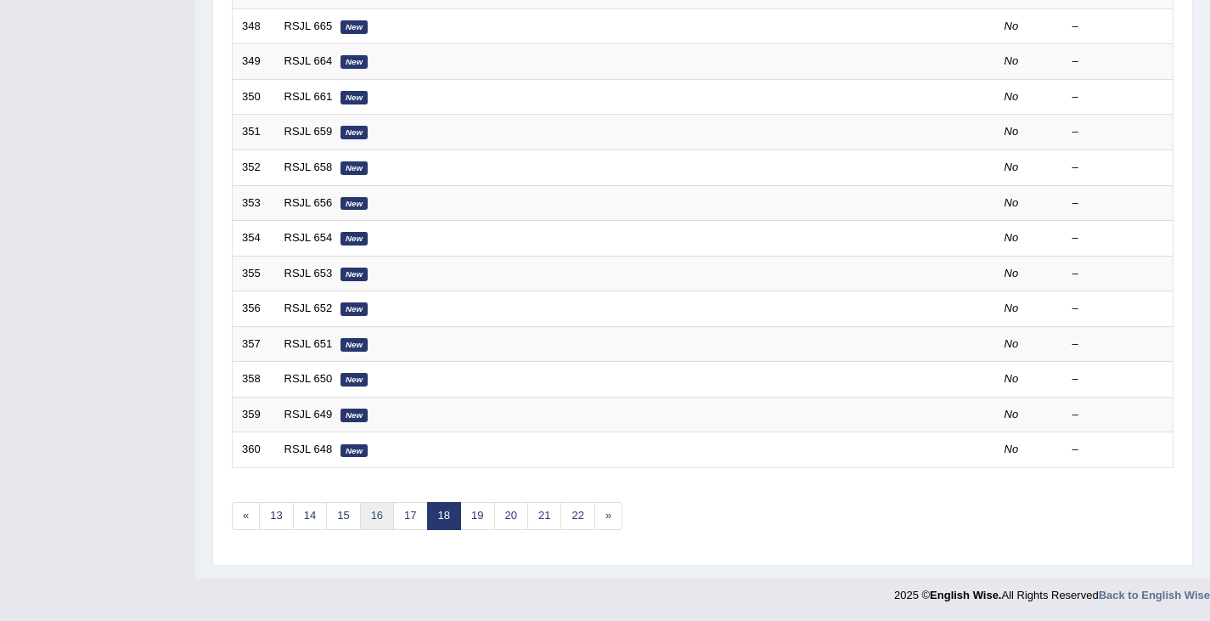
click at [385, 519] on link "16" at bounding box center [377, 516] width 34 height 28
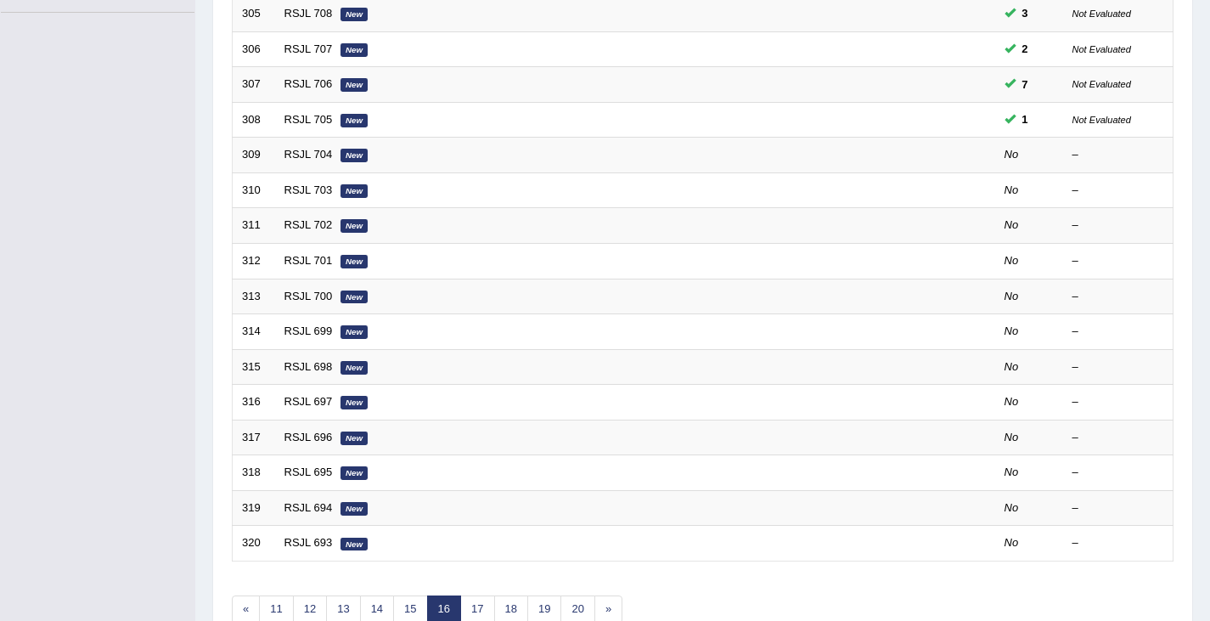
scroll to position [407, 0]
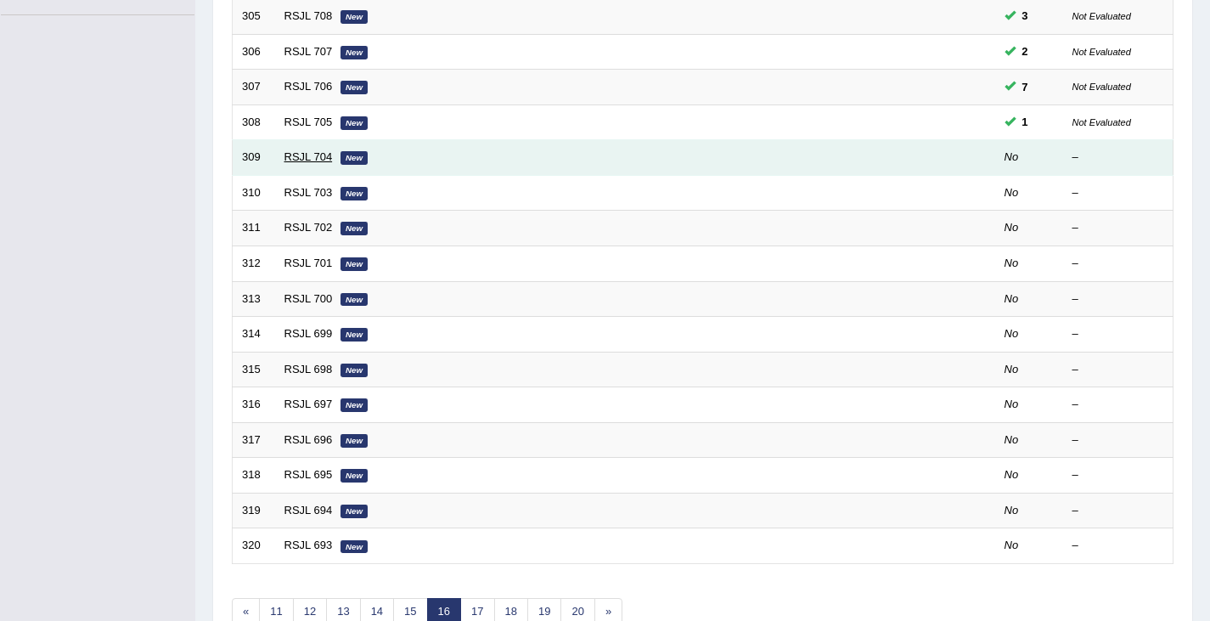
click at [312, 155] on link "RSJL 704" at bounding box center [308, 156] width 48 height 13
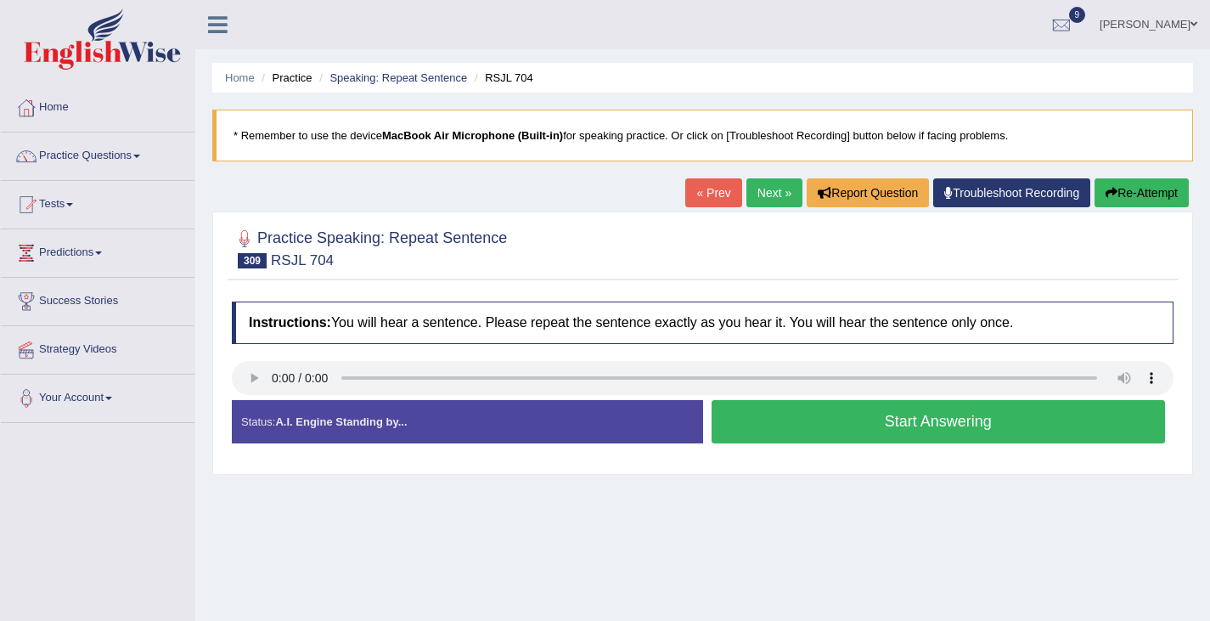
click at [818, 432] on button "Start Answering" at bounding box center [938, 421] width 454 height 43
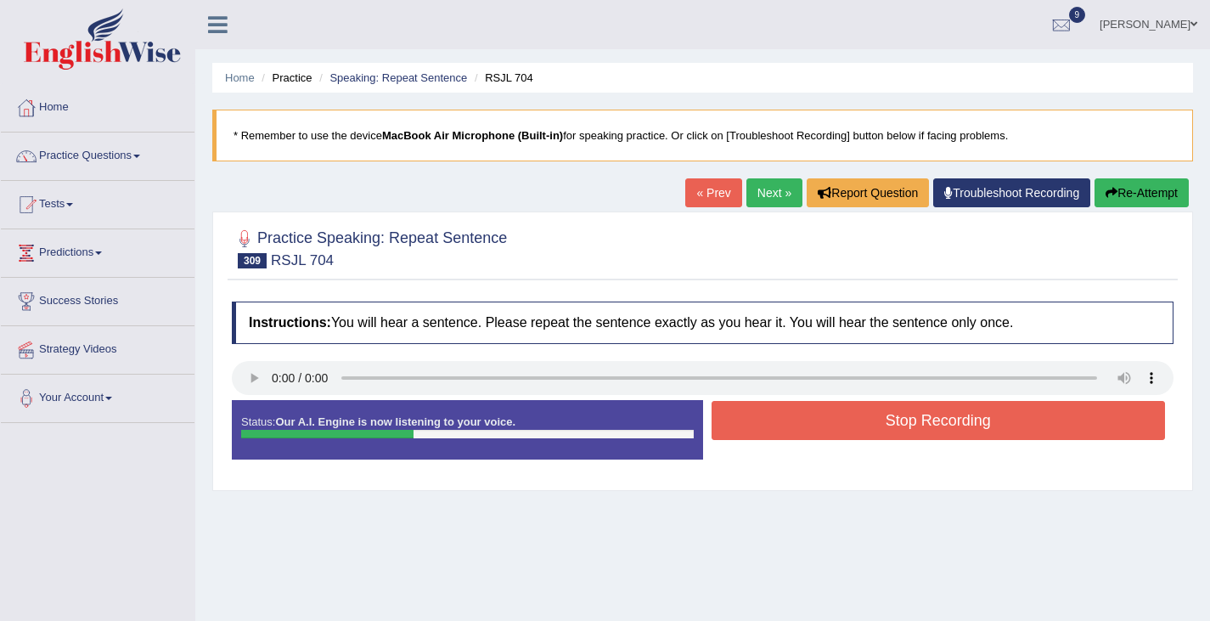
click at [818, 432] on button "Stop Recording" at bounding box center [938, 420] width 454 height 39
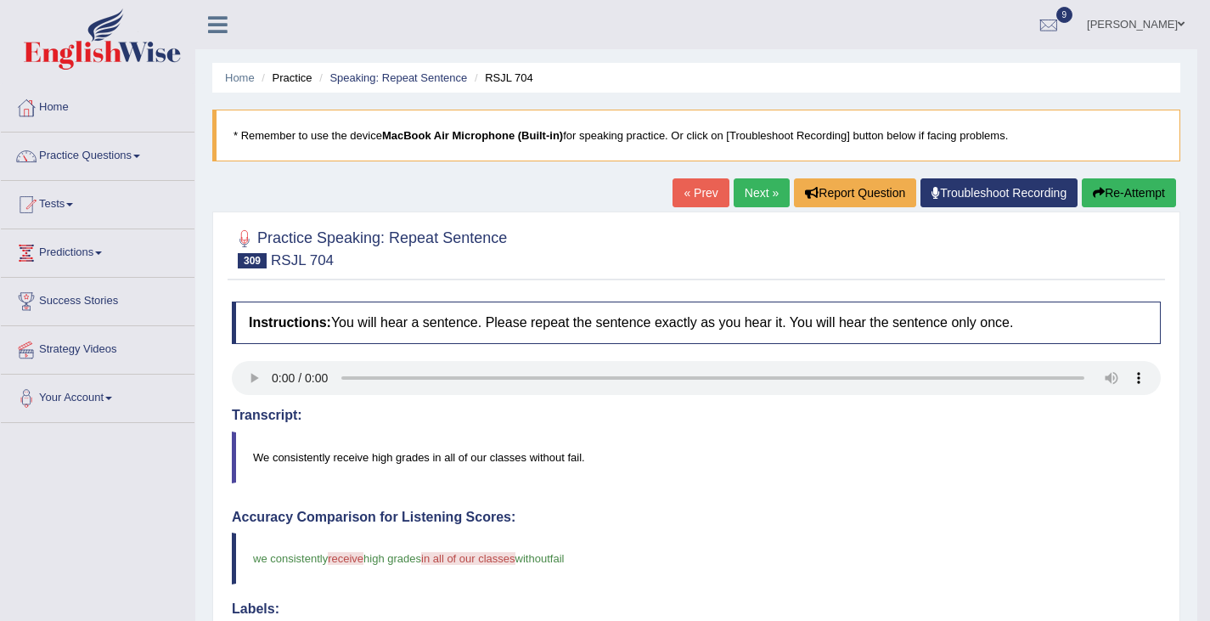
drag, startPoint x: 1123, startPoint y: 217, endPoint x: 1123, endPoint y: 206, distance: 11.0
click at [1123, 199] on button "Re-Attempt" at bounding box center [1129, 192] width 94 height 29
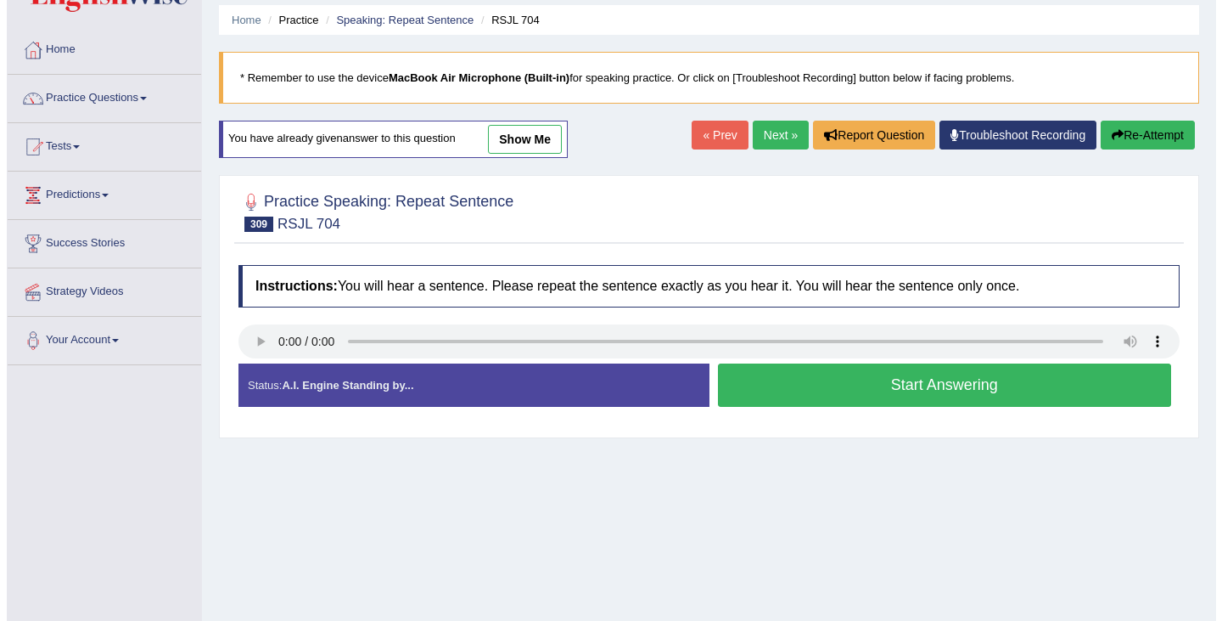
scroll to position [61, 0]
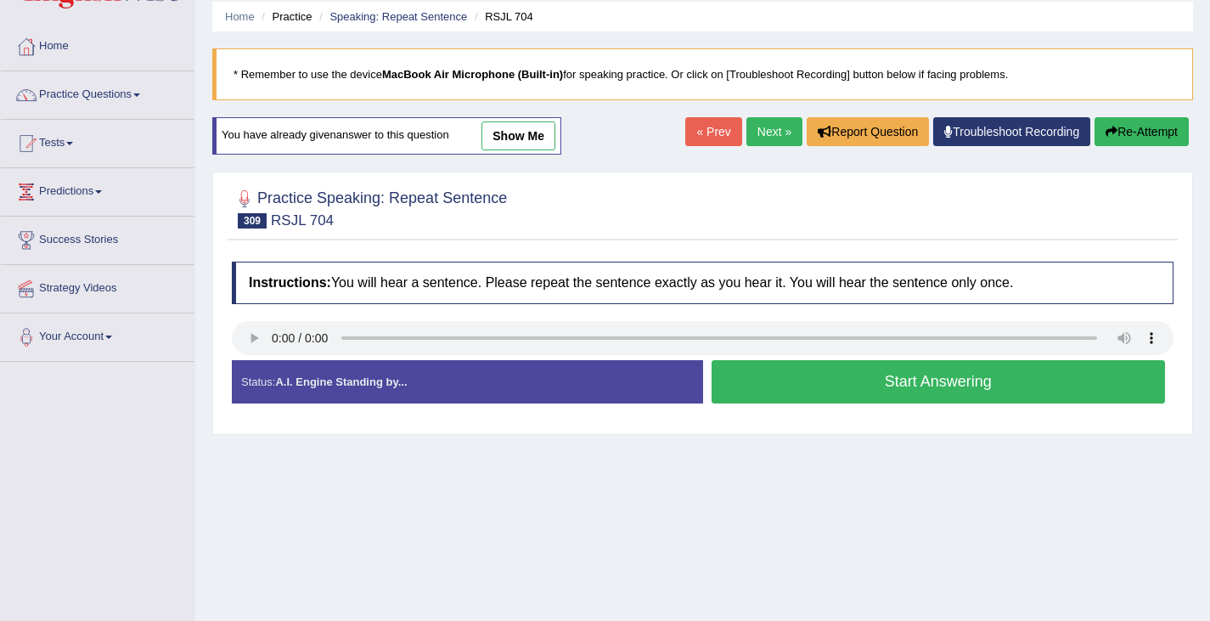
click at [908, 392] on button "Start Answering" at bounding box center [938, 381] width 454 height 43
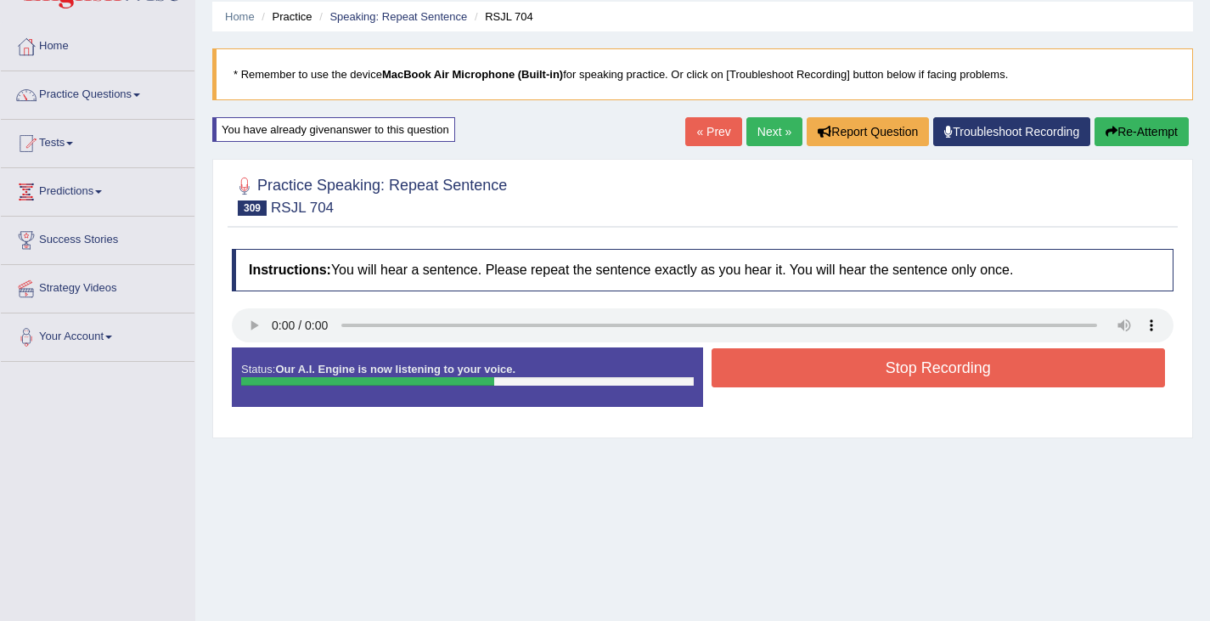
click at [953, 365] on button "Stop Recording" at bounding box center [938, 367] width 454 height 39
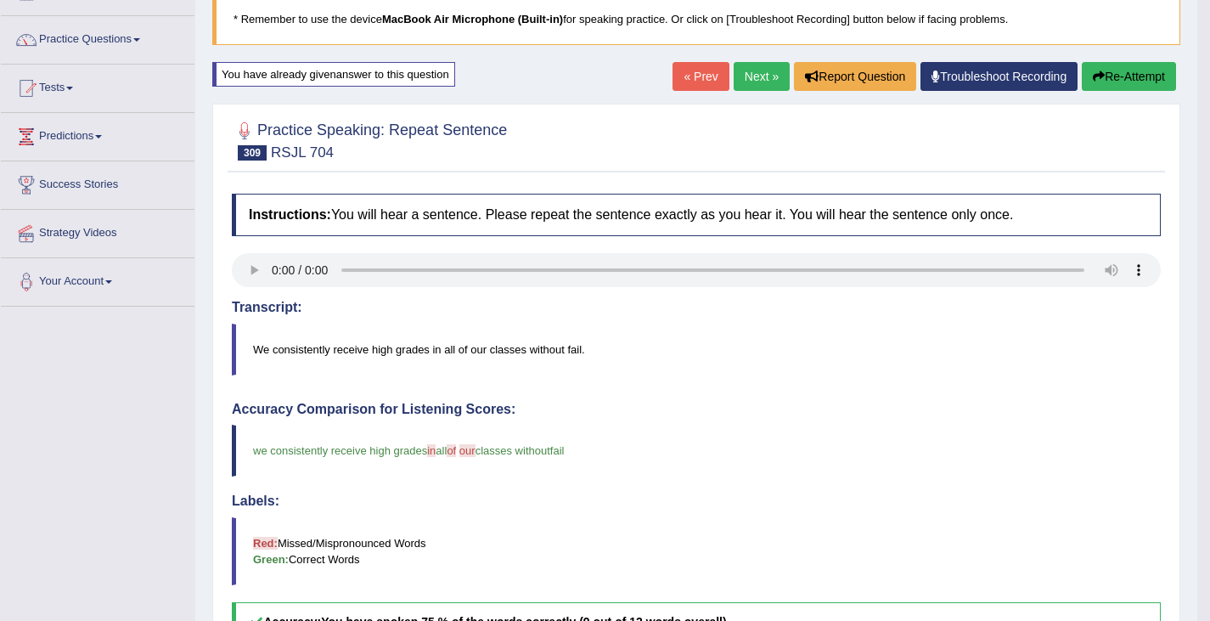
scroll to position [0, 0]
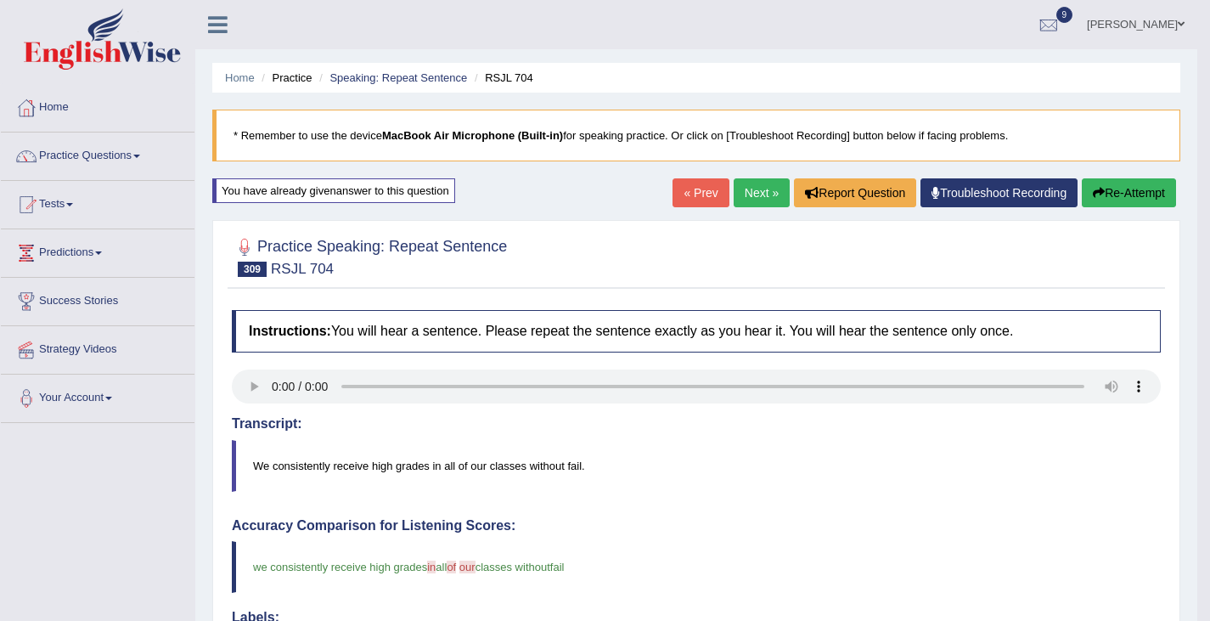
click at [764, 192] on link "Next »" at bounding box center [761, 192] width 56 height 29
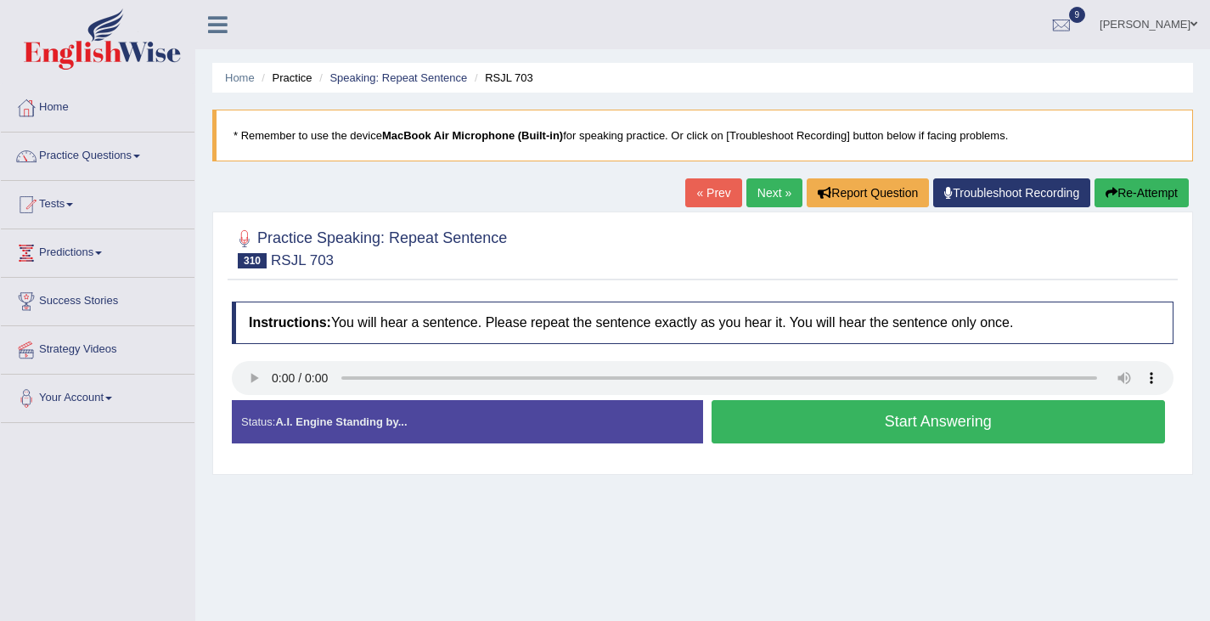
click at [795, 418] on button "Start Answering" at bounding box center [938, 421] width 454 height 43
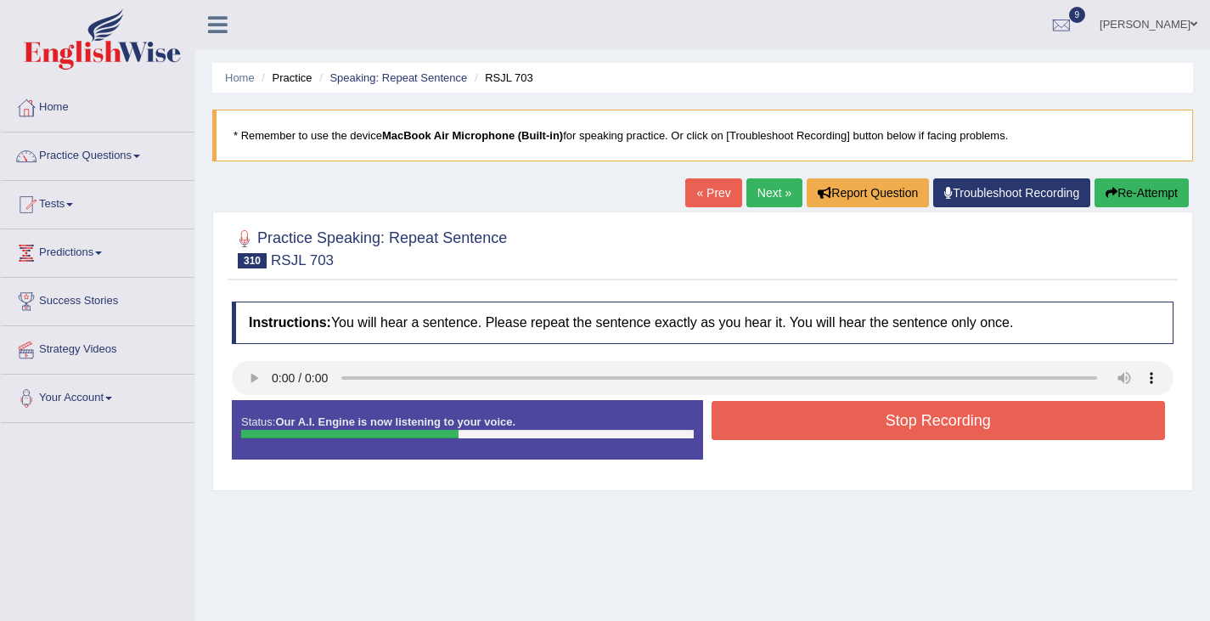
click at [799, 421] on button "Stop Recording" at bounding box center [938, 420] width 454 height 39
